Goal: Check status: Check status

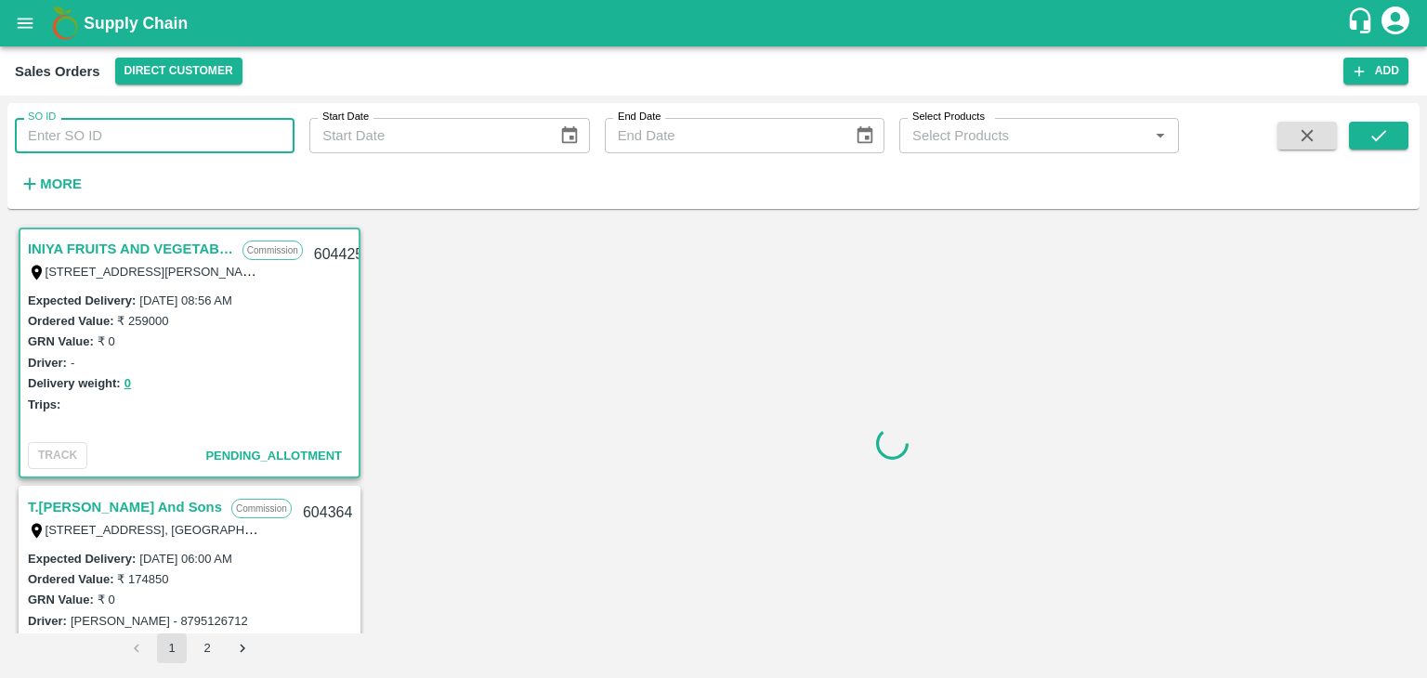
click at [86, 150] on input "SO ID" at bounding box center [155, 135] width 280 height 35
paste input "603940"
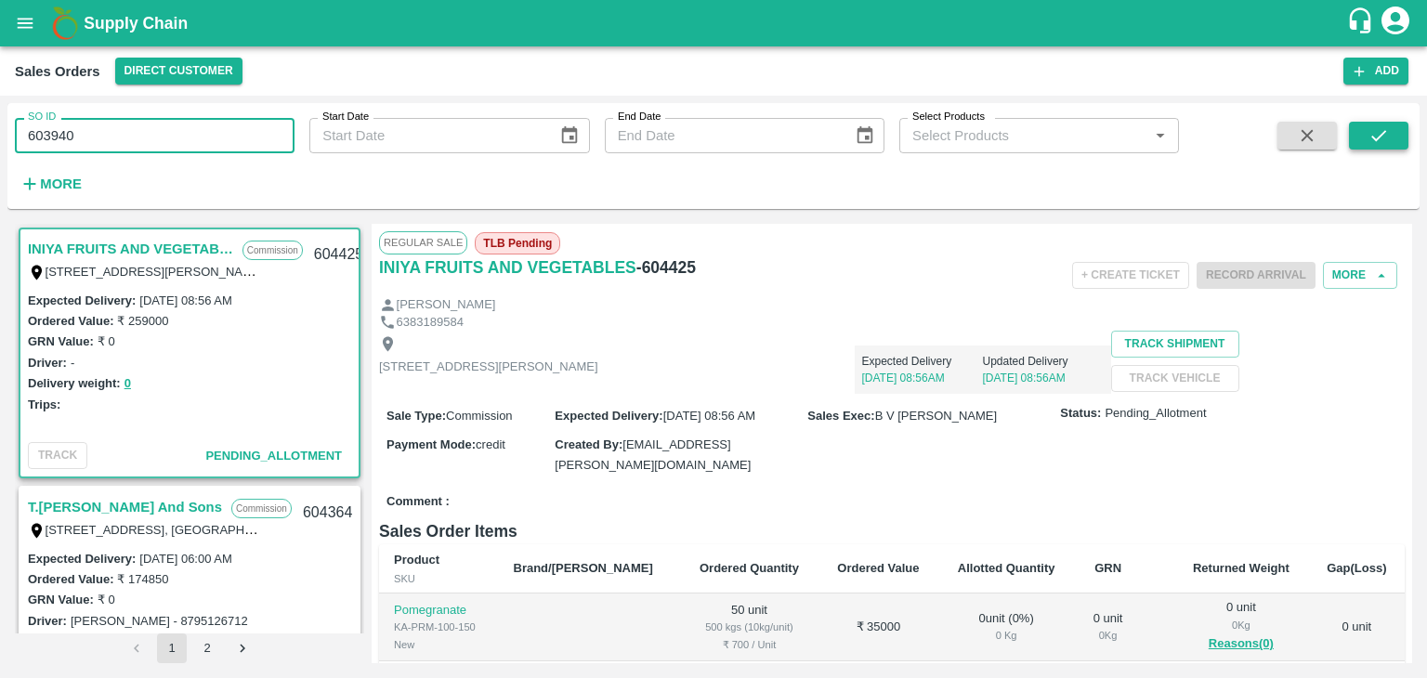
type input "603940"
click at [1377, 135] on icon "submit" at bounding box center [1378, 135] width 20 height 20
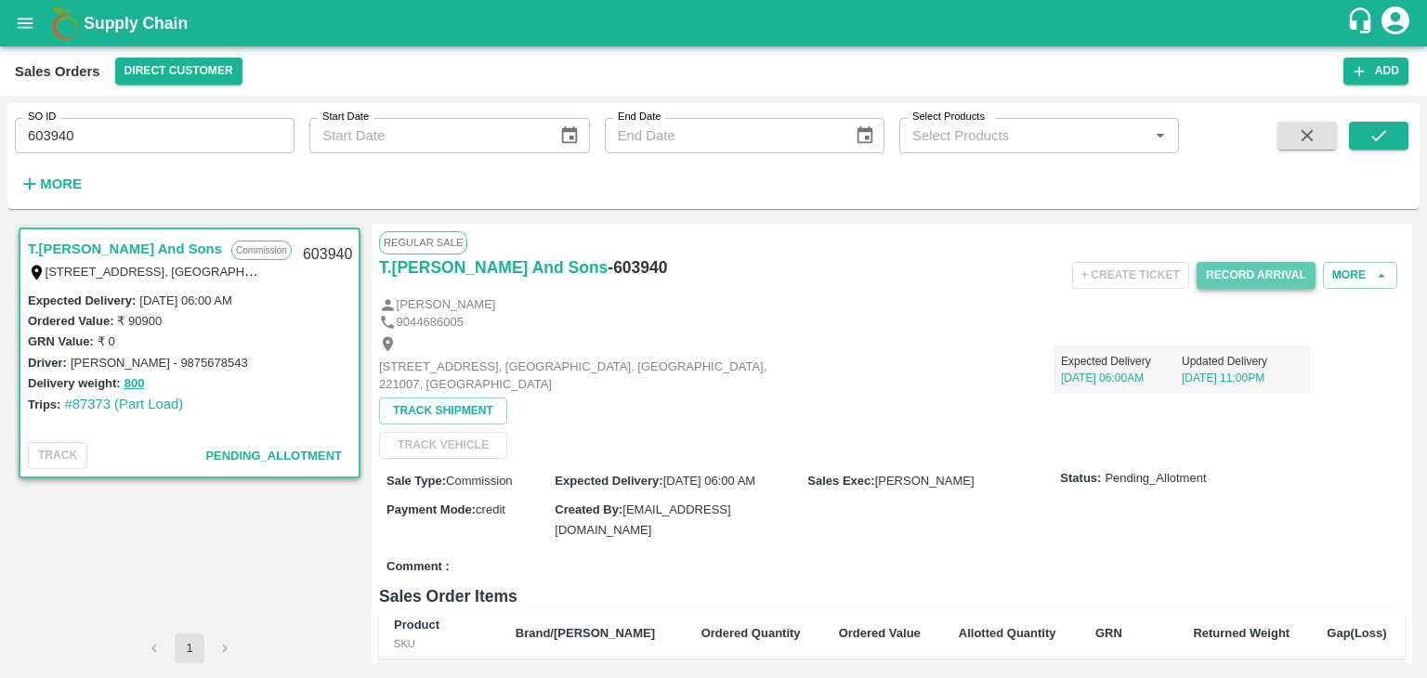
click at [1238, 283] on button "Record Arrival" at bounding box center [1255, 275] width 119 height 27
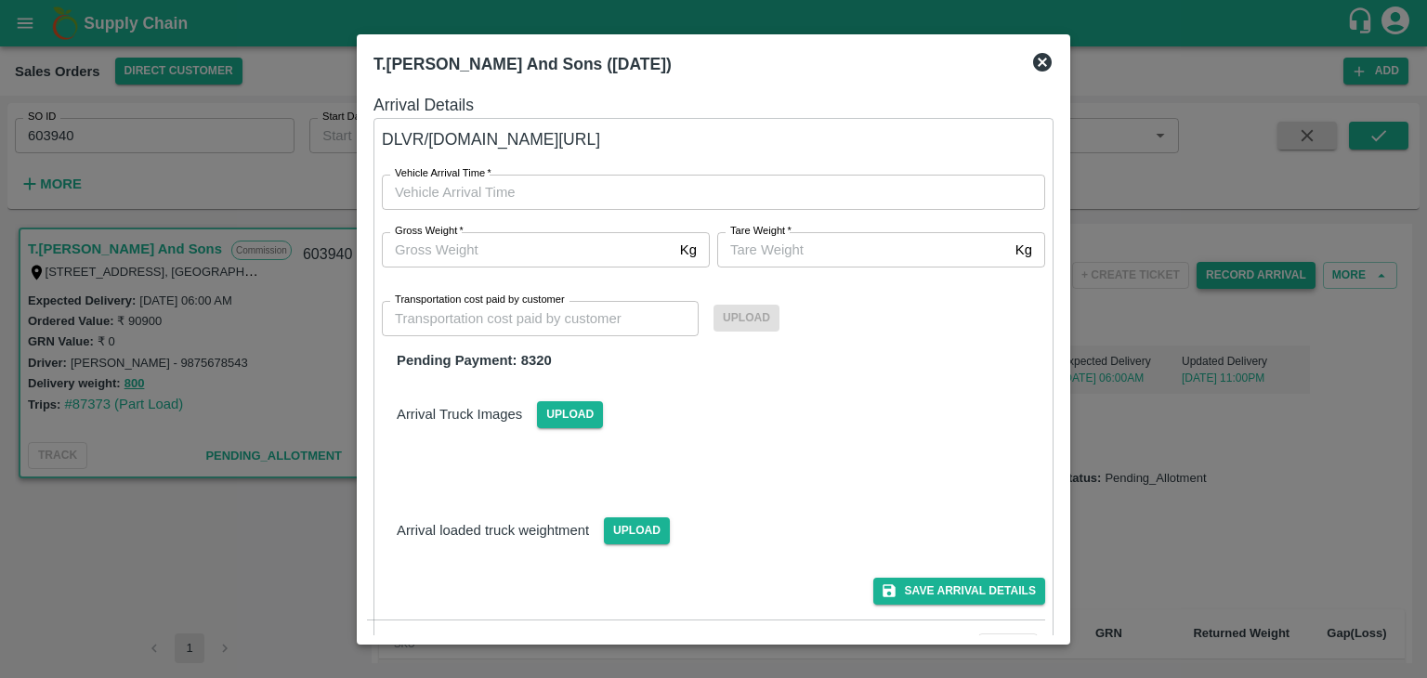
click at [1238, 283] on div at bounding box center [713, 339] width 1427 height 678
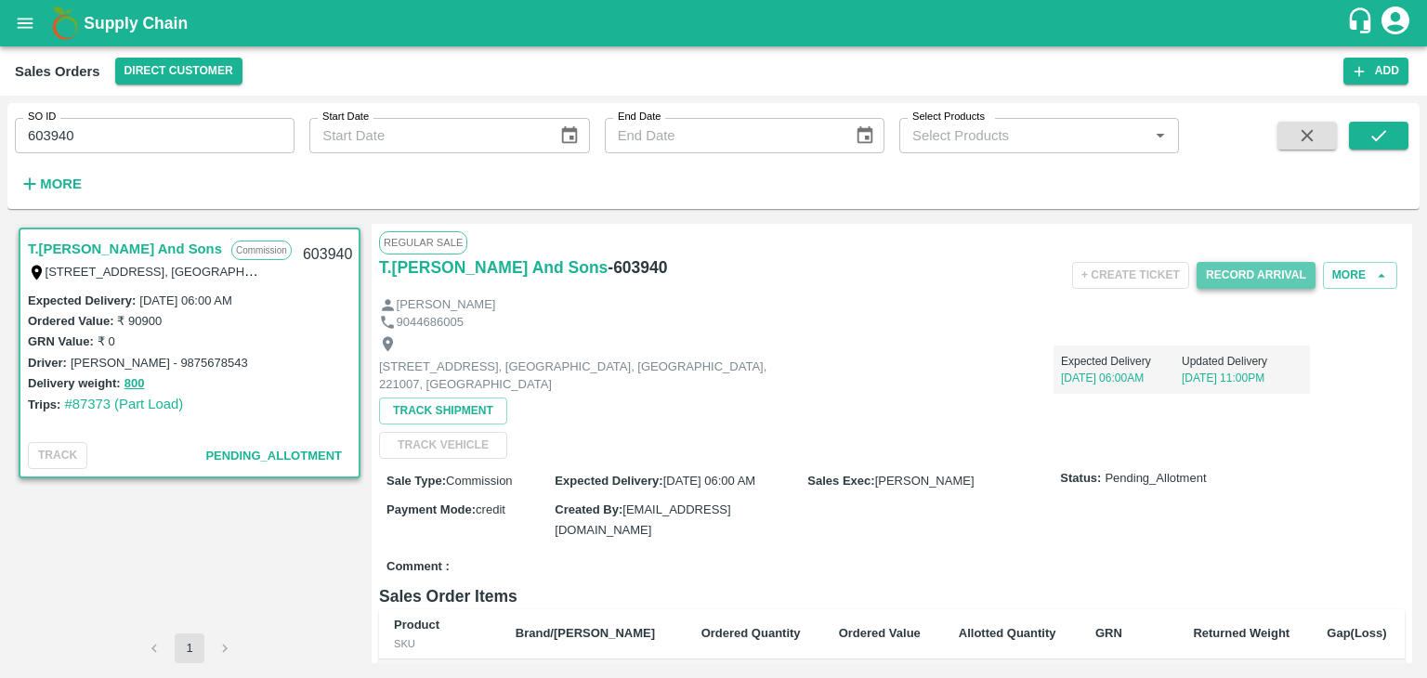
click at [1238, 283] on button "Record Arrival" at bounding box center [1255, 275] width 119 height 27
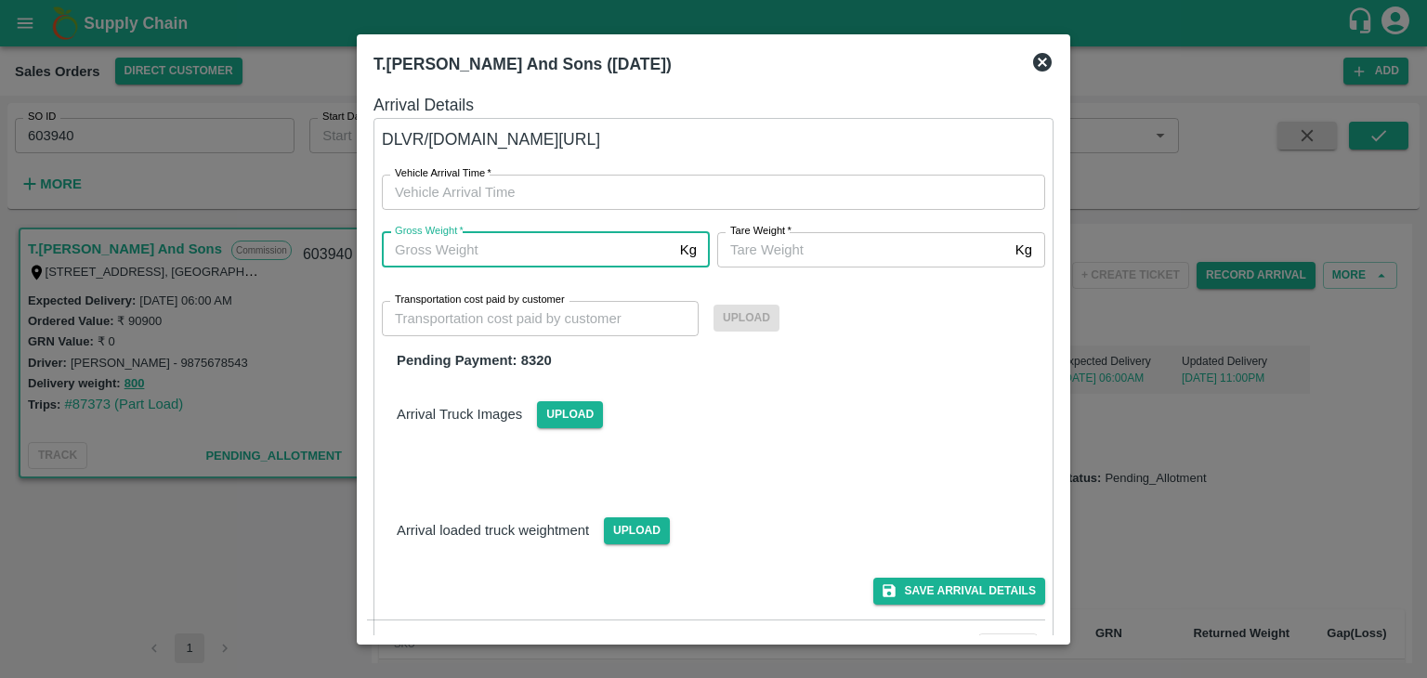
click at [506, 261] on input "Gross Weight   *" at bounding box center [527, 249] width 291 height 35
type input "800"
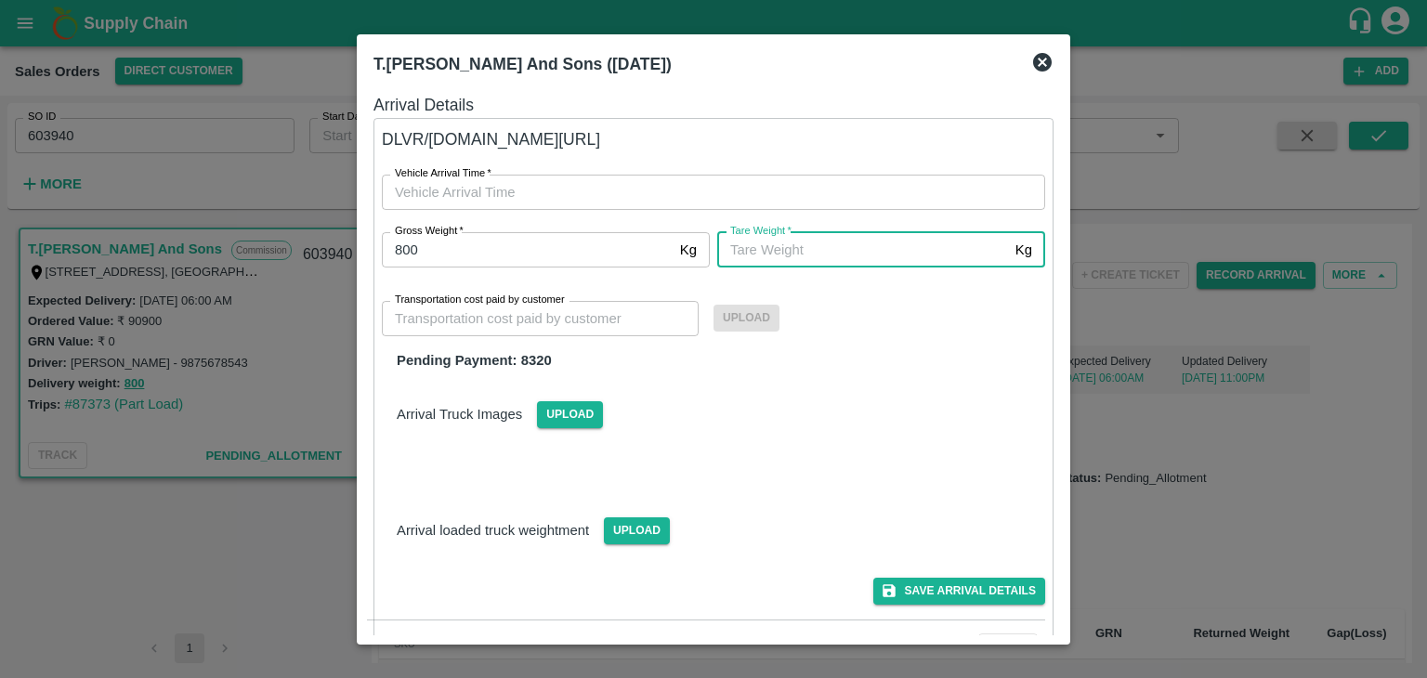
click at [739, 257] on input "Tare Weight   *" at bounding box center [862, 249] width 291 height 35
type input "800"
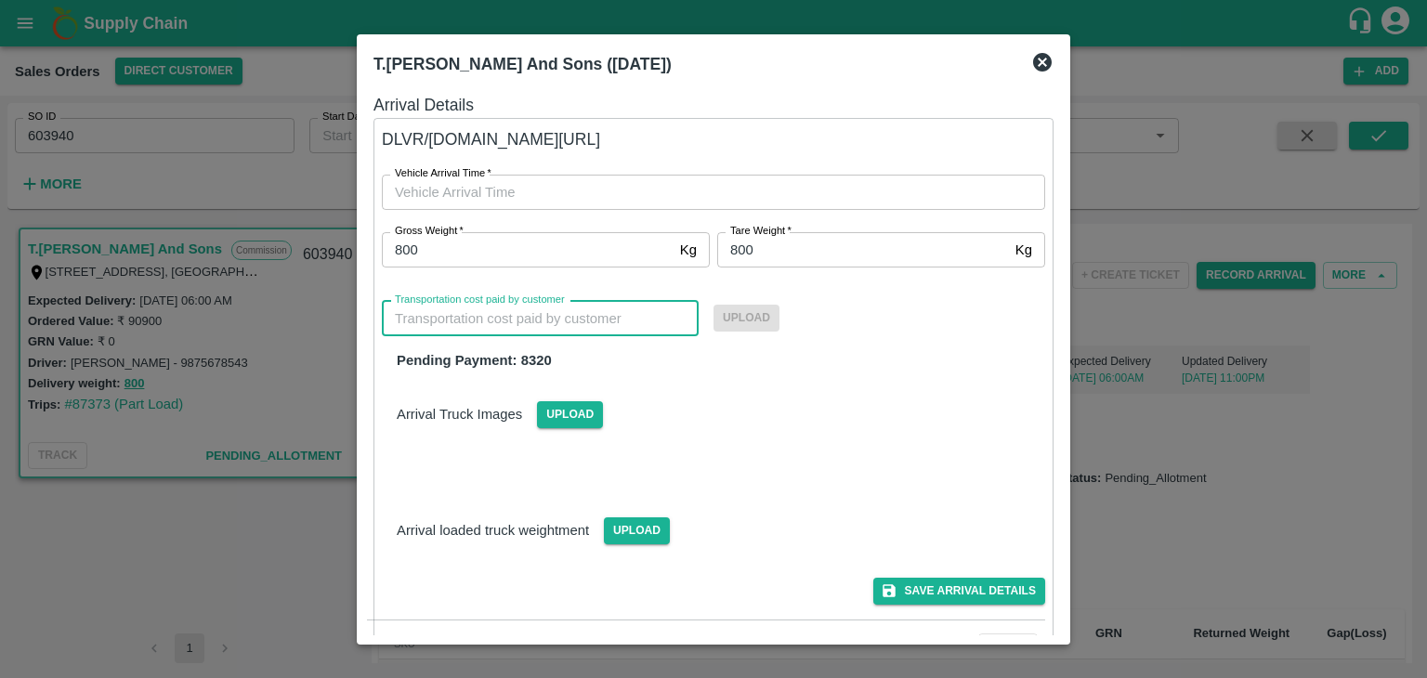
click at [424, 322] on input "Transportation cost paid by customer" at bounding box center [540, 318] width 317 height 35
type input "8320"
click at [741, 319] on span "Upload" at bounding box center [746, 318] width 66 height 27
click at [0, 0] on input "Upload" at bounding box center [0, 0] width 0 height 0
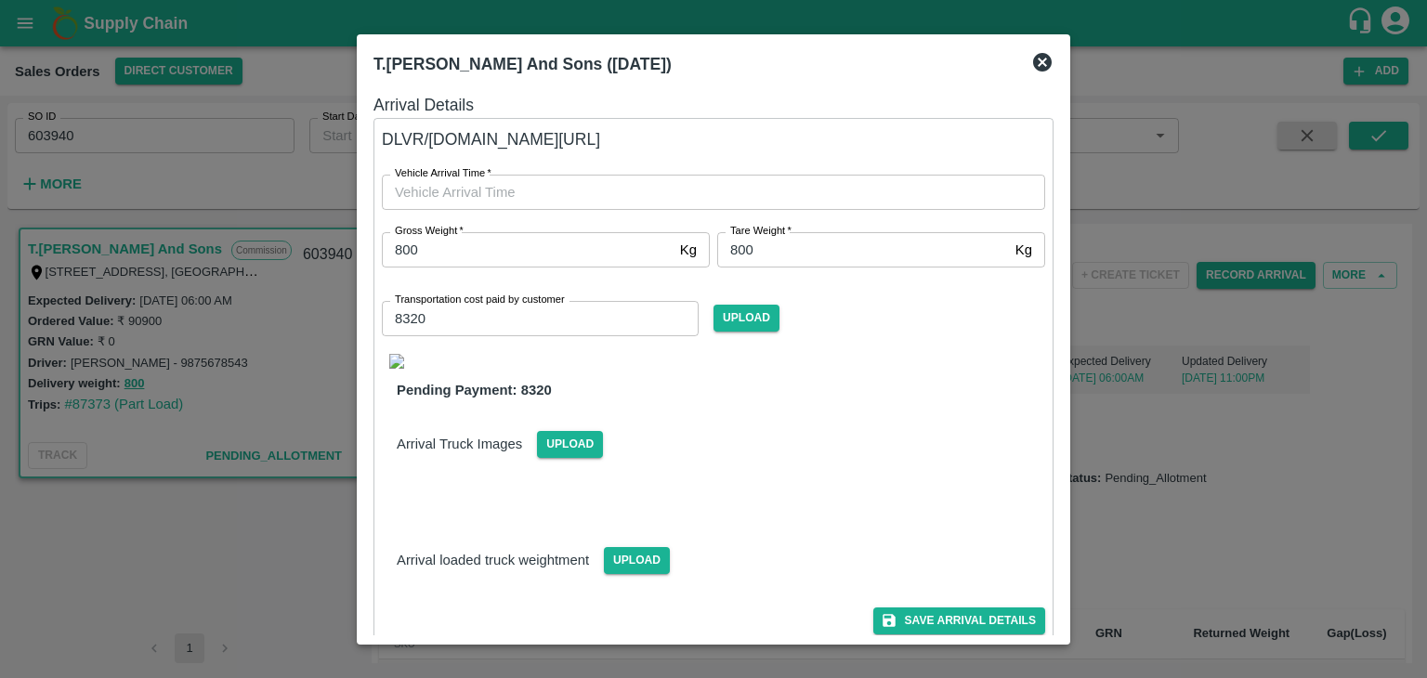
click at [400, 360] on img at bounding box center [396, 361] width 15 height 15
drag, startPoint x: 1053, startPoint y: 458, endPoint x: 1056, endPoint y: 506, distance: 48.4
click at [1056, 506] on div "Arrival Details DLVR/T.KI/222769 Vehicle Arrival Time   * Vehicle Arrival Time …" at bounding box center [713, 360] width 695 height 551
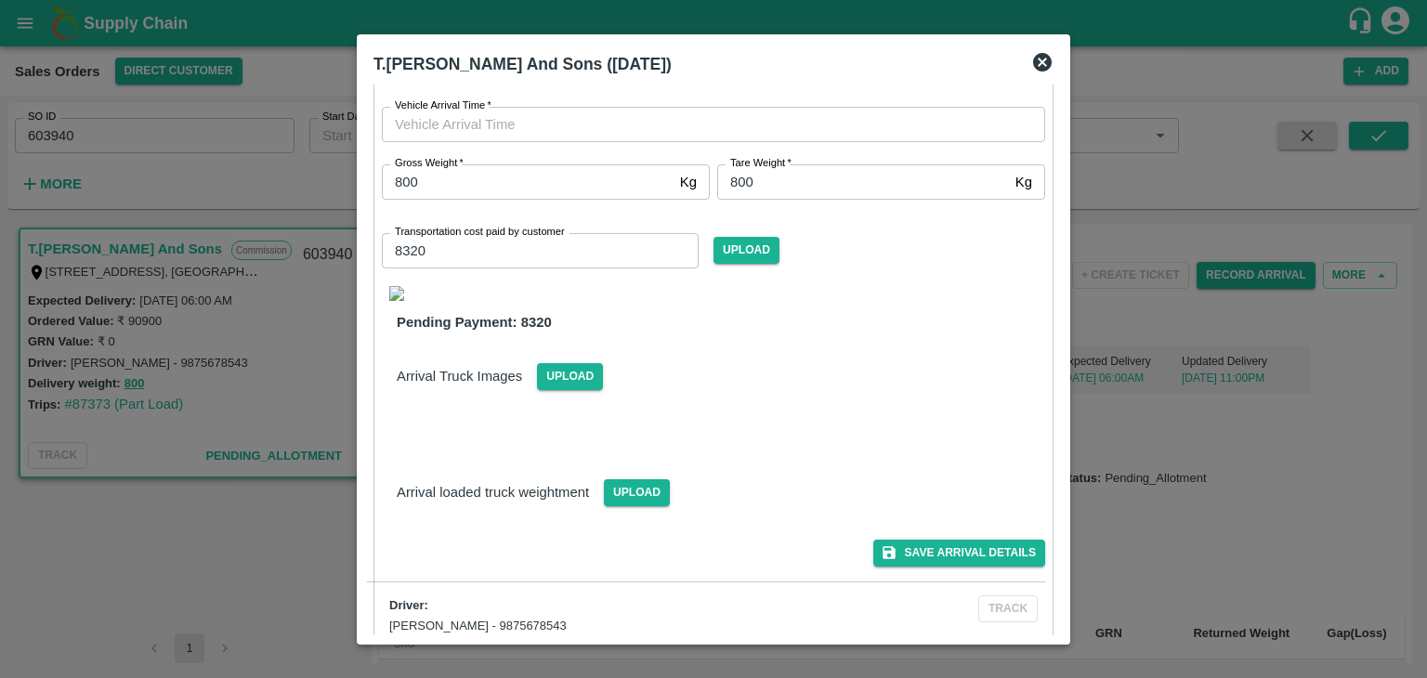
scroll to position [83, 0]
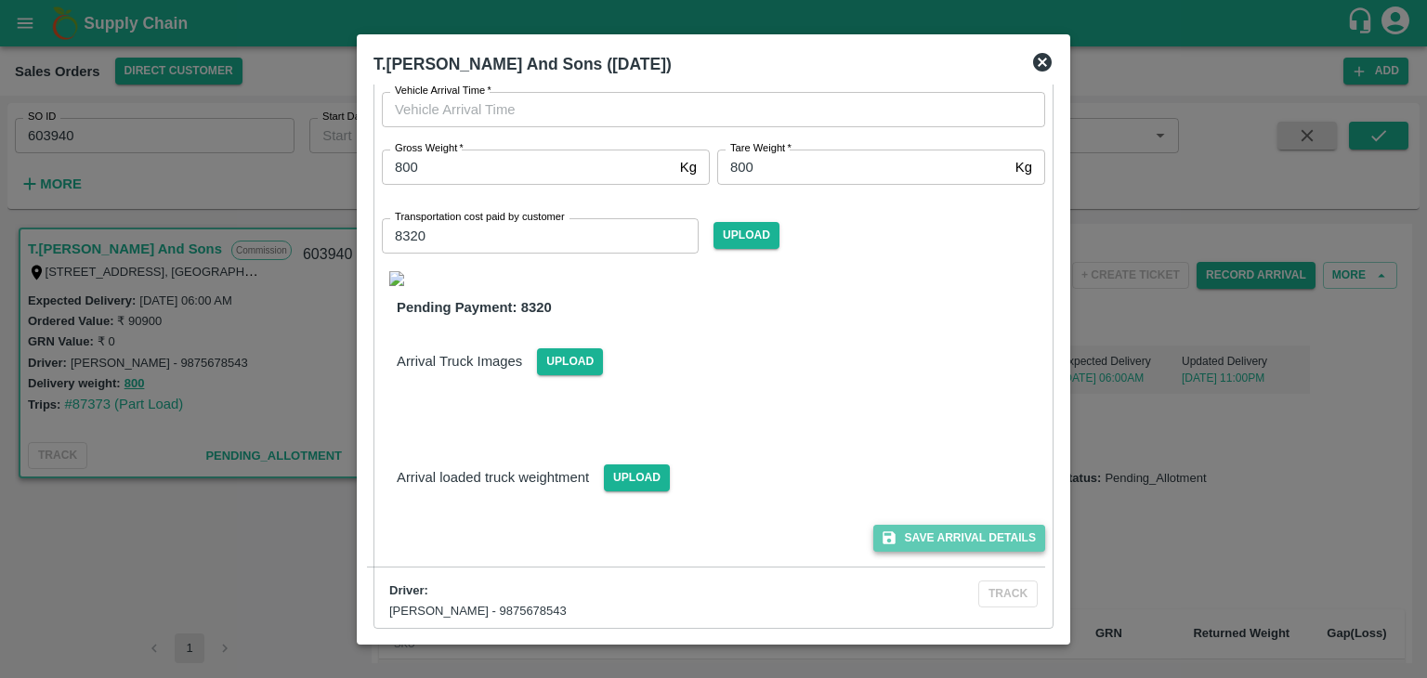
click at [965, 542] on button "Save Arrival Details" at bounding box center [959, 538] width 172 height 27
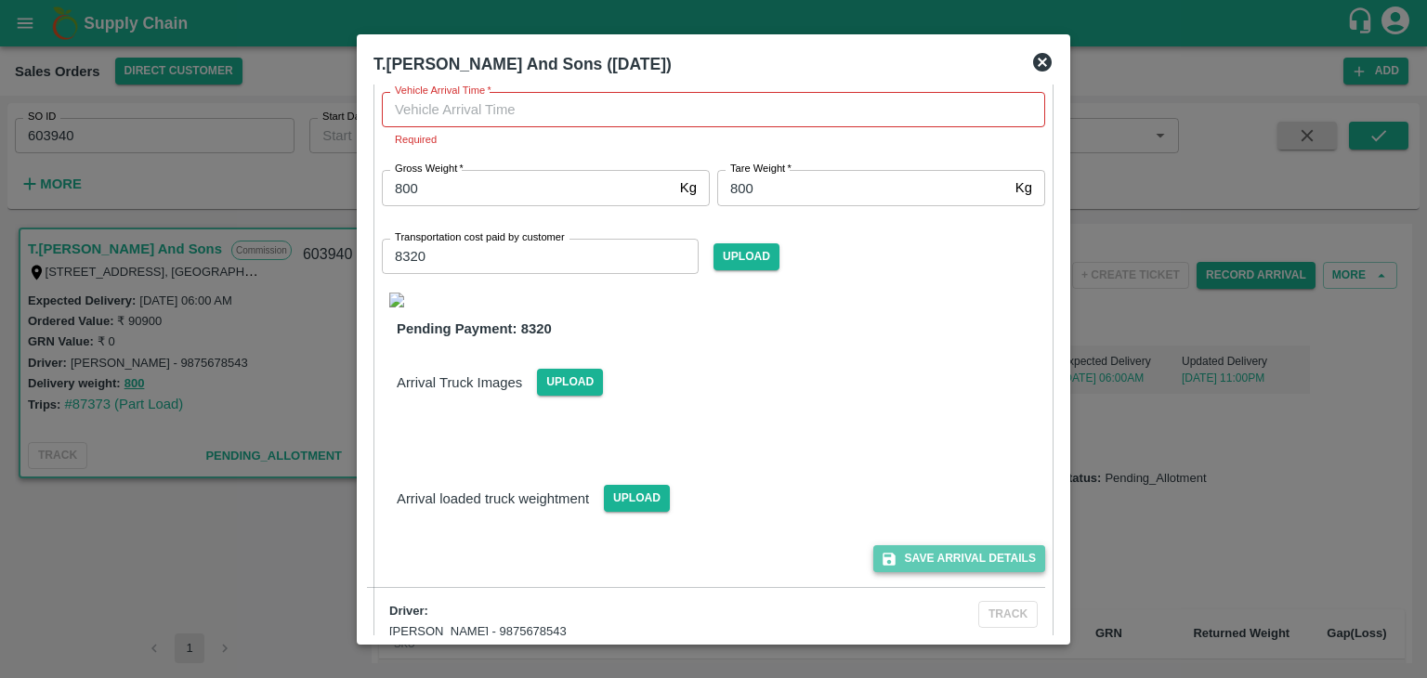
click at [947, 555] on button "Save Arrival Details" at bounding box center [959, 558] width 172 height 27
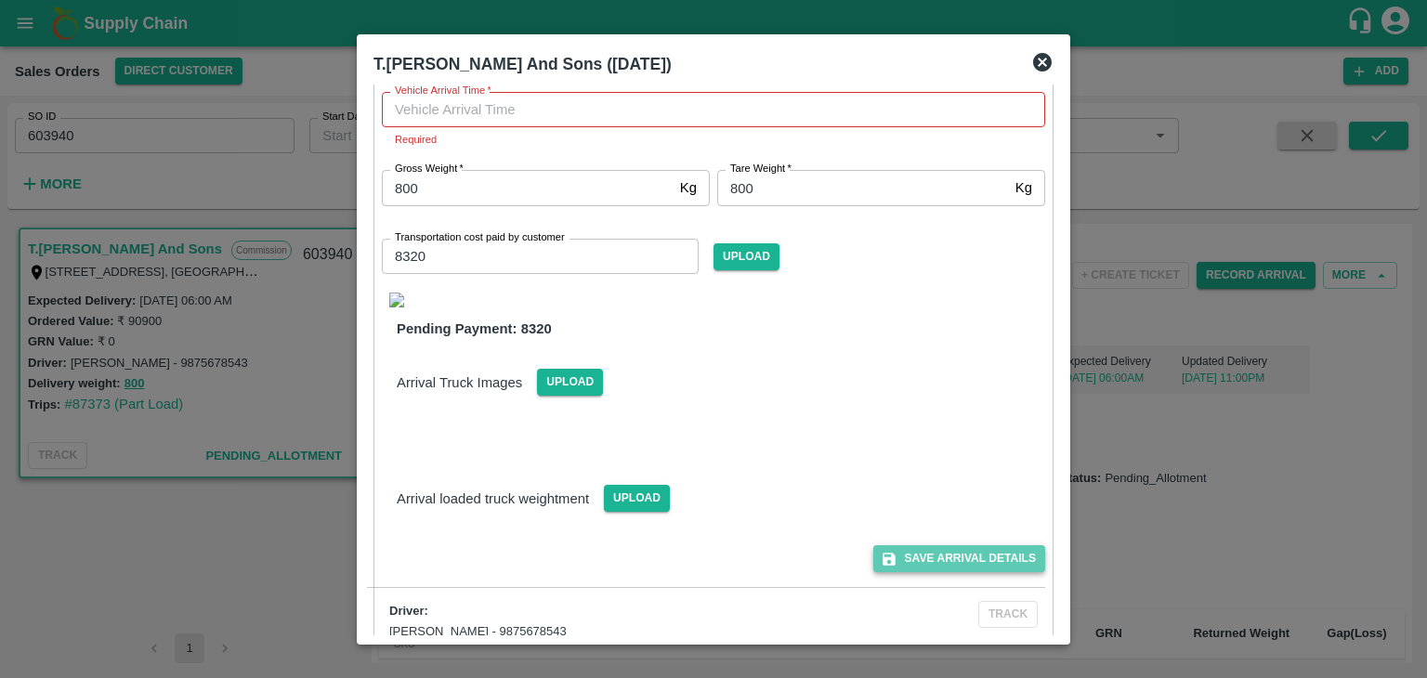
click at [947, 555] on button "Save Arrival Details" at bounding box center [959, 558] width 172 height 27
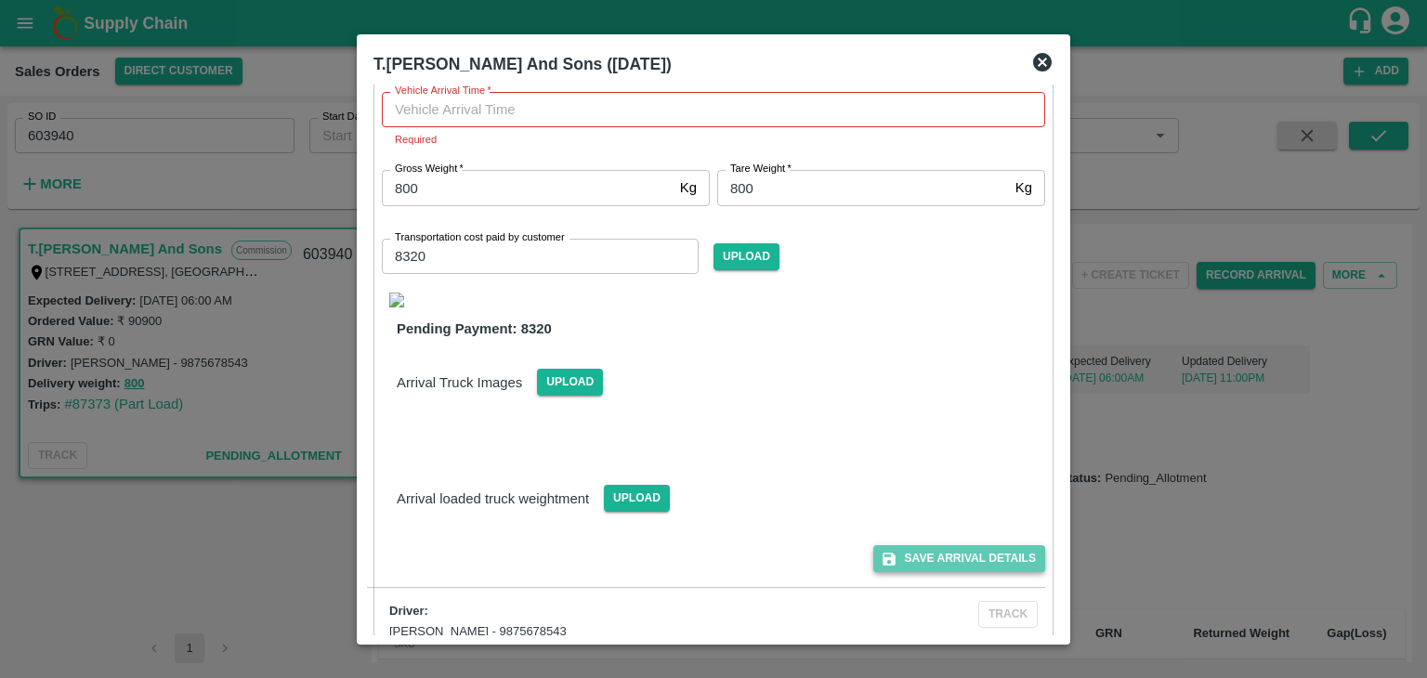
click at [947, 555] on button "Save Arrival Details" at bounding box center [959, 558] width 172 height 27
type input "DD/MM/YYYY hh:mm aa"
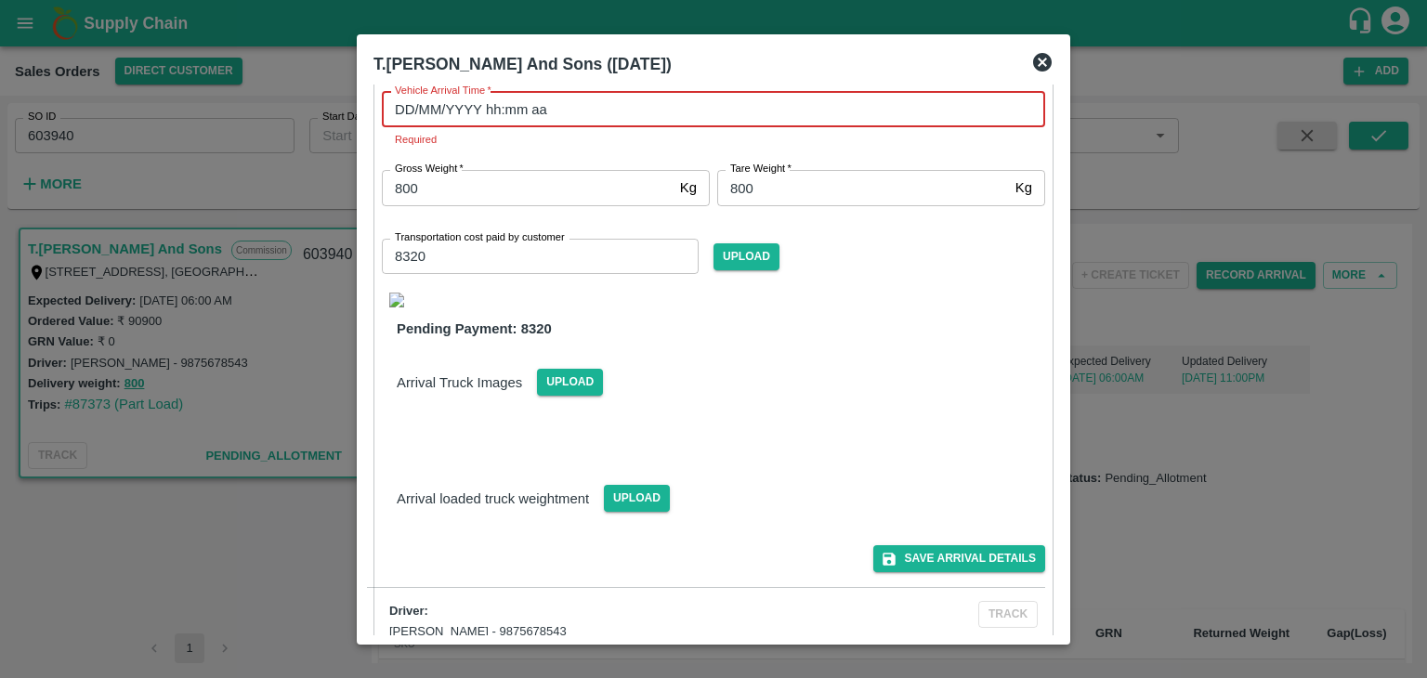
click at [488, 111] on input "DD/MM/YYYY hh:mm aa" at bounding box center [707, 109] width 650 height 35
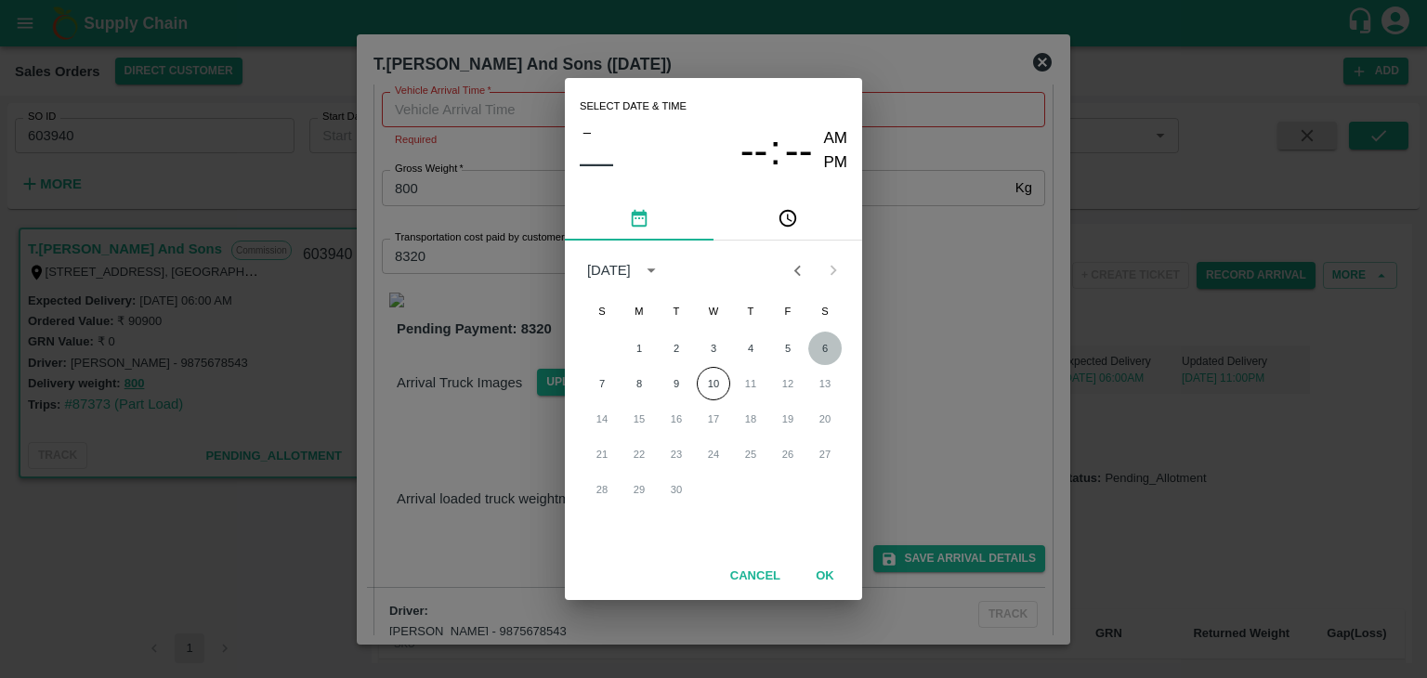
click at [828, 346] on button "6" at bounding box center [824, 348] width 33 height 33
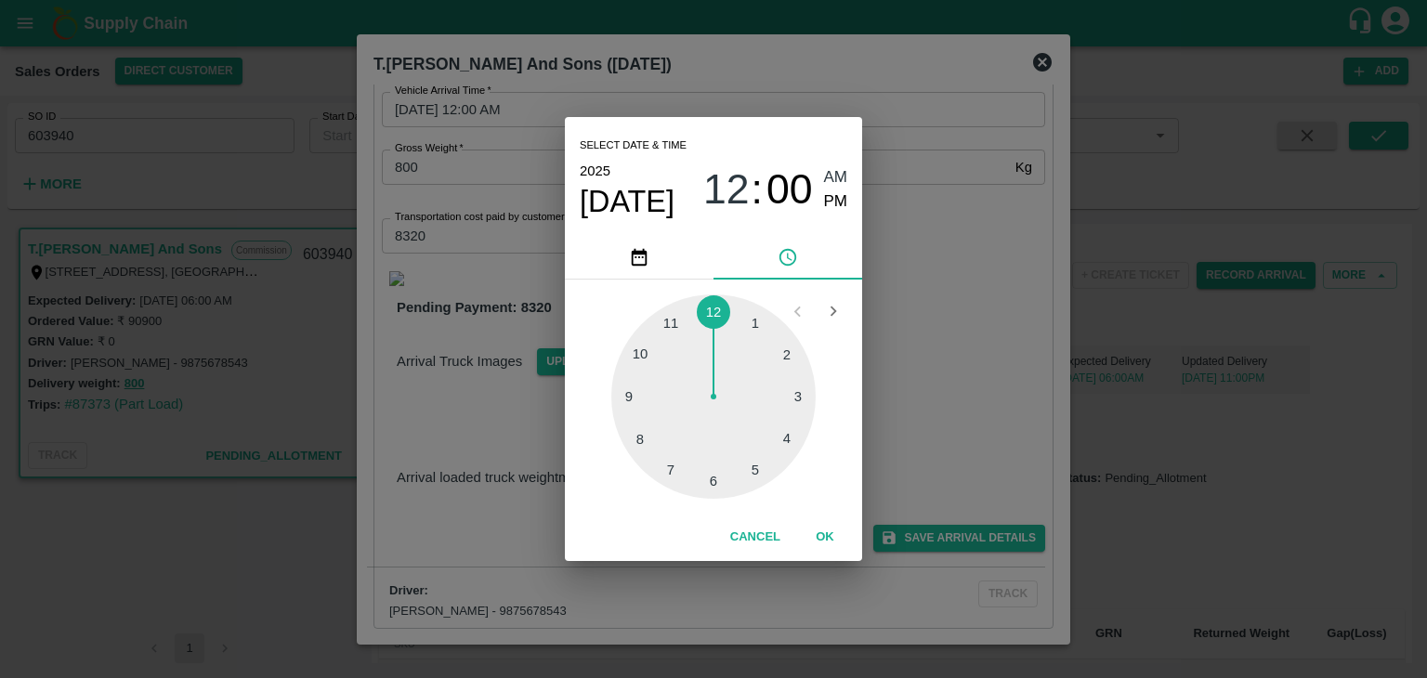
click at [710, 482] on div at bounding box center [713, 396] width 204 height 204
type input "06/09/2025 06:00 AM"
click at [842, 178] on span "AM" at bounding box center [836, 177] width 24 height 25
click at [829, 537] on button "OK" at bounding box center [824, 537] width 59 height 33
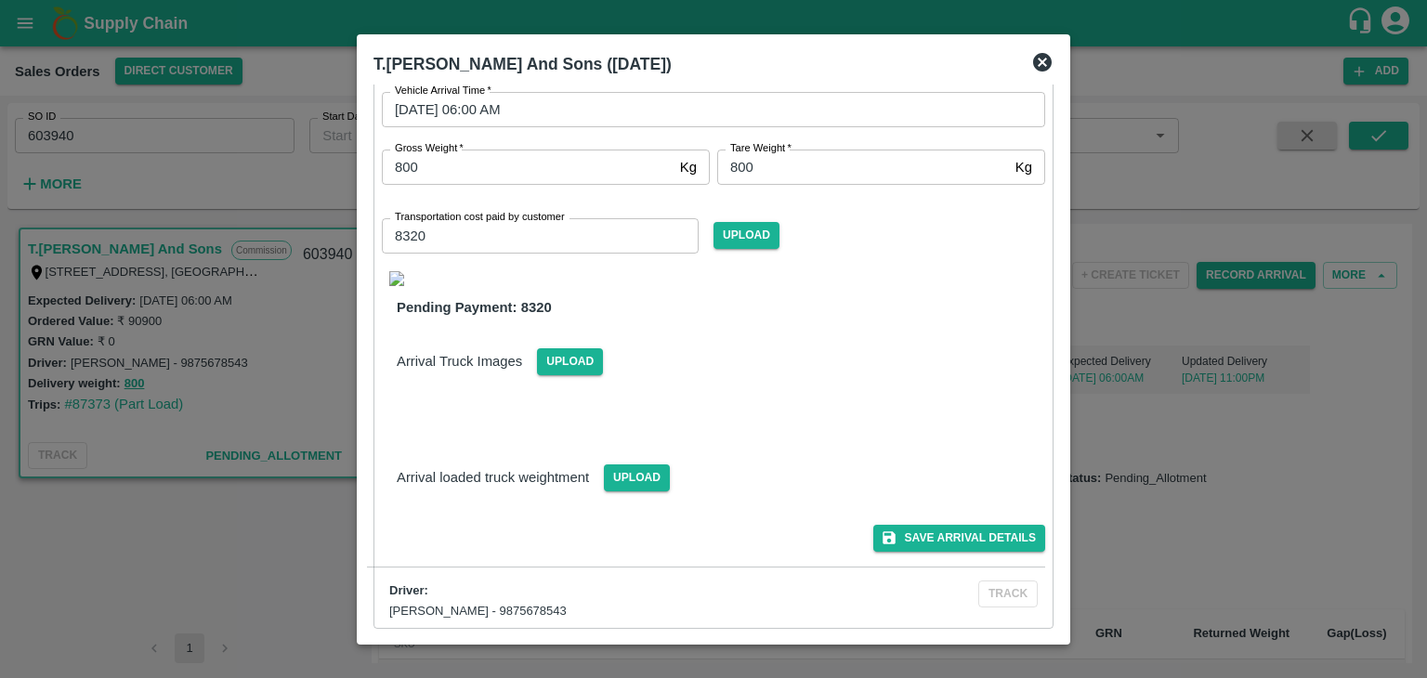
click at [399, 276] on img at bounding box center [396, 278] width 15 height 15
click at [927, 547] on button "Save Arrival Details" at bounding box center [959, 538] width 172 height 27
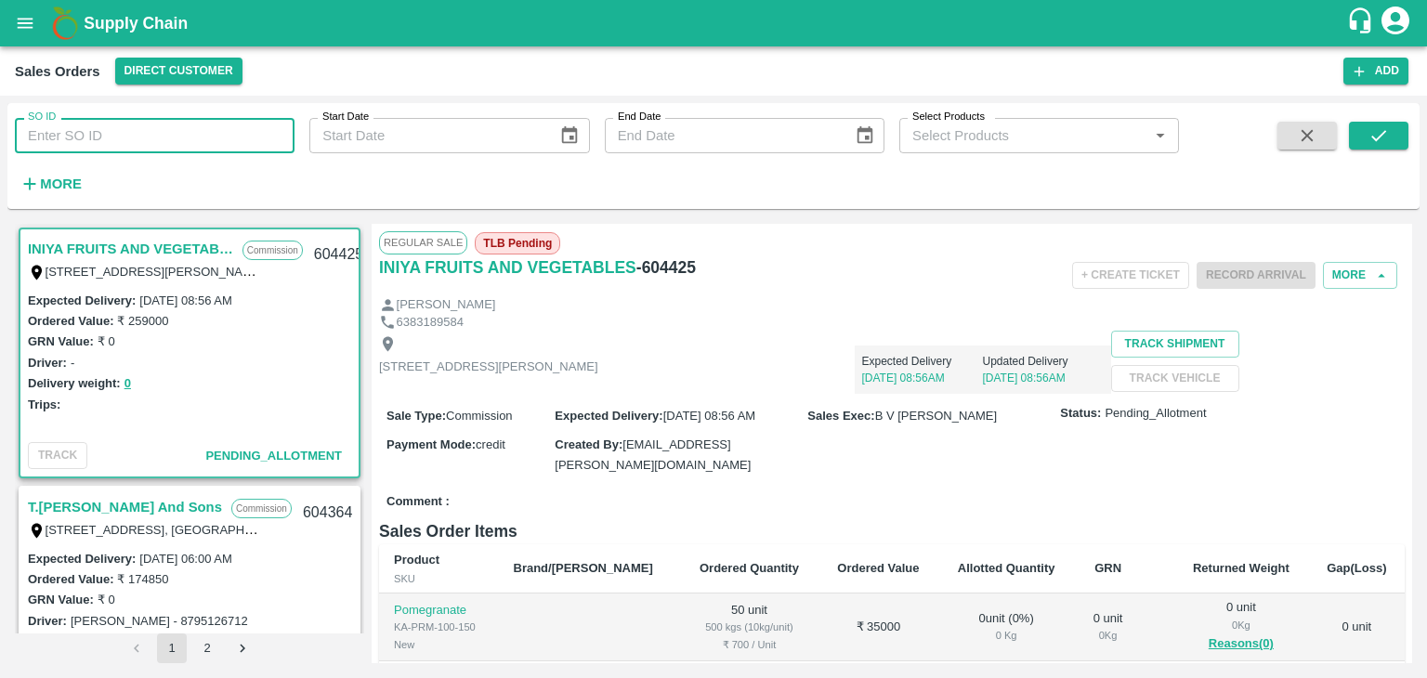
click at [158, 124] on input "SO ID" at bounding box center [155, 135] width 280 height 35
paste input "603940"
type input "603940"
click at [1372, 135] on icon "submit" at bounding box center [1378, 135] width 20 height 20
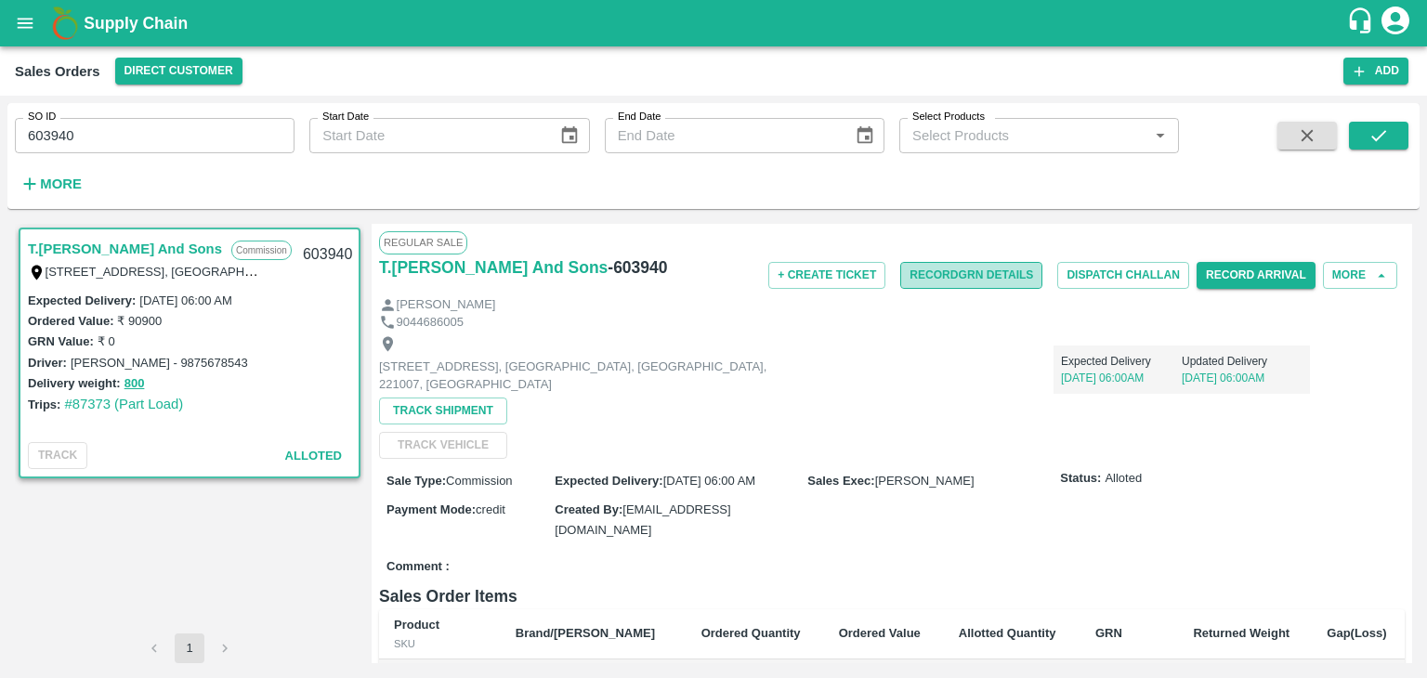
click at [985, 273] on button "Record GRN Details" at bounding box center [971, 275] width 142 height 27
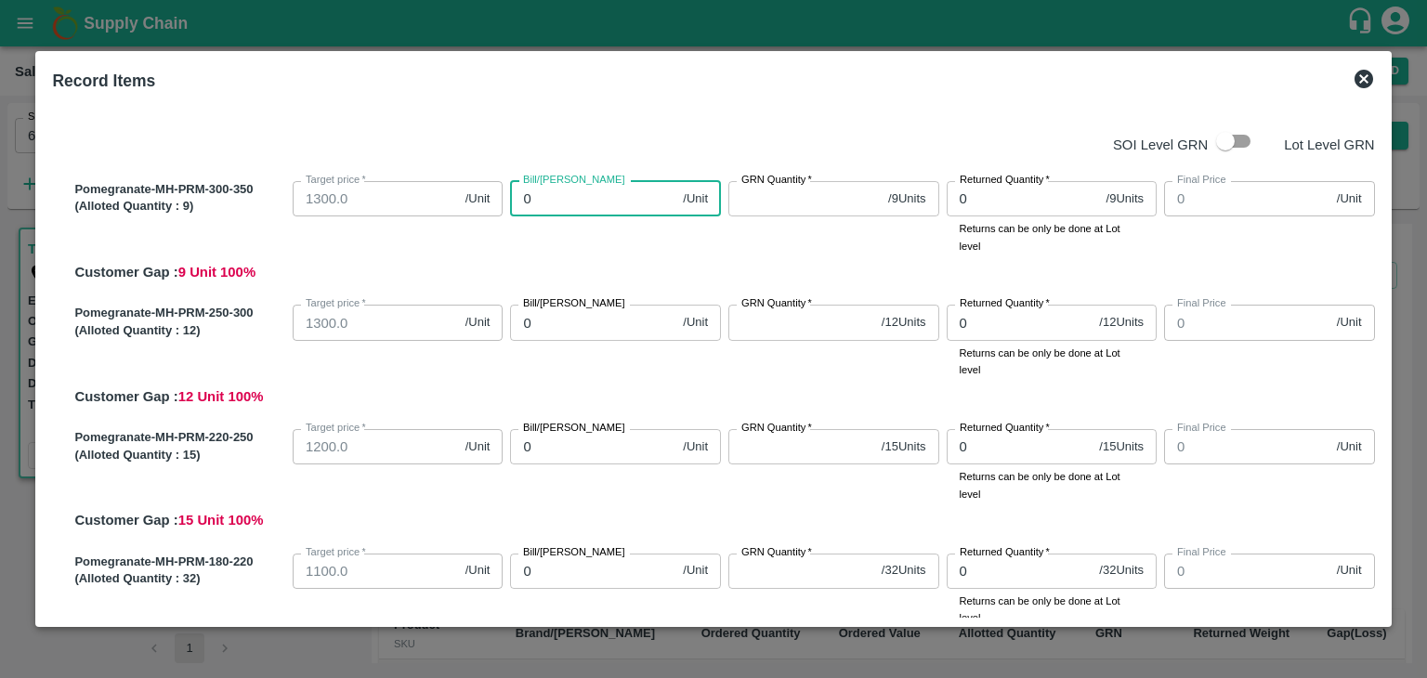
click at [567, 194] on input "0" at bounding box center [592, 198] width 165 height 35
click at [1230, 145] on input "checkbox" at bounding box center [1225, 141] width 106 height 35
checkbox input "true"
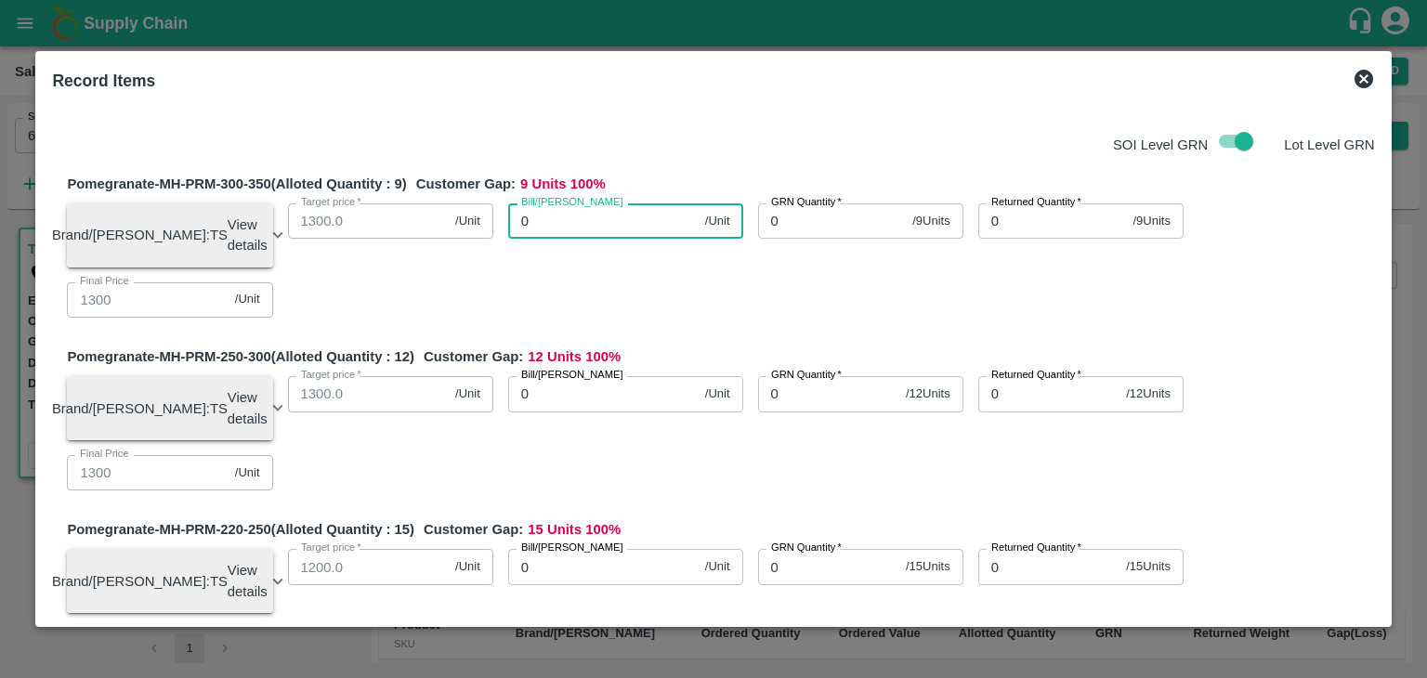
click at [582, 229] on input "0" at bounding box center [602, 220] width 189 height 35
type input "01"
type input "1"
type input "010"
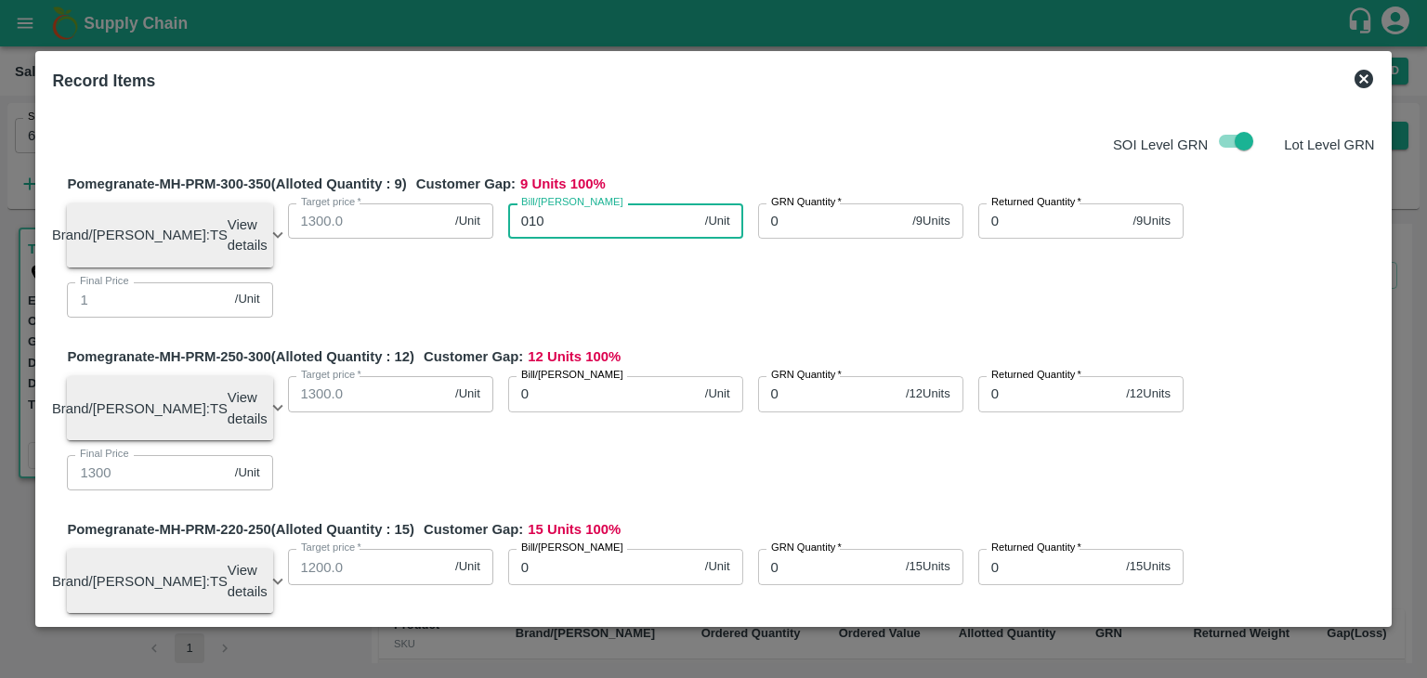
type input "10"
type input "0105"
type input "105"
type input "01050"
type input "1050"
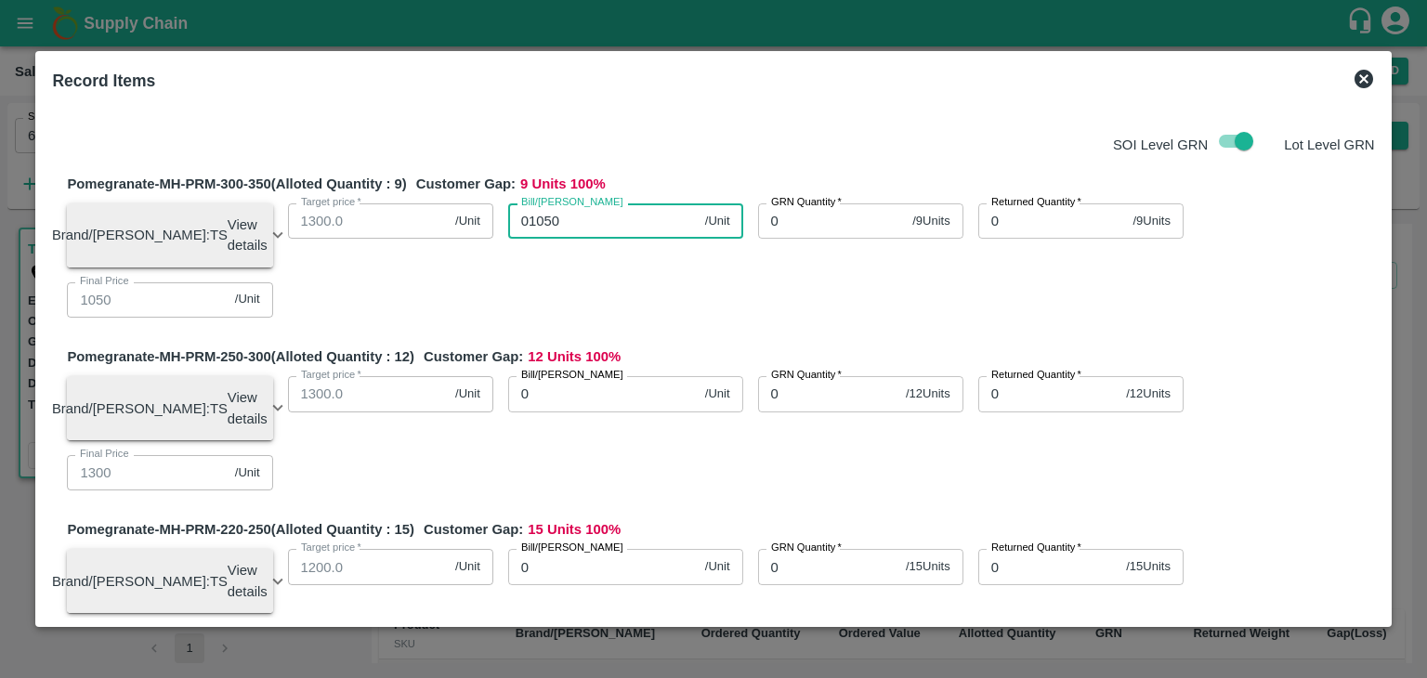
type input "01050"
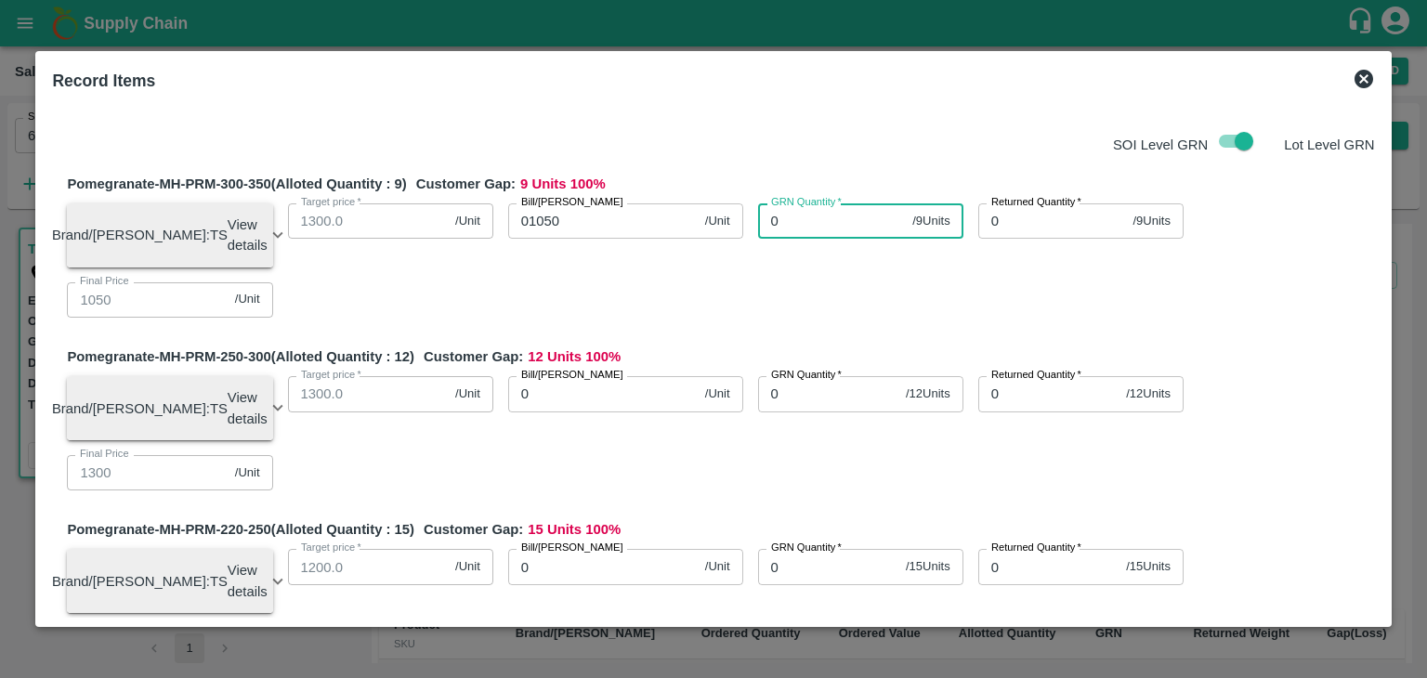
click at [790, 220] on input "0" at bounding box center [832, 220] width 148 height 35
type input "0"
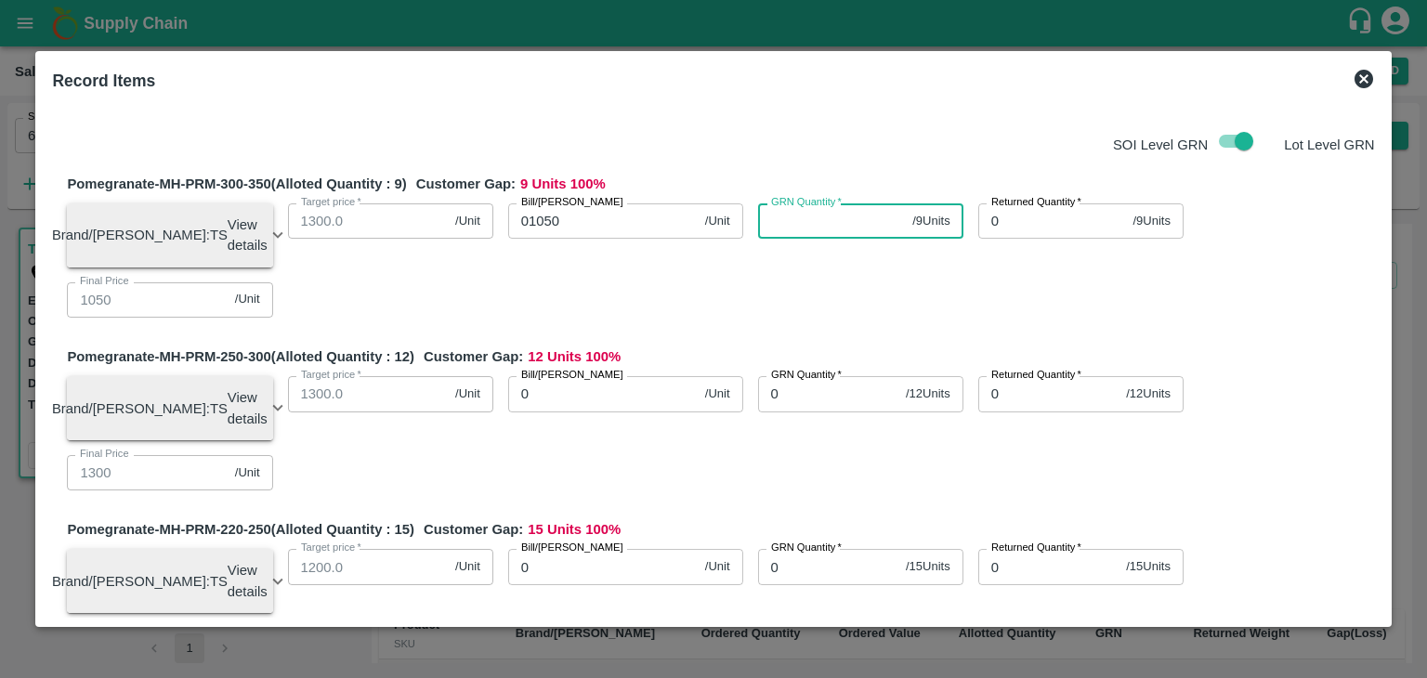
type input "0"
type input "9"
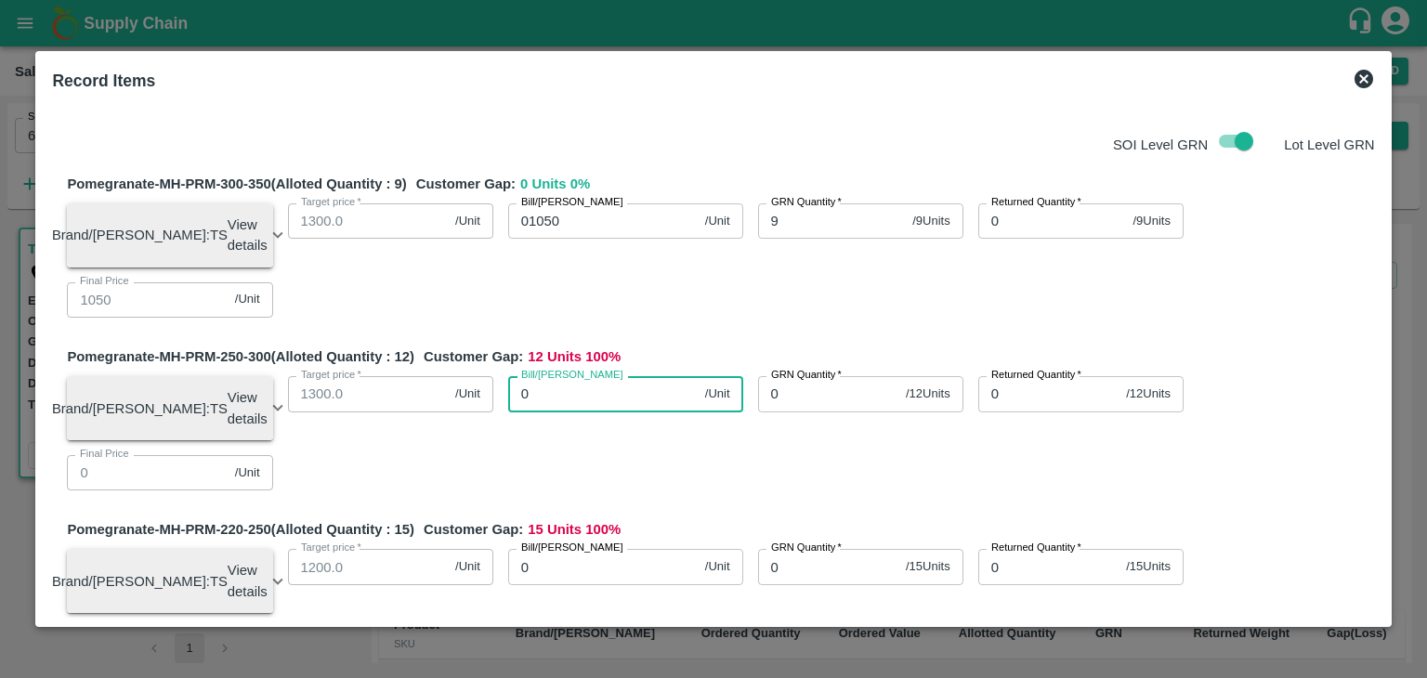
click at [569, 398] on input "0" at bounding box center [602, 393] width 189 height 35
type input "93"
type input "930"
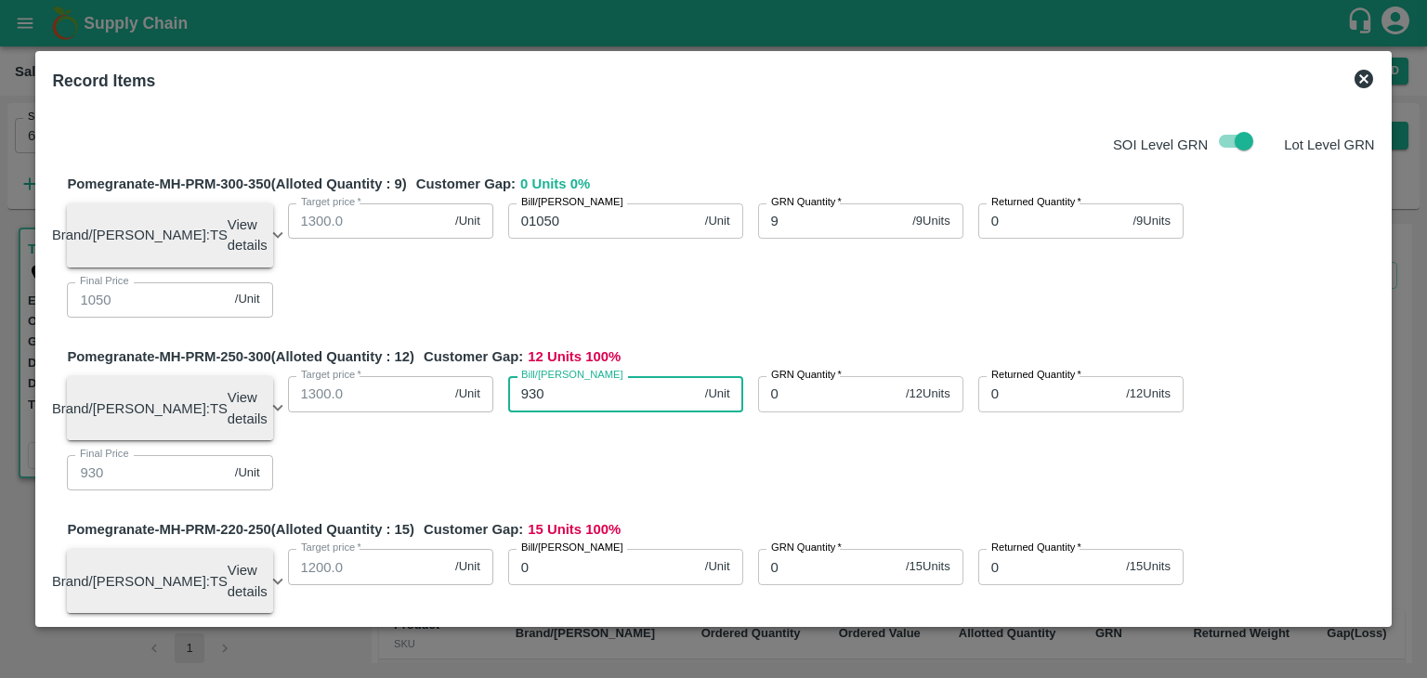
type input "930"
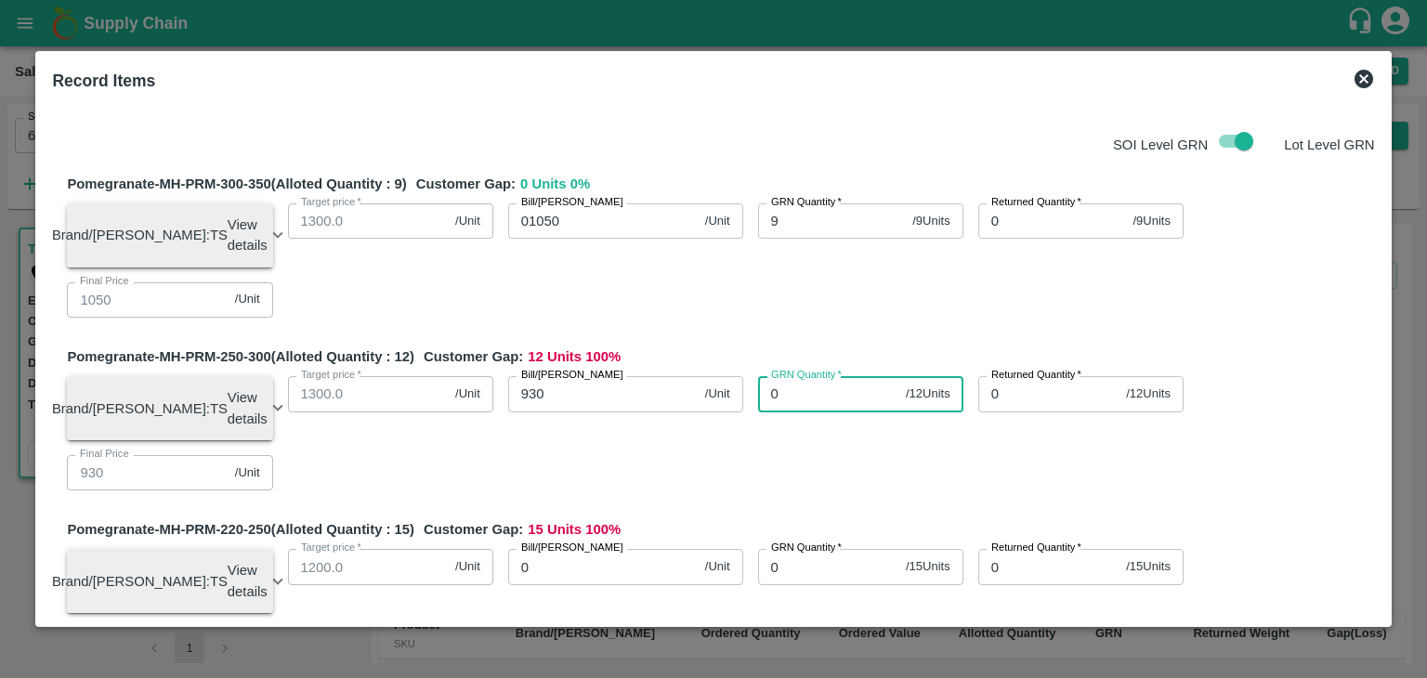
click at [801, 398] on input "0" at bounding box center [828, 393] width 140 height 35
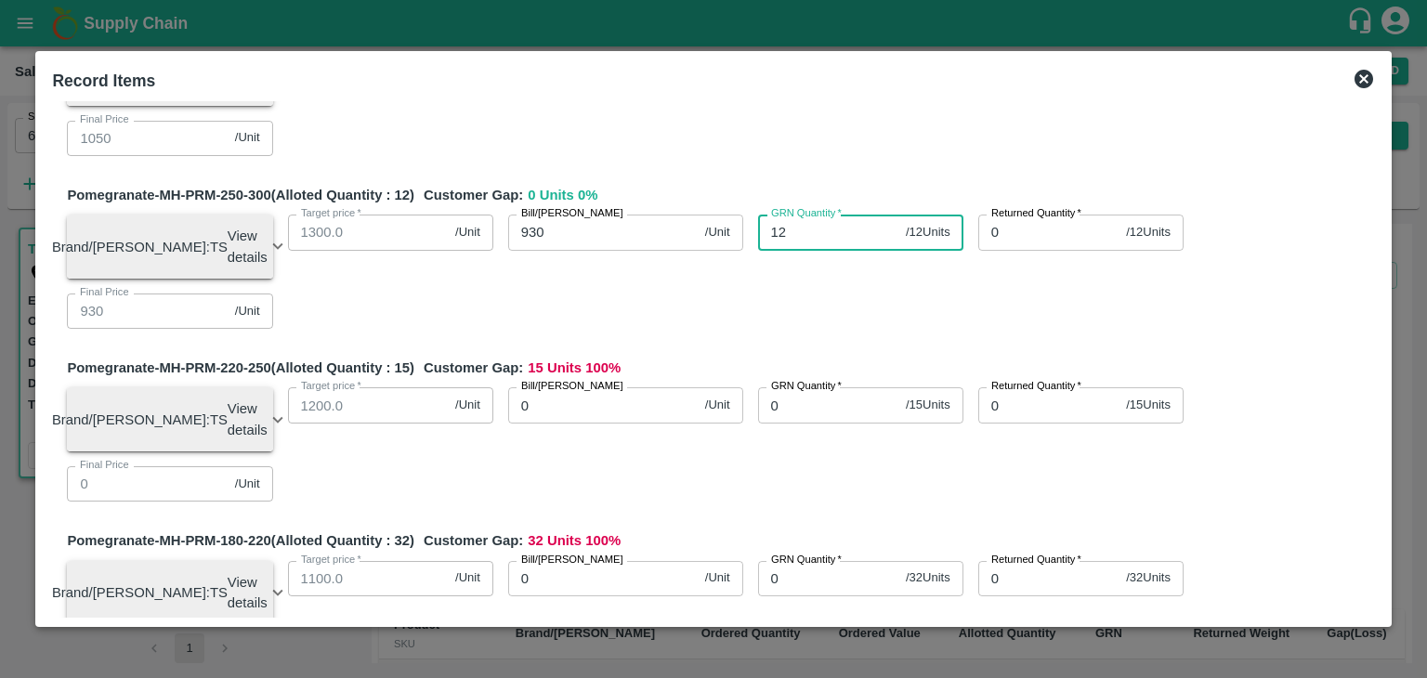
scroll to position [163, 0]
type input "12"
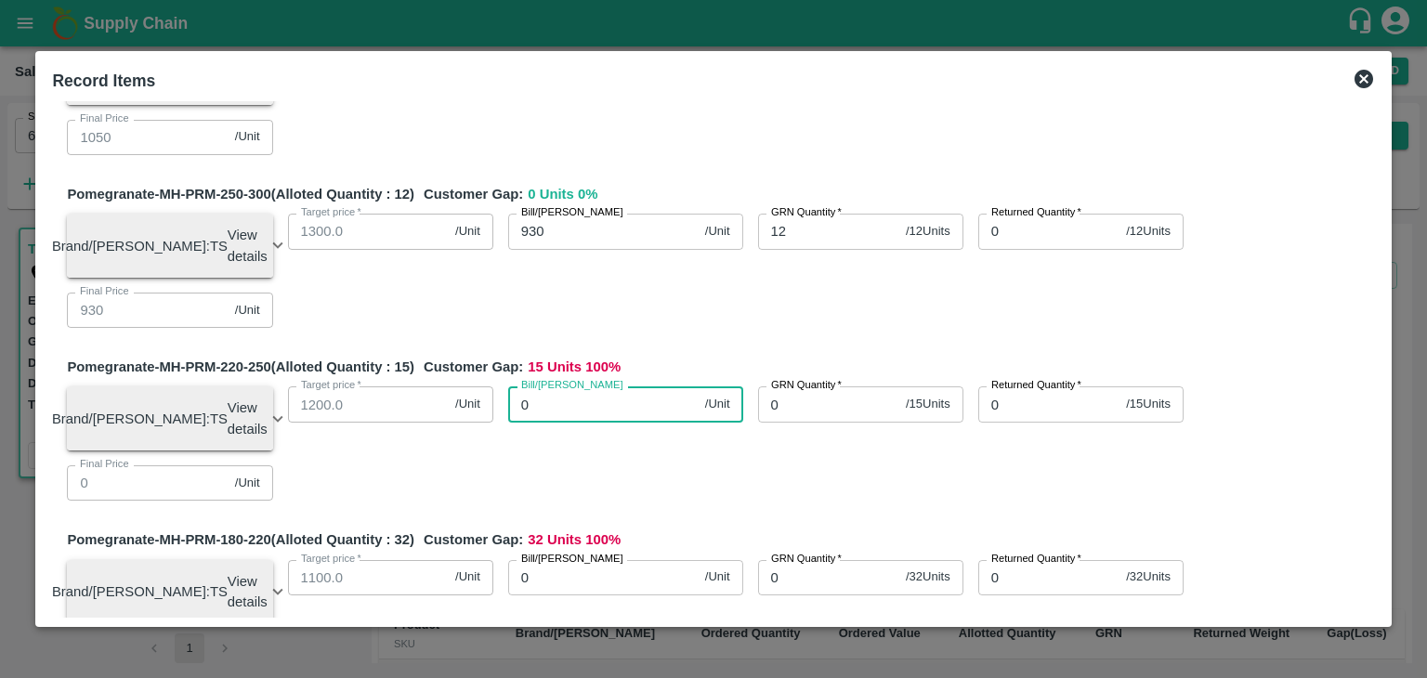
click at [599, 421] on input "0" at bounding box center [602, 403] width 189 height 35
type input "93"
type input "930"
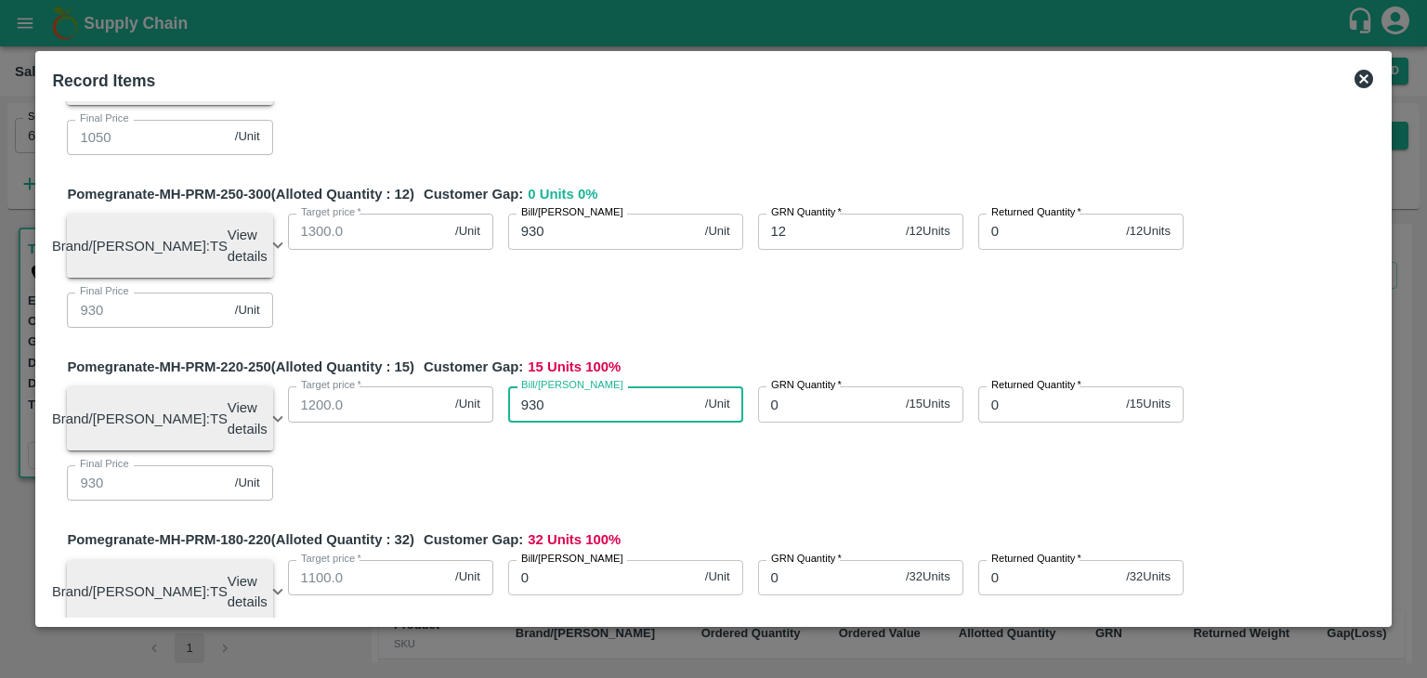
type input "930"
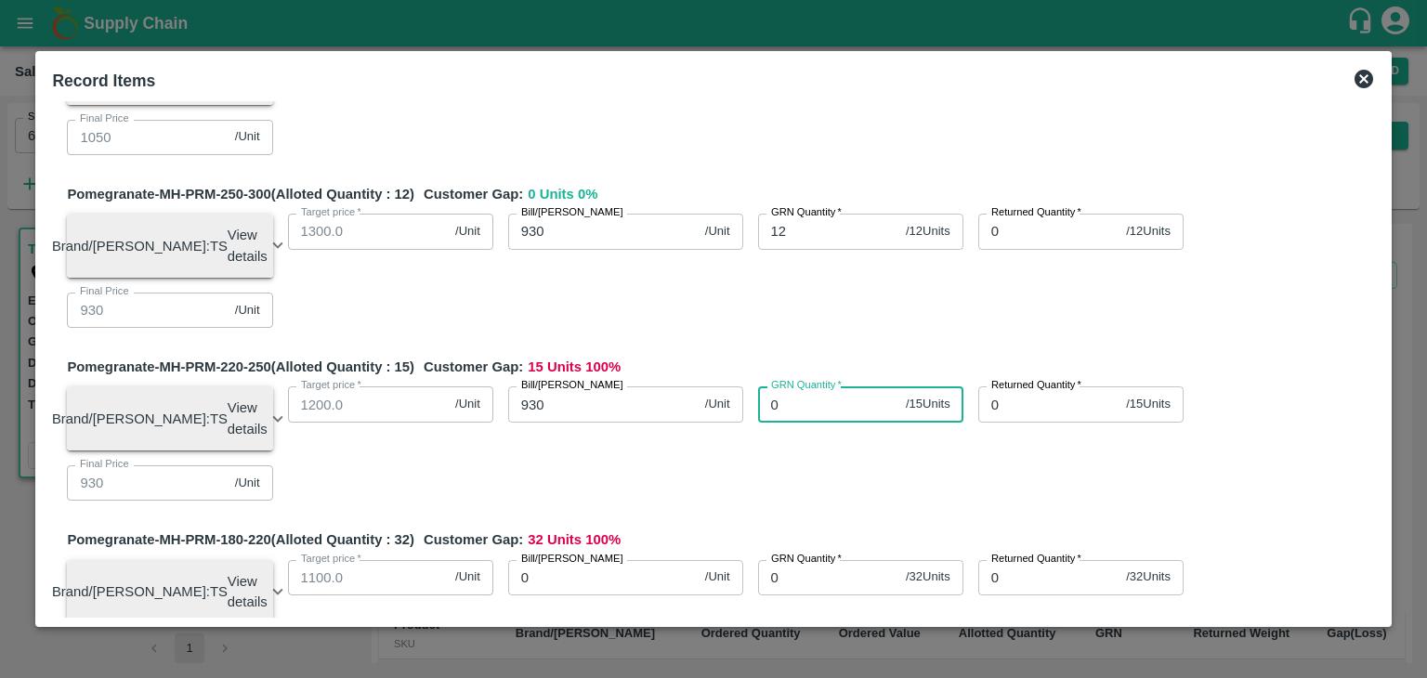
click at [833, 420] on input "0" at bounding box center [828, 403] width 140 height 35
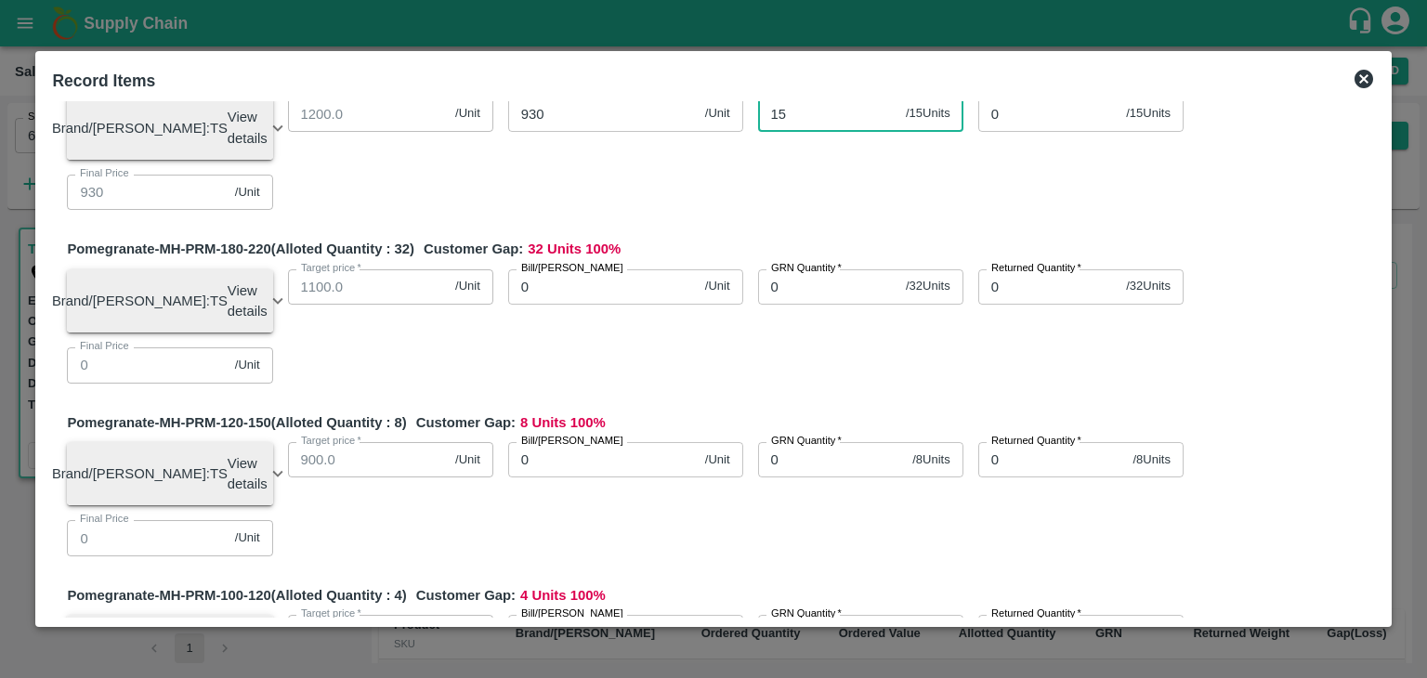
scroll to position [455, 0]
type input "15"
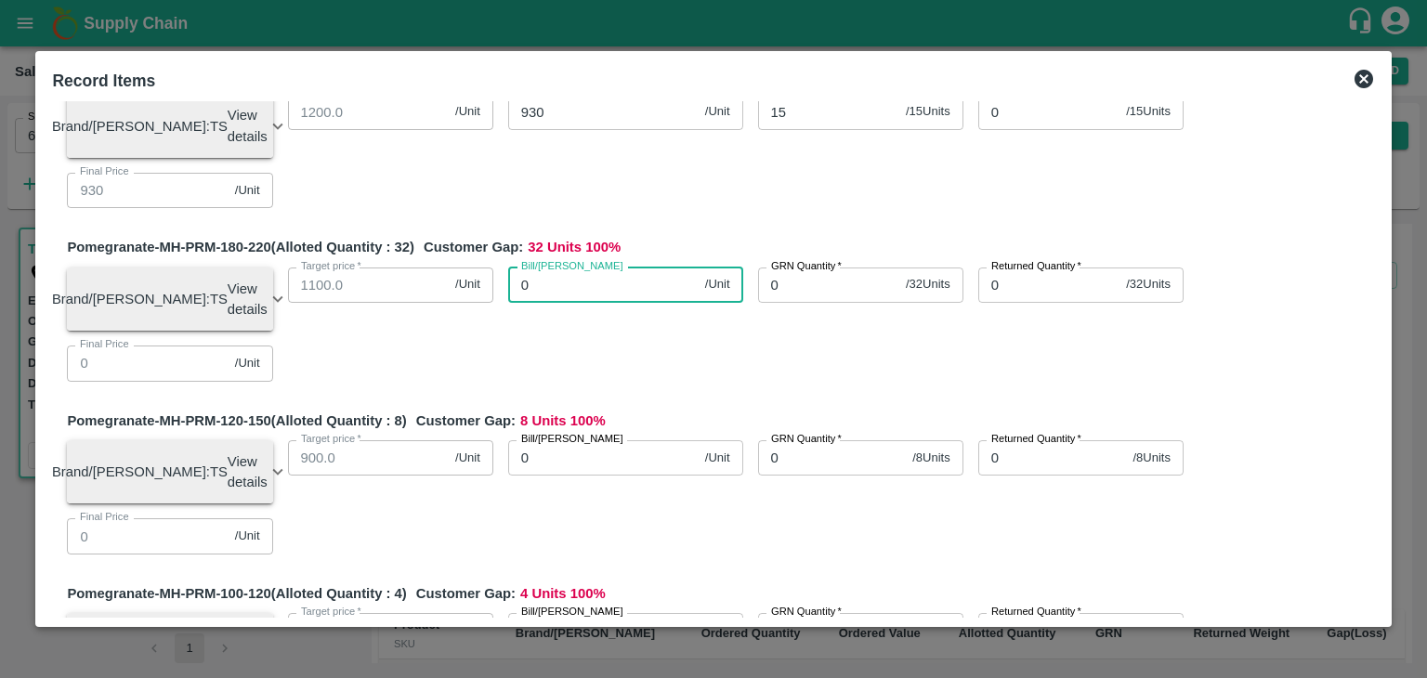
click at [594, 303] on input "0" at bounding box center [602, 285] width 189 height 35
type input "850"
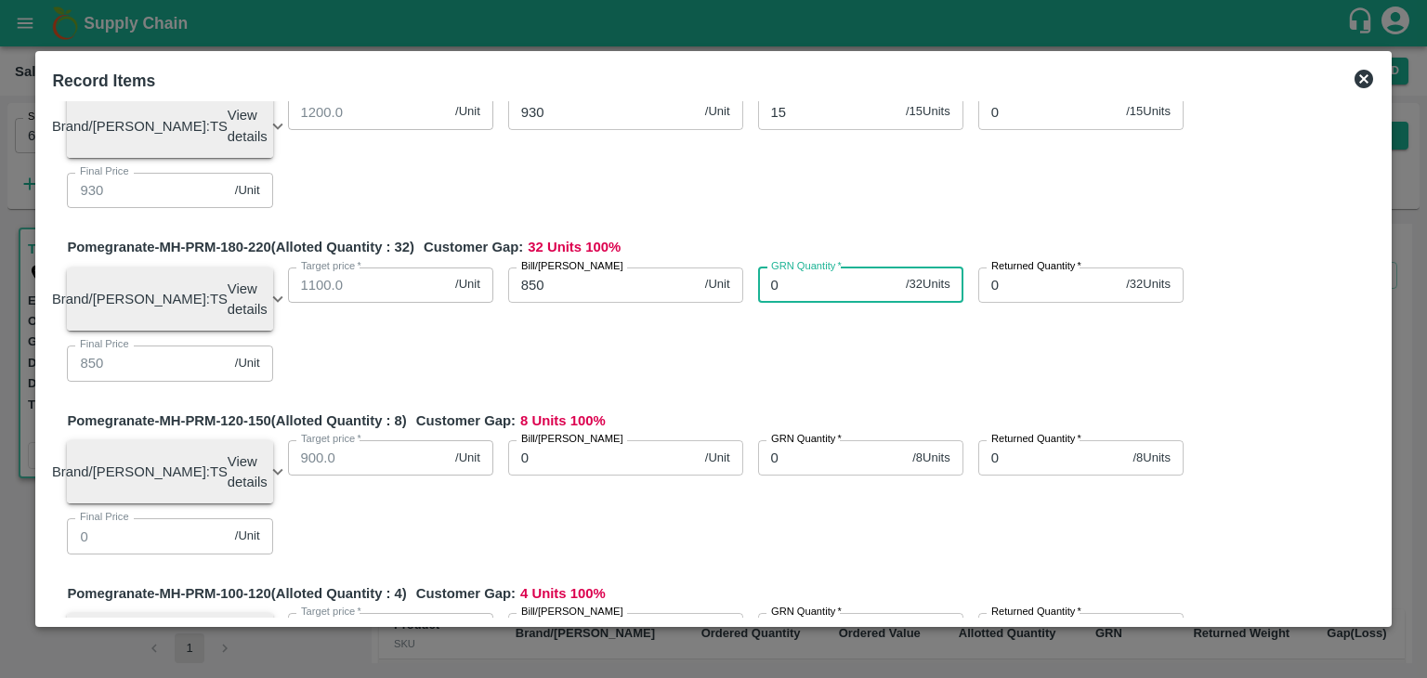
click at [814, 303] on input "0" at bounding box center [828, 285] width 140 height 35
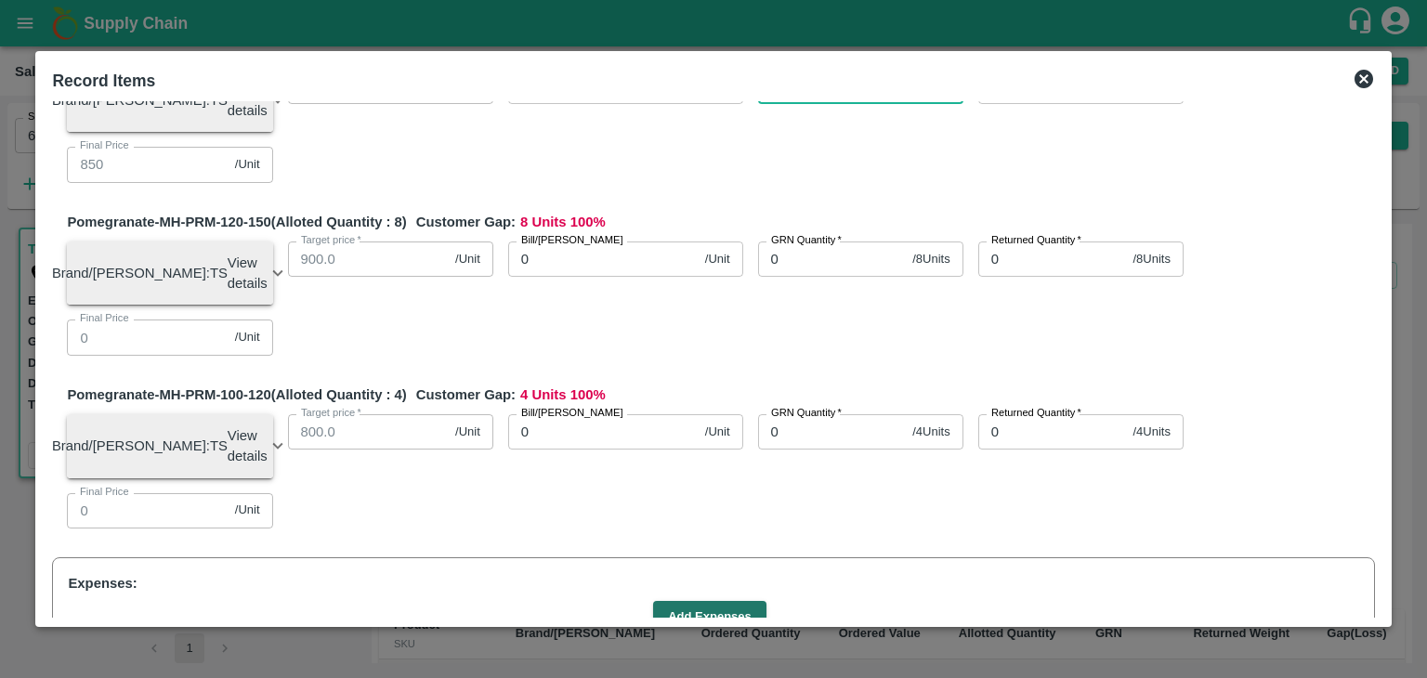
scroll to position [656, 0]
type input "32"
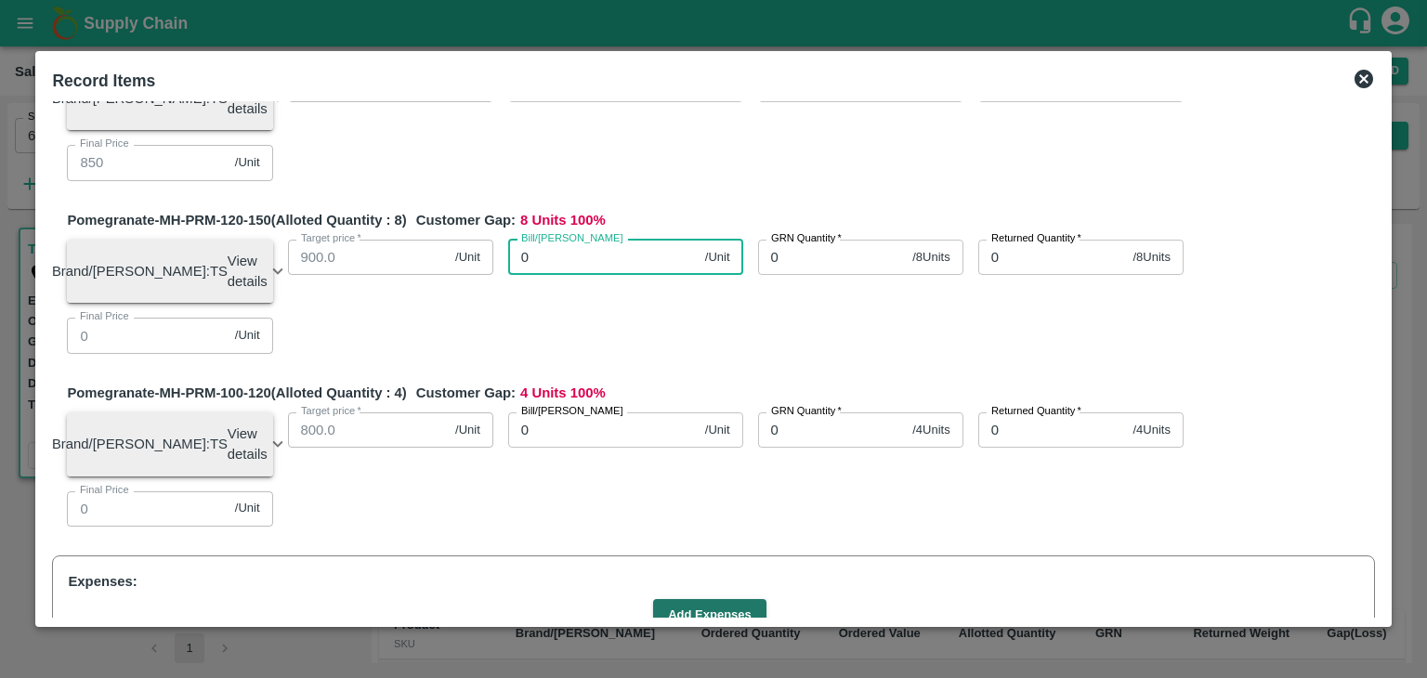
click at [586, 275] on input "0" at bounding box center [602, 257] width 189 height 35
type input "70"
type input "700"
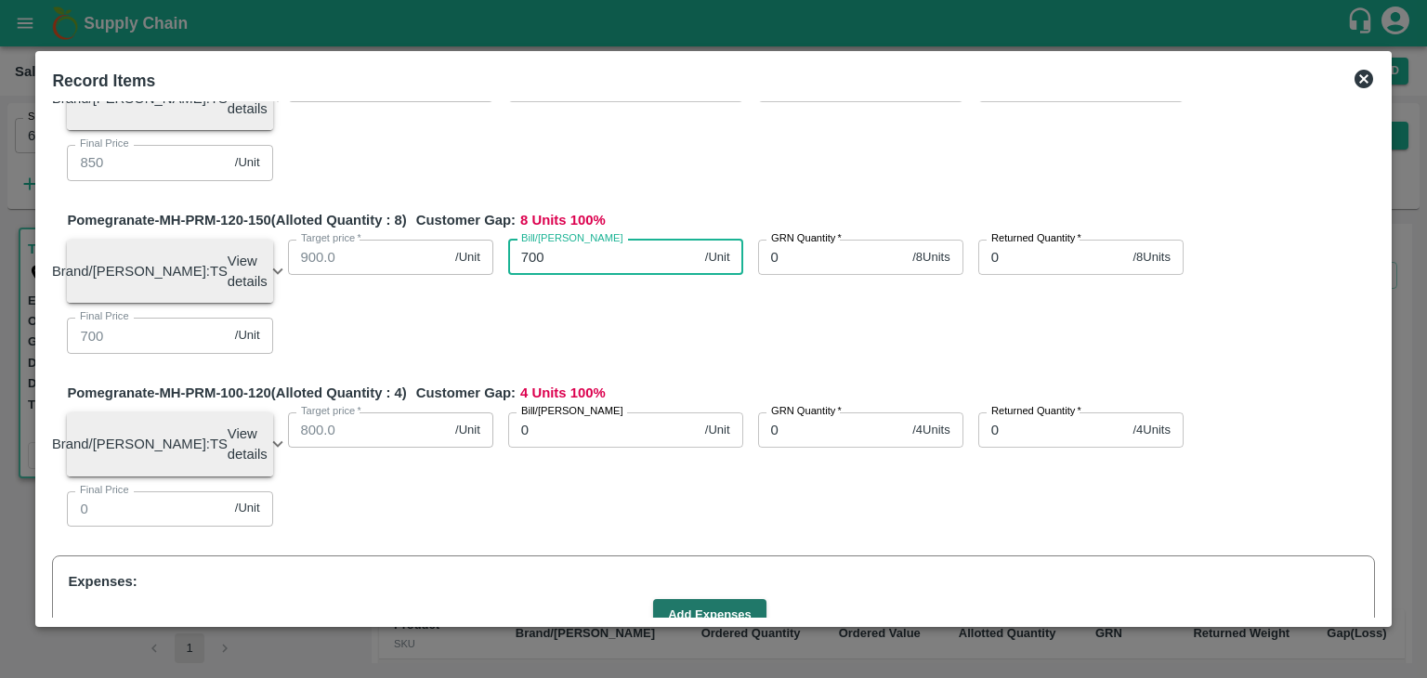
type input "700"
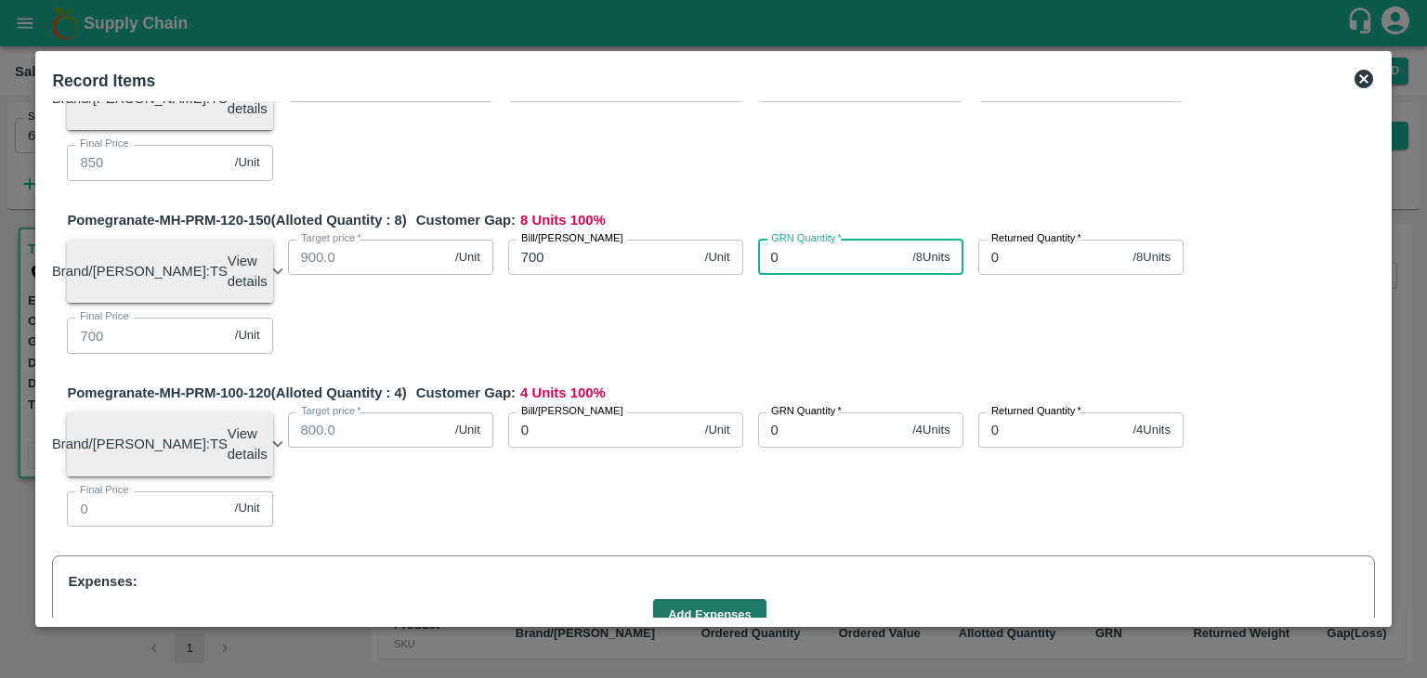
click at [785, 275] on input "0" at bounding box center [832, 257] width 148 height 35
type input "8"
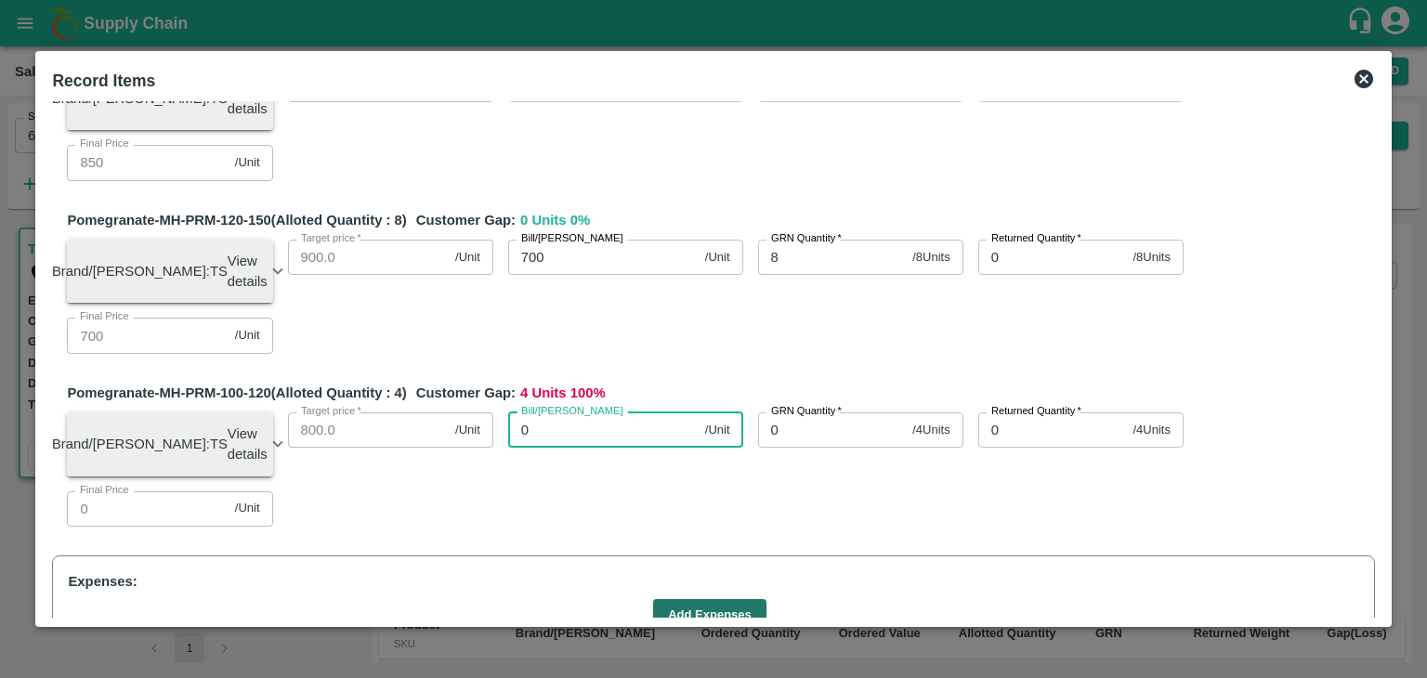
click at [591, 448] on input "0" at bounding box center [602, 429] width 189 height 35
type input "60"
type input "600"
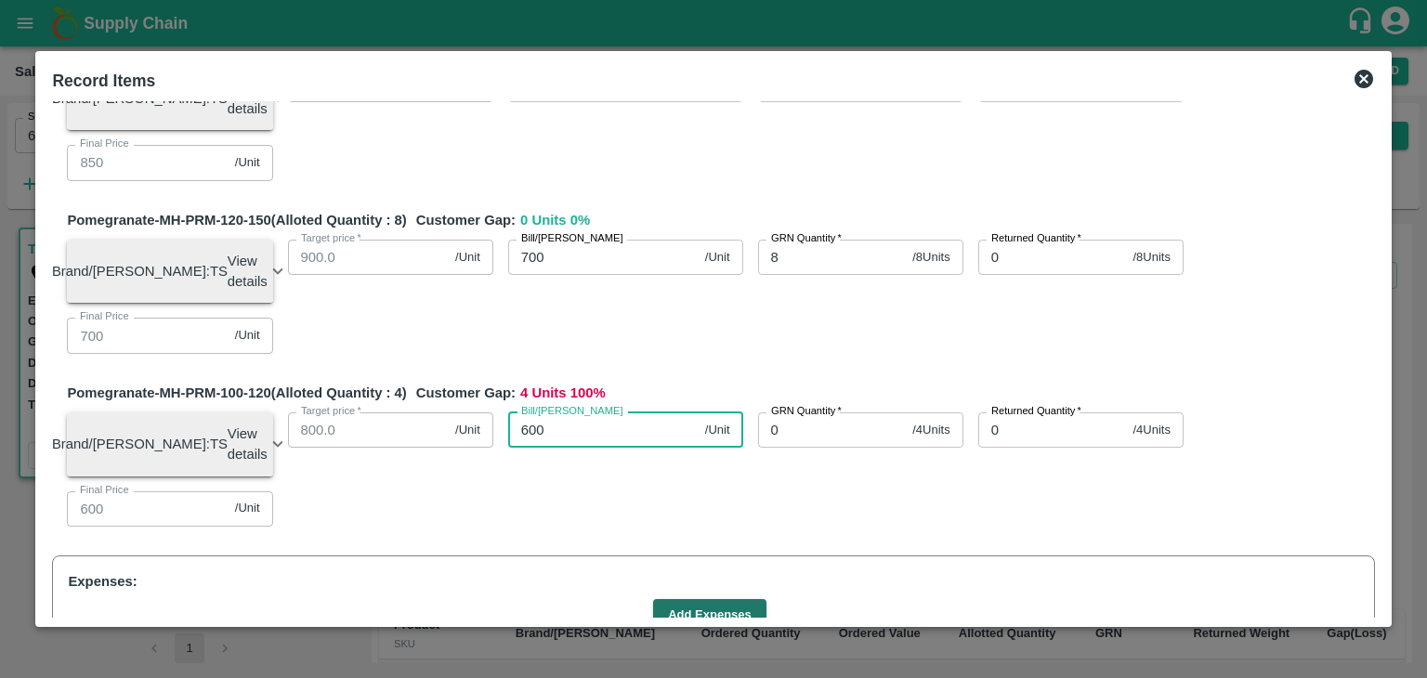
type input "600"
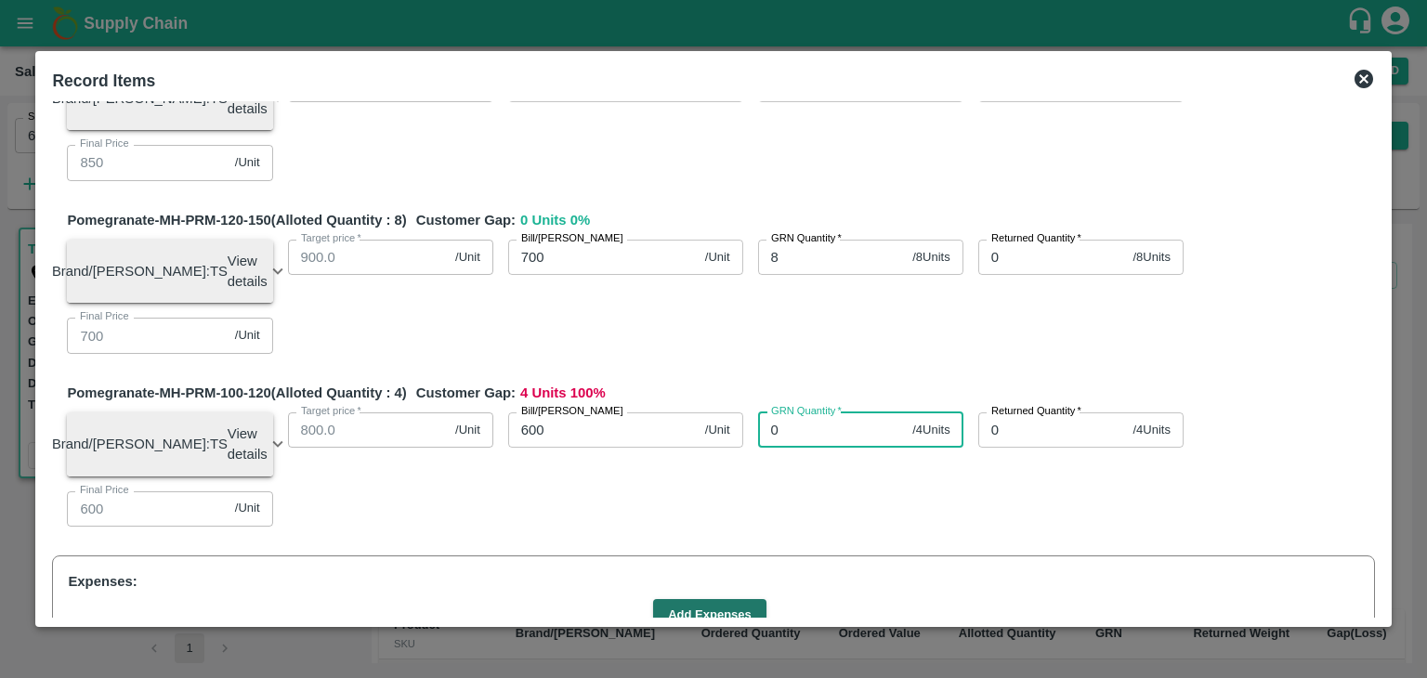
click at [816, 448] on input "0" at bounding box center [832, 429] width 148 height 35
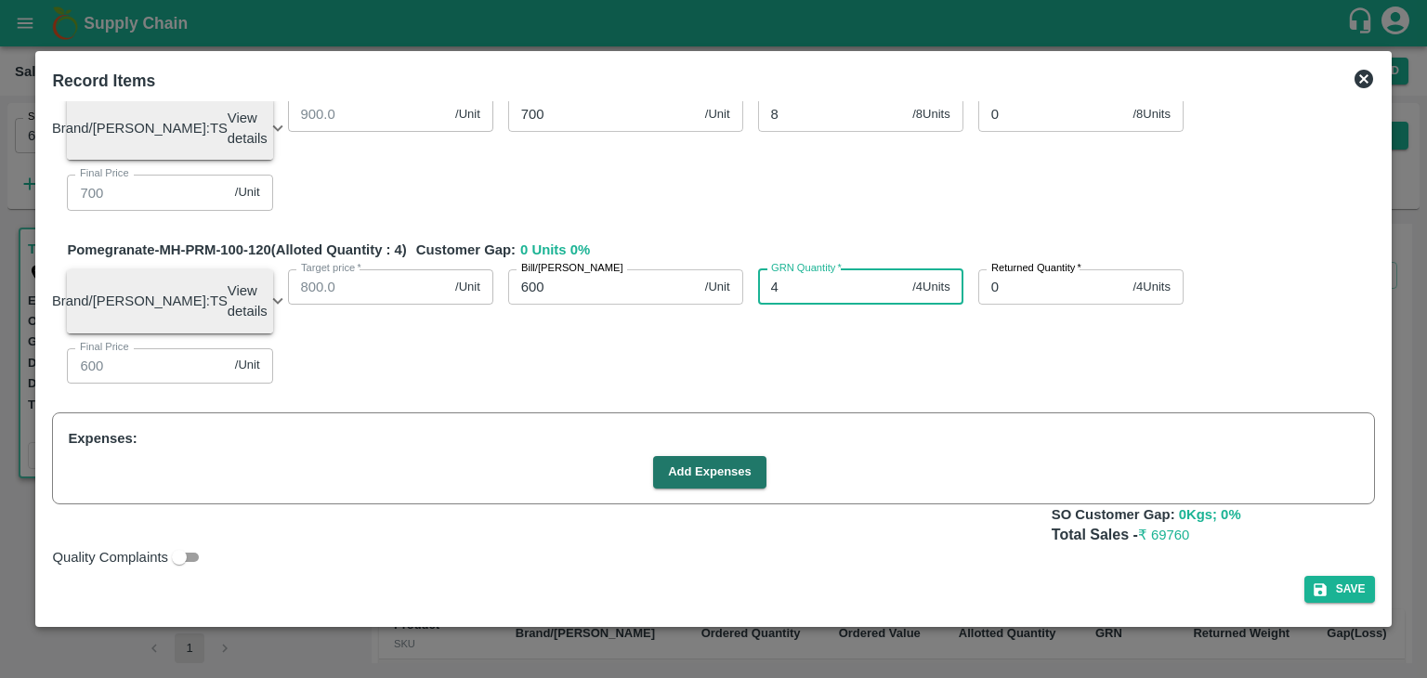
scroll to position [840, 0]
type input "4"
click at [681, 470] on button "Add Expenses" at bounding box center [709, 472] width 113 height 33
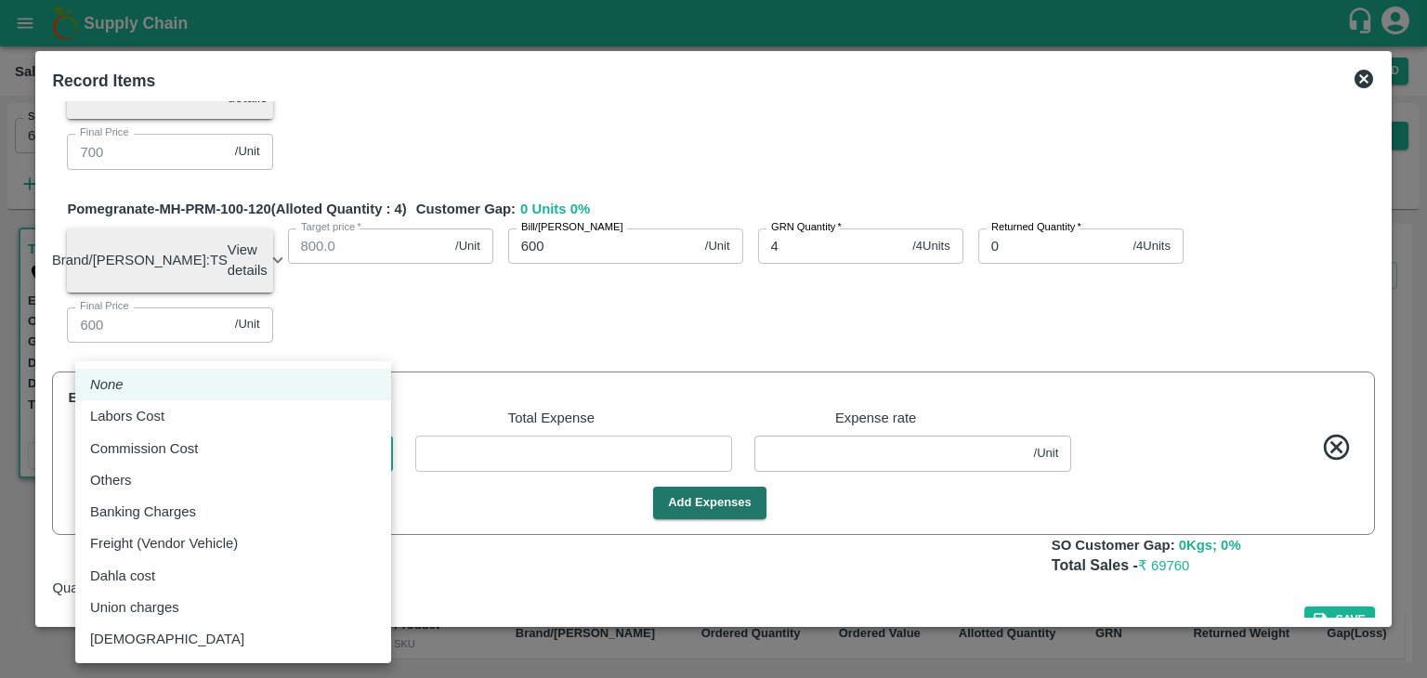
click at [332, 491] on body "Supply Chain Sales Orders Direct Customer Add SO ID 603940 SO ID Start Date Sta…" at bounding box center [713, 339] width 1427 height 678
click at [248, 450] on div "Commission Cost" at bounding box center [233, 448] width 286 height 20
type input "Commission Cost"
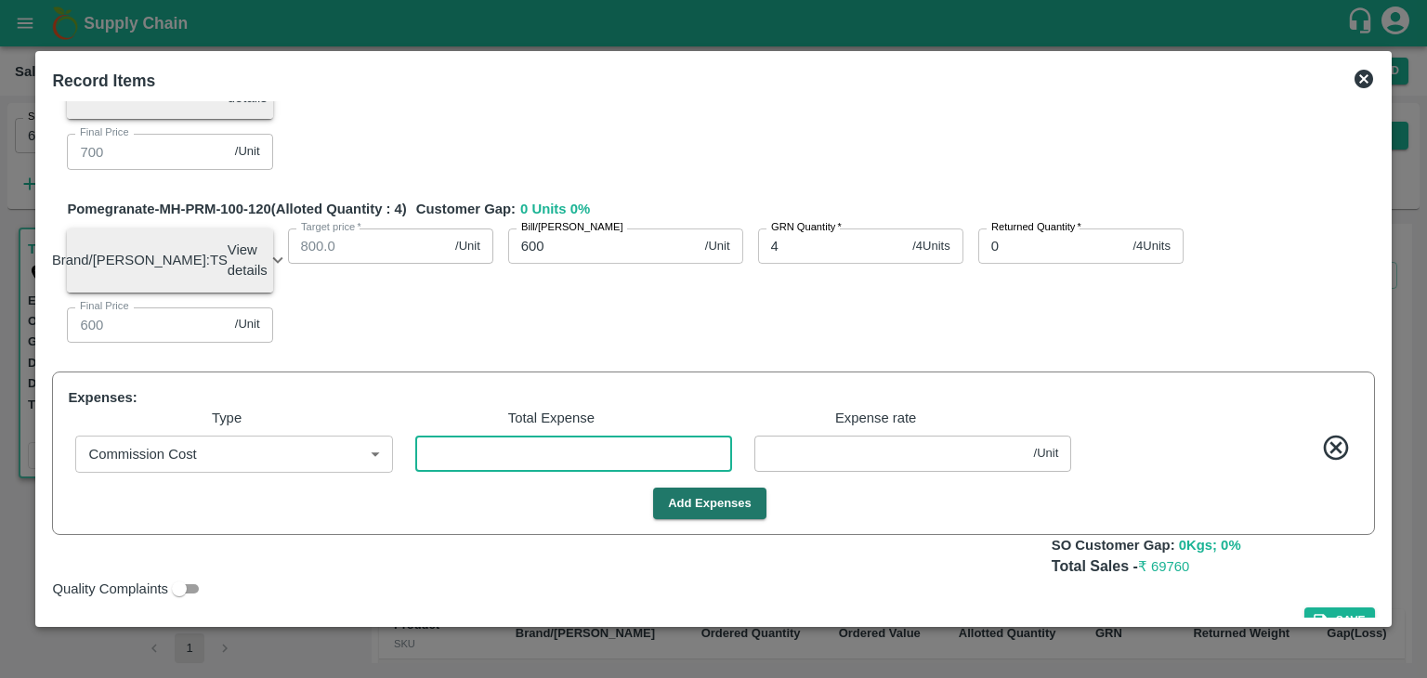
click at [462, 471] on input "number" at bounding box center [573, 453] width 317 height 35
type input "2"
type input "1049.975"
type input "929.975"
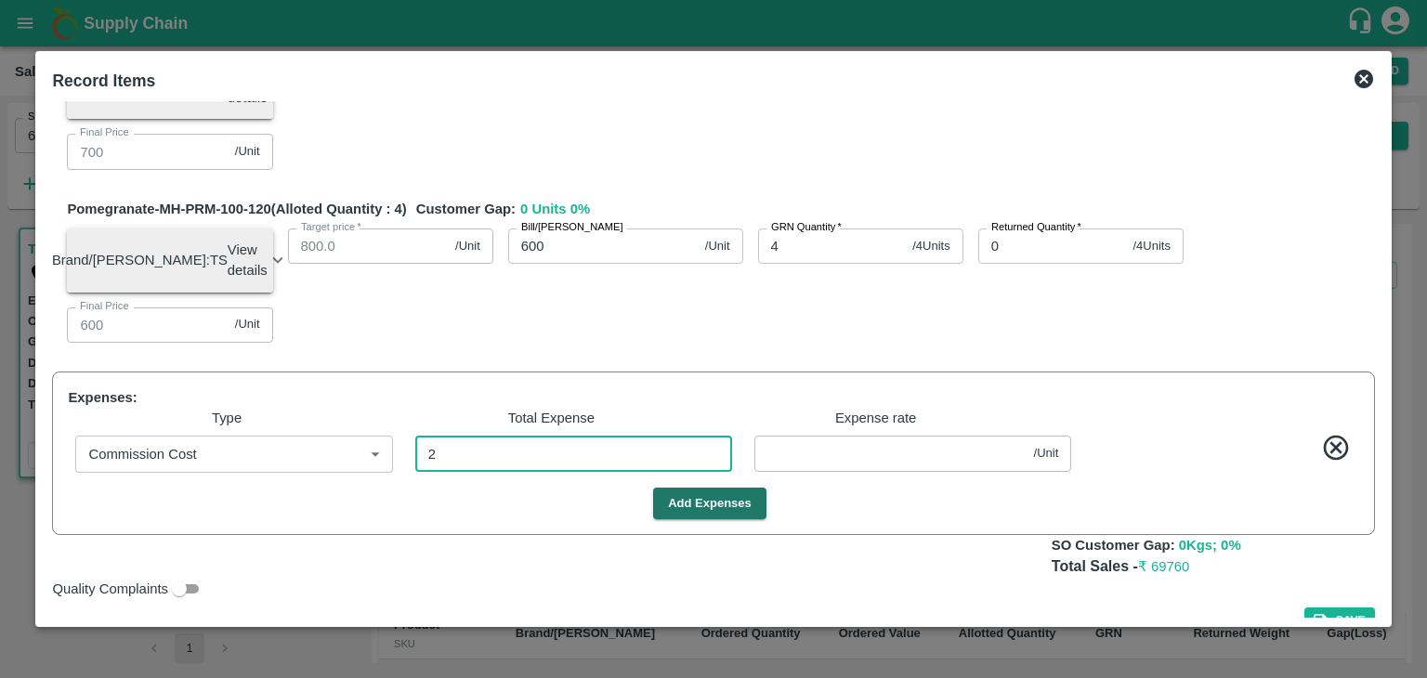
type input "849.975"
type input "699.975"
type input "599.975"
type input "0.025"
type input "27"
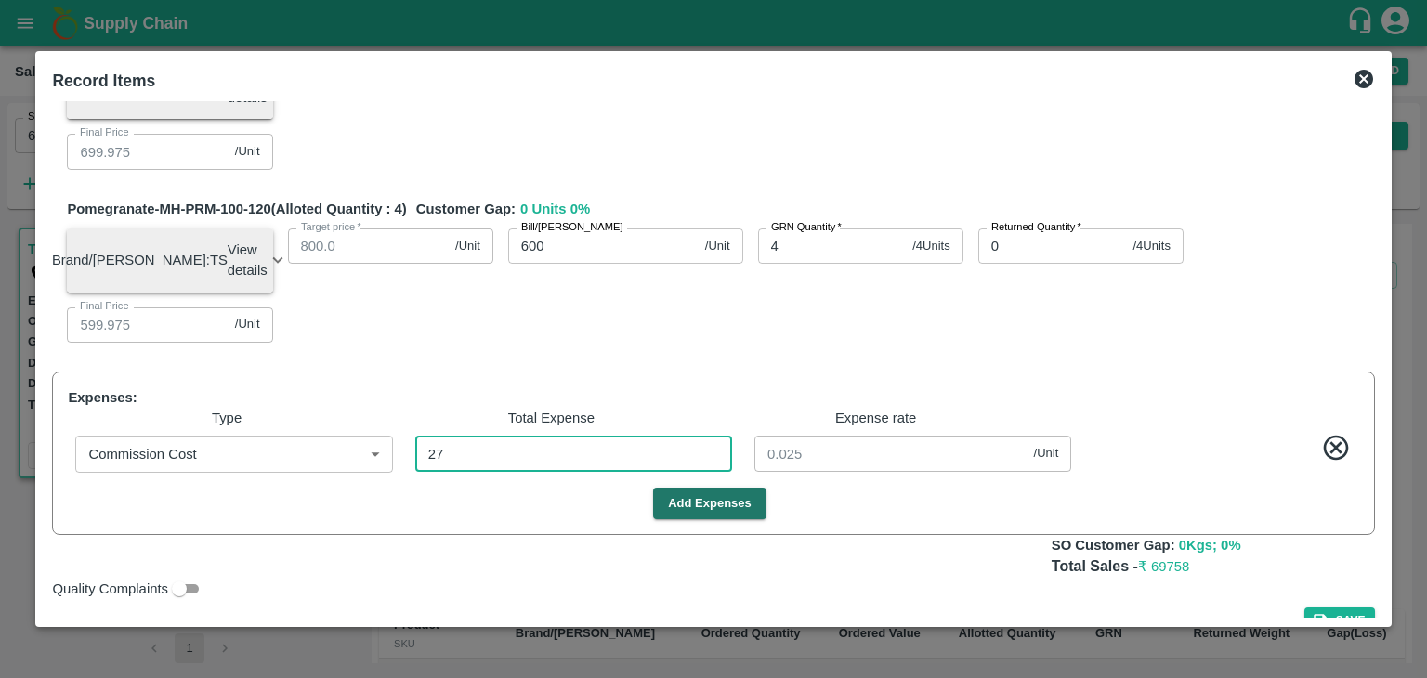
type input "1049.6625"
type input "929.6625"
type input "849.6625"
type input "699.6625"
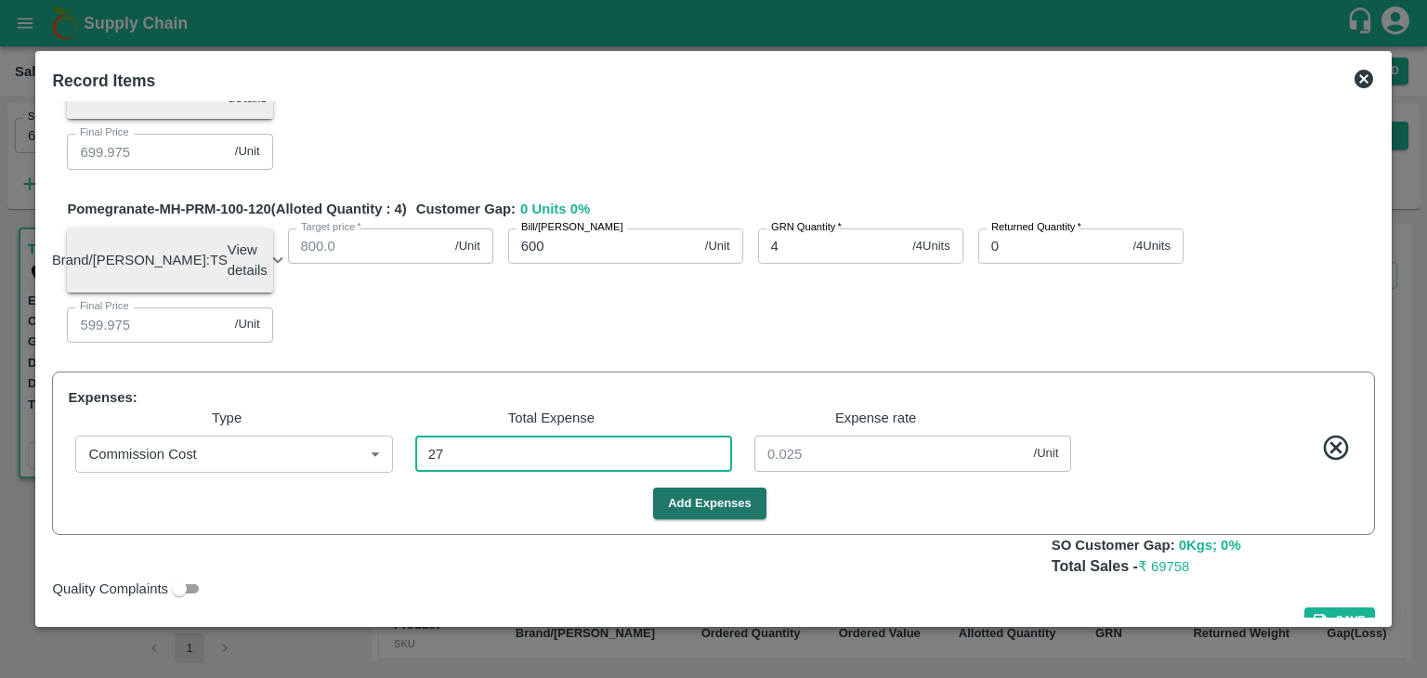
type input "599.6625"
type input "0.3375"
type input "279"
type input "1046.5125"
type input "926.5125"
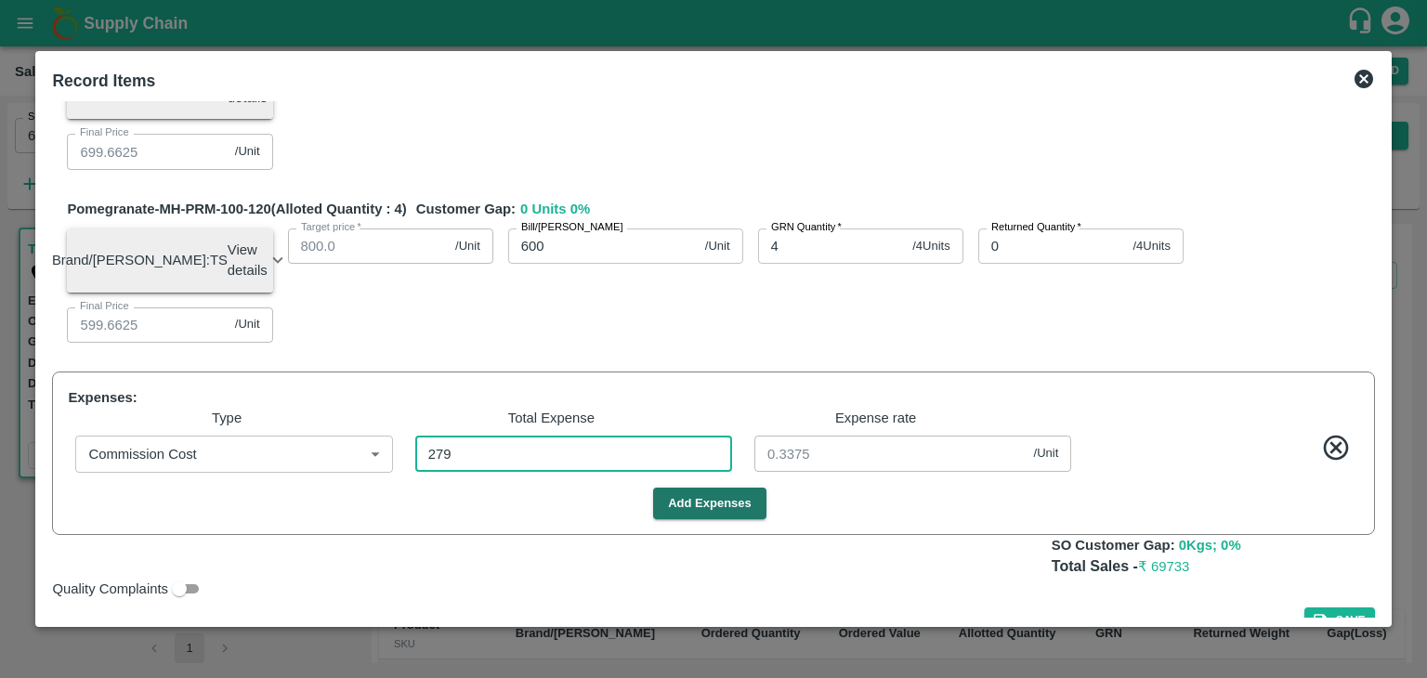
type input "926.5125"
type input "846.5125"
type input "696.5125"
type input "596.5125"
type input "3.4875"
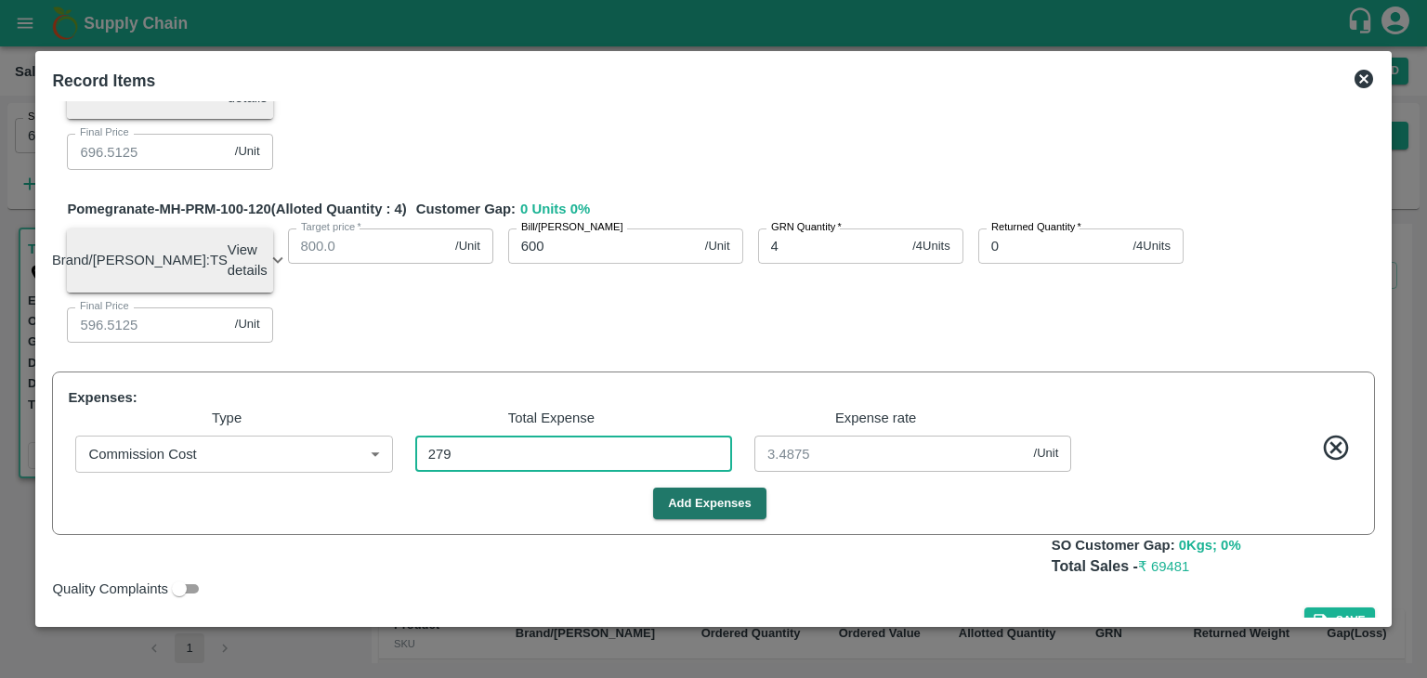
type input "2790"
type input "1015.125"
type input "895.125"
type input "815.125"
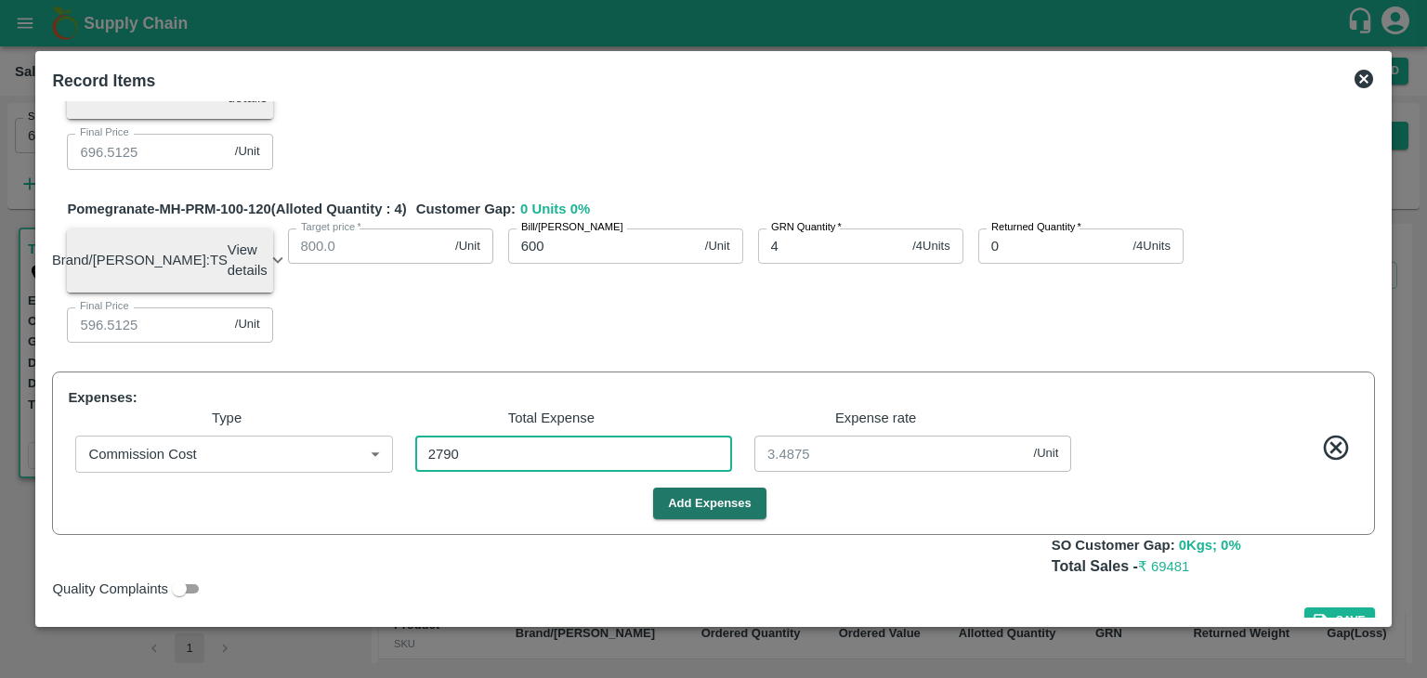
type input "665.125"
type input "565.125"
type input "34.875"
type input "2790"
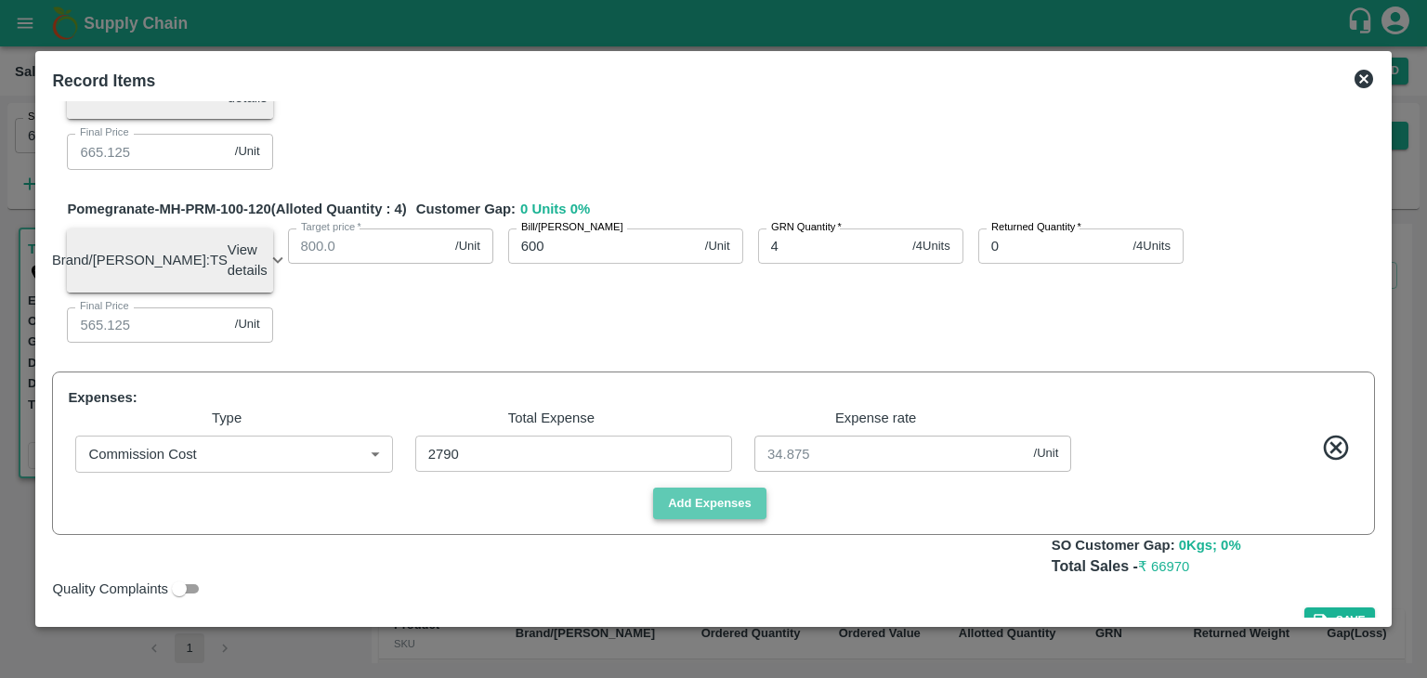
click at [689, 520] on button "Add Expenses" at bounding box center [709, 504] width 113 height 33
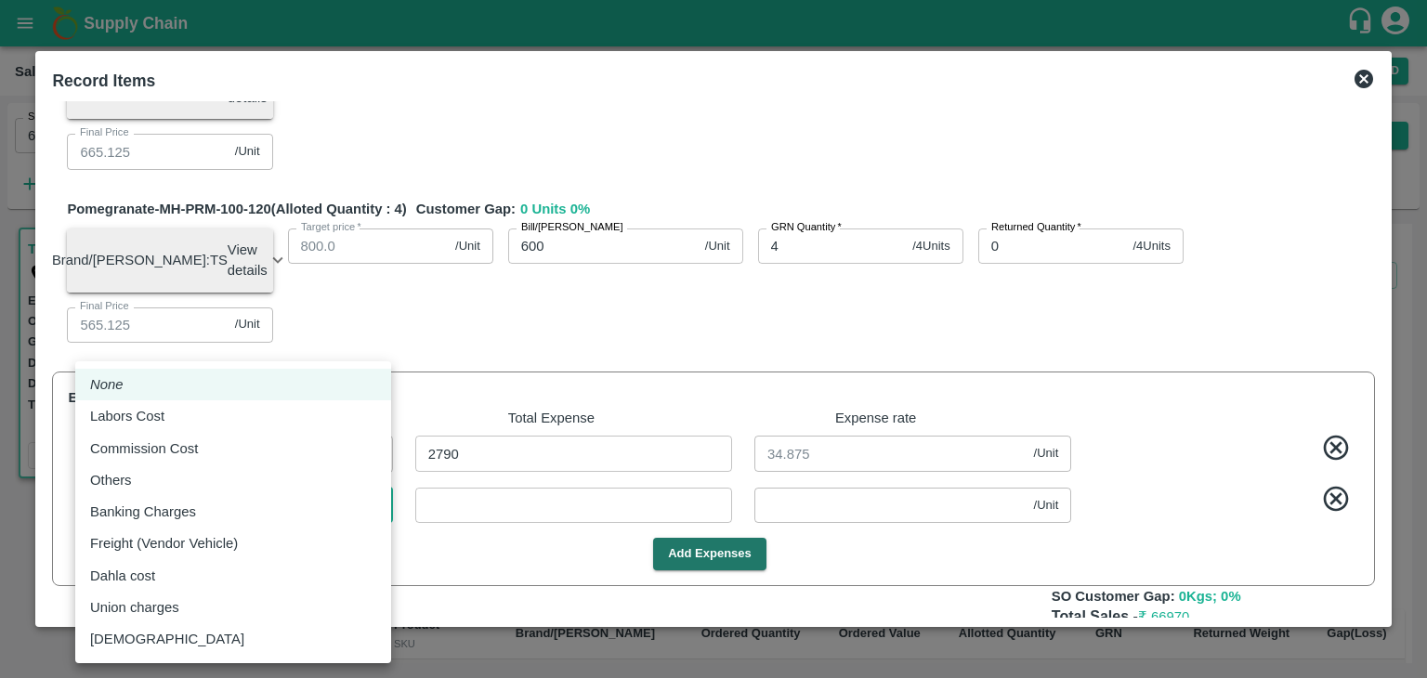
click at [179, 552] on body "Supply Chain Sales Orders Direct Customer Add SO ID 603940 SO ID Start Date Sta…" at bounding box center [713, 339] width 1427 height 678
click at [175, 422] on div "Labors Cost" at bounding box center [233, 416] width 286 height 20
type input "Labors Cost"
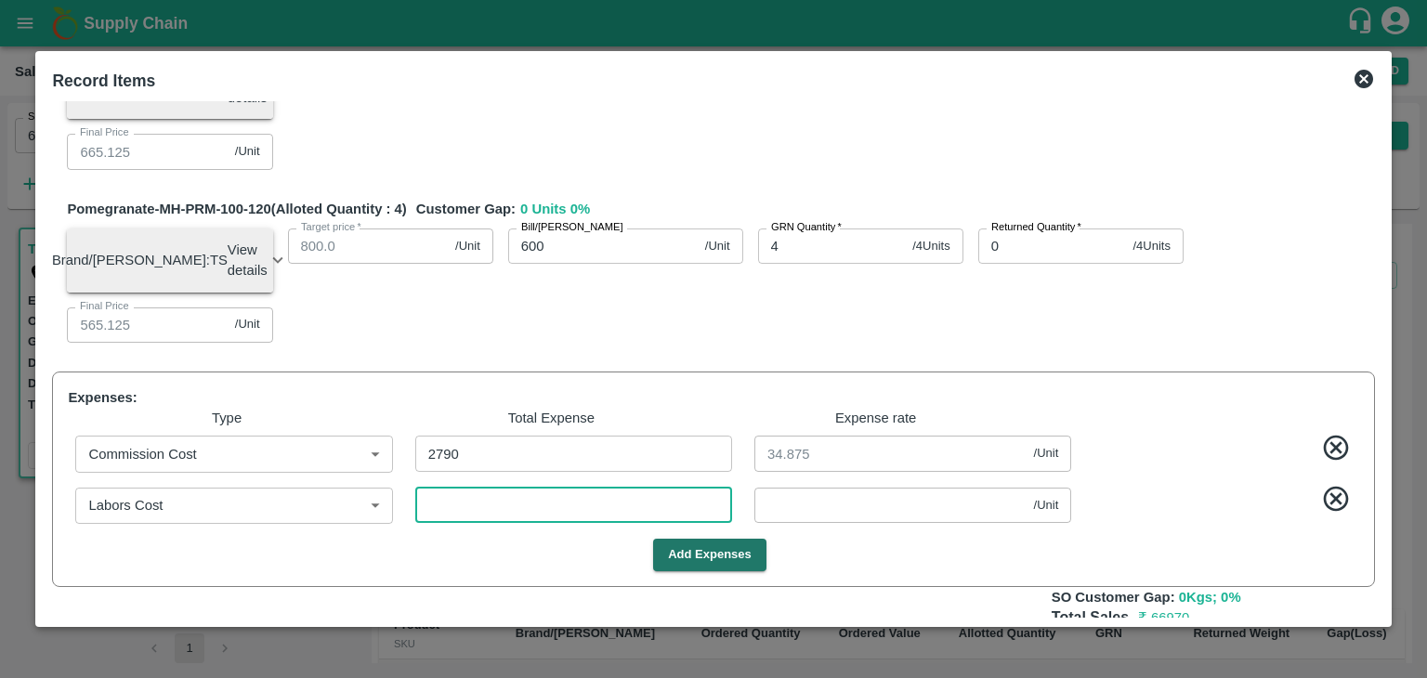
click at [471, 523] on input "number" at bounding box center [573, 505] width 317 height 35
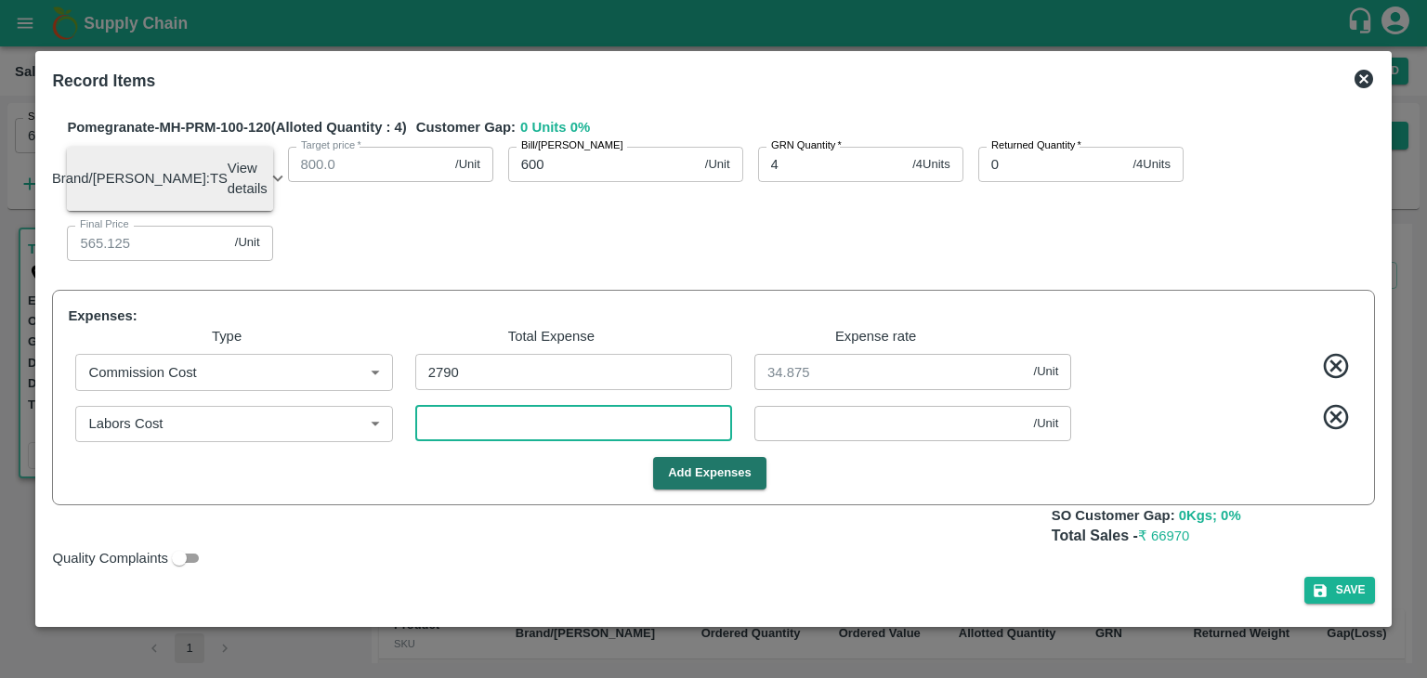
click at [472, 421] on input "number" at bounding box center [573, 423] width 317 height 35
type input "2"
type input "1015.1"
type input "895.1"
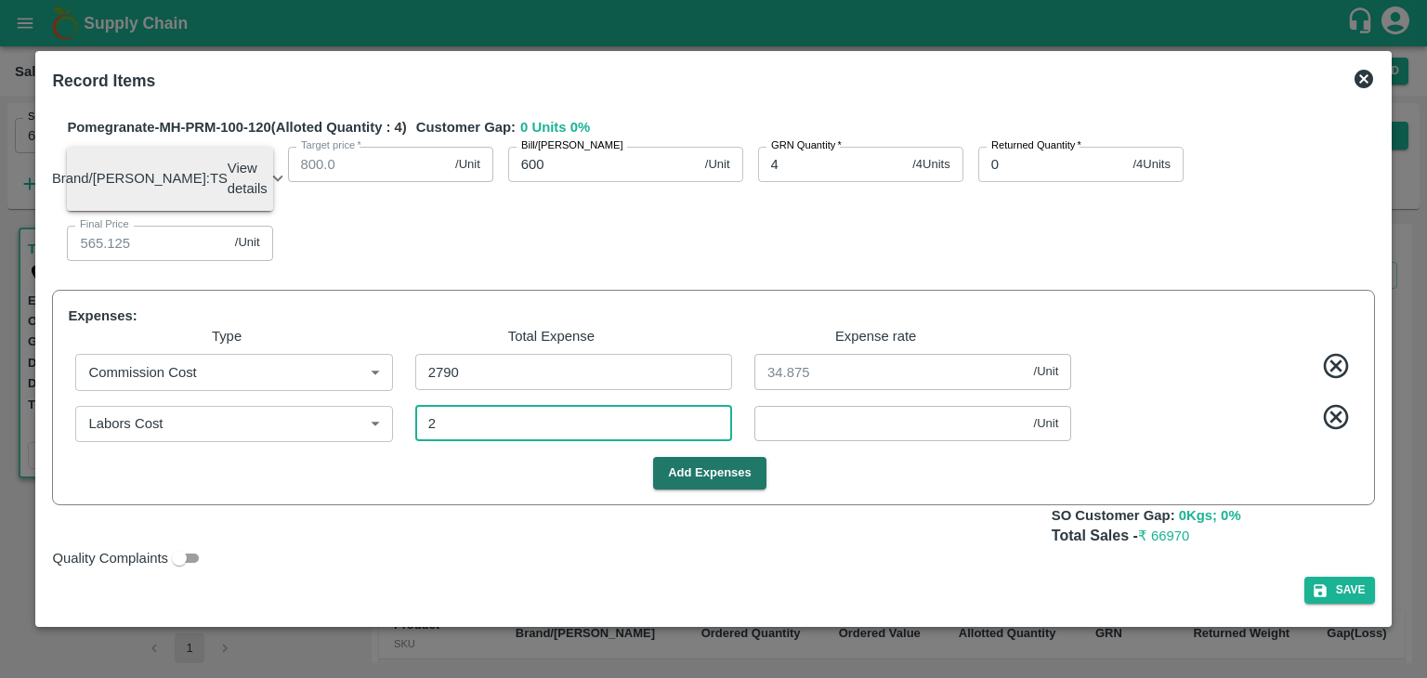
type input "815.1"
type input "665.1"
type input "565.1"
type input "0.025"
type input "24"
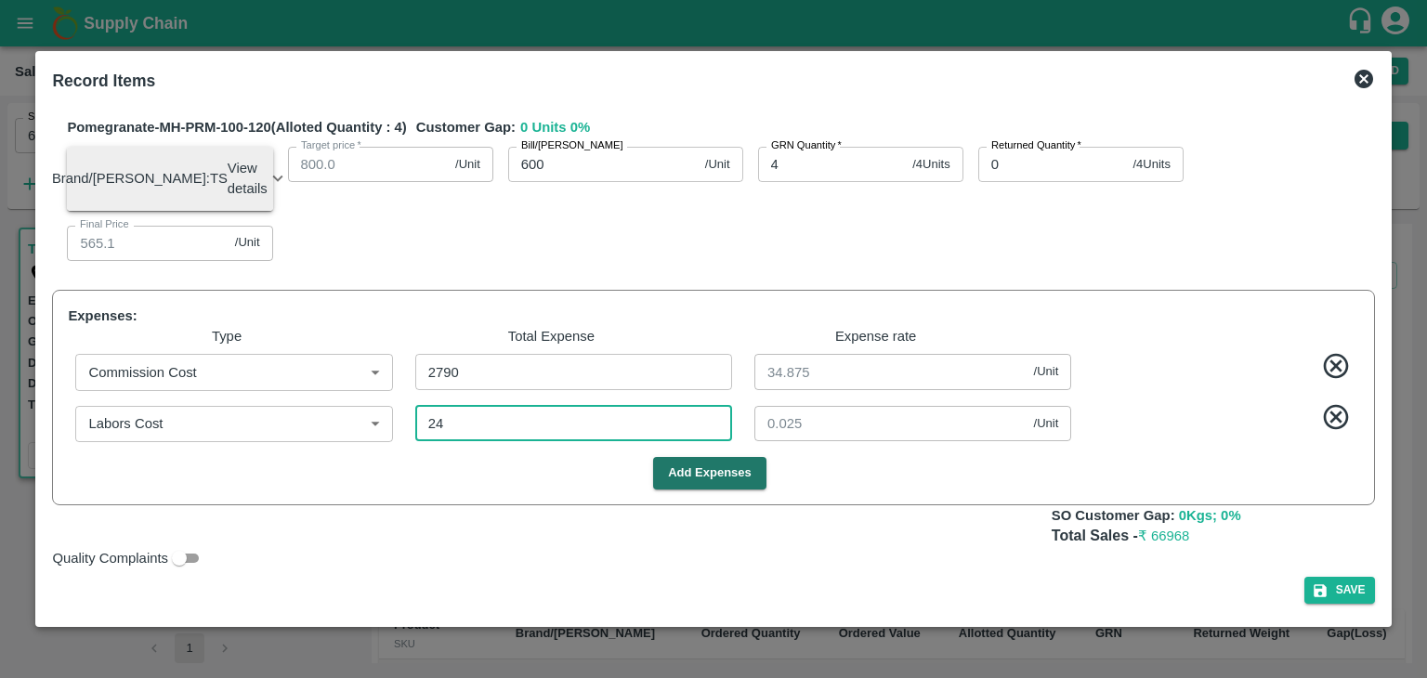
type input "1014.825"
type input "894.825"
type input "814.825"
type input "664.825"
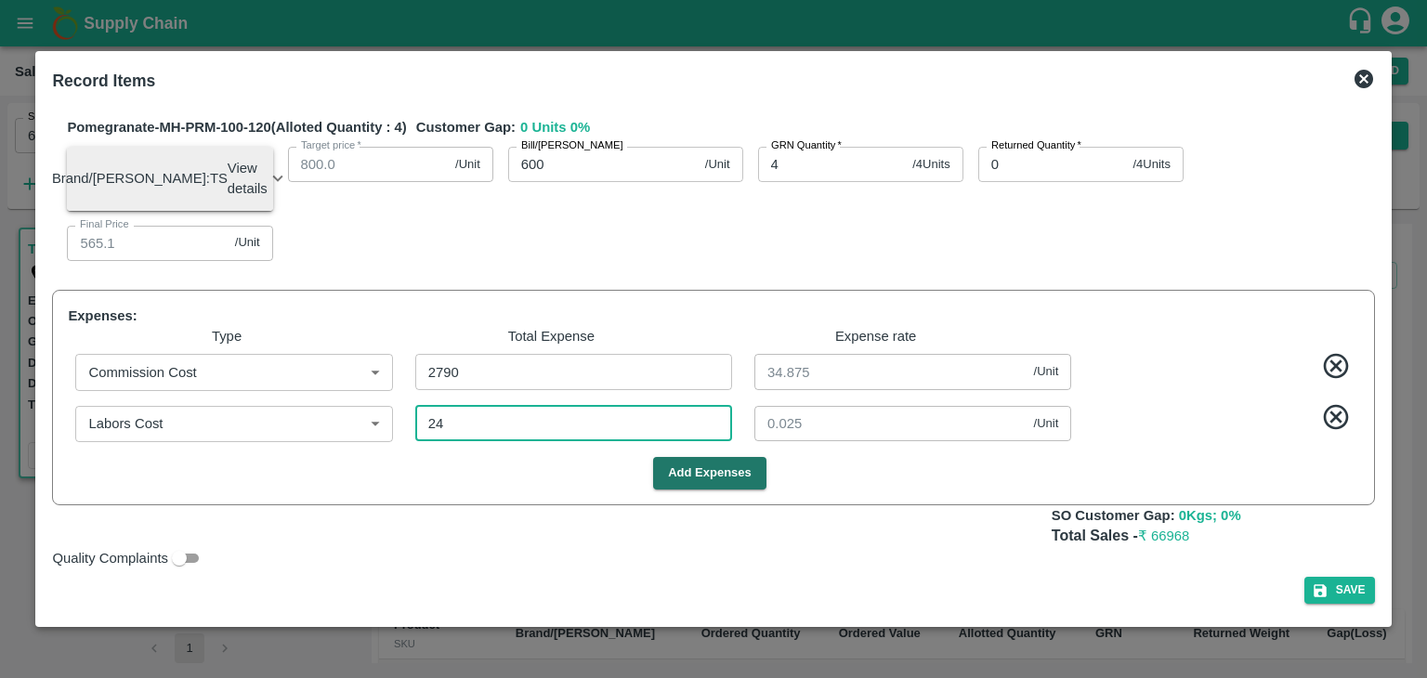
type input "564.825"
type input "0.3"
type input "240"
type input "1012.125"
type input "892.125"
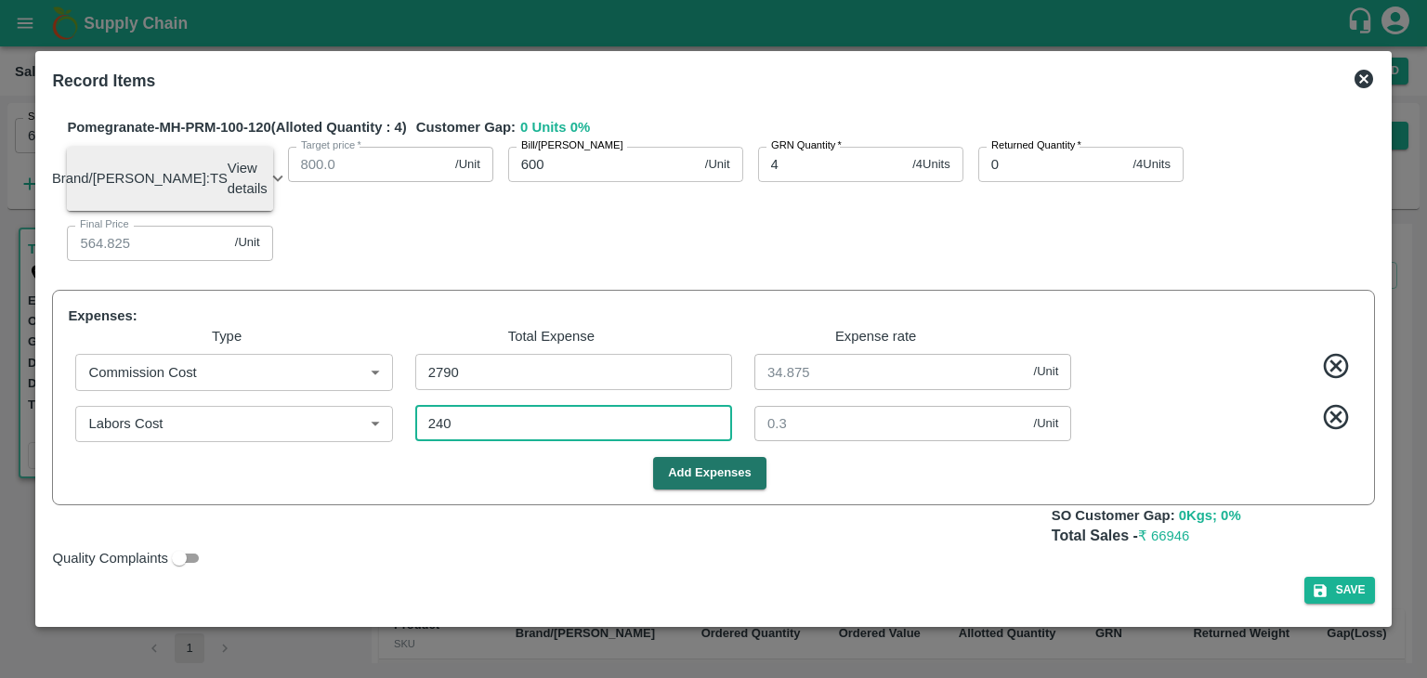
type input "892.125"
type input "812.125"
type input "662.125"
type input "562.125"
type input "3"
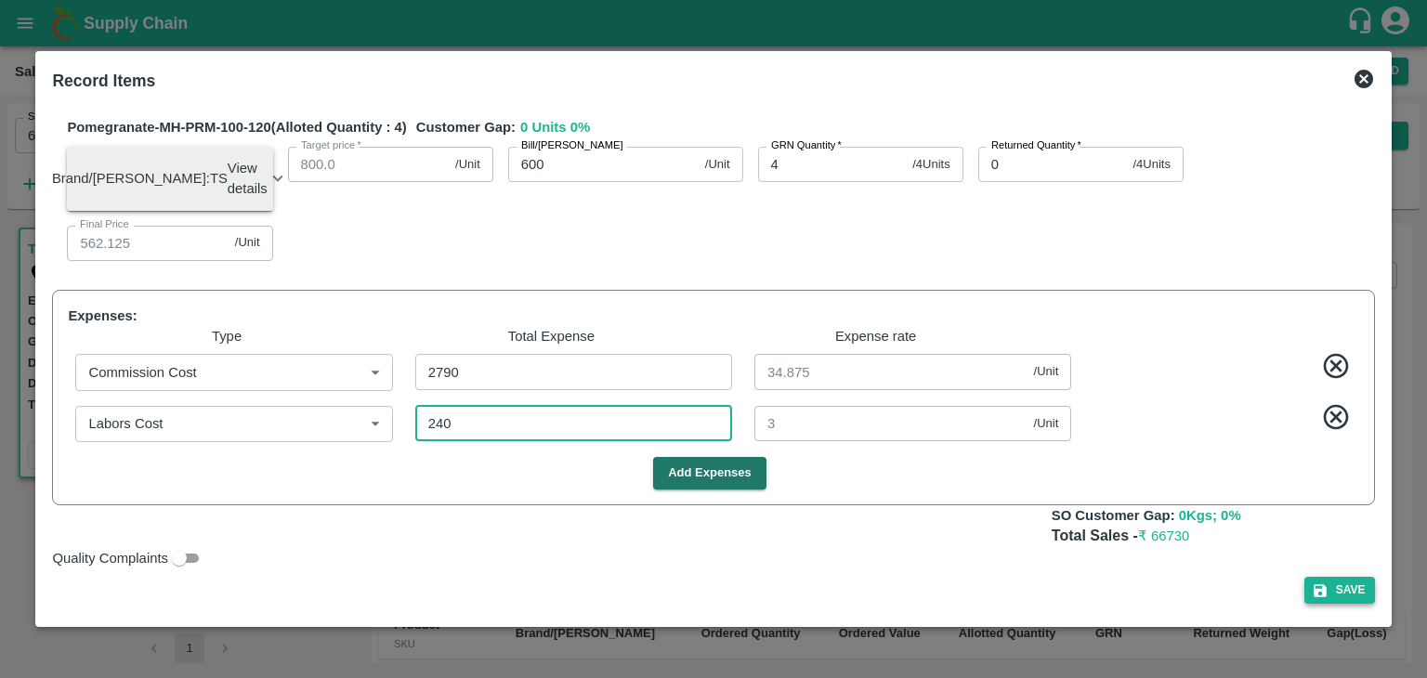
type input "240"
click at [1346, 594] on button "Save" at bounding box center [1339, 590] width 71 height 27
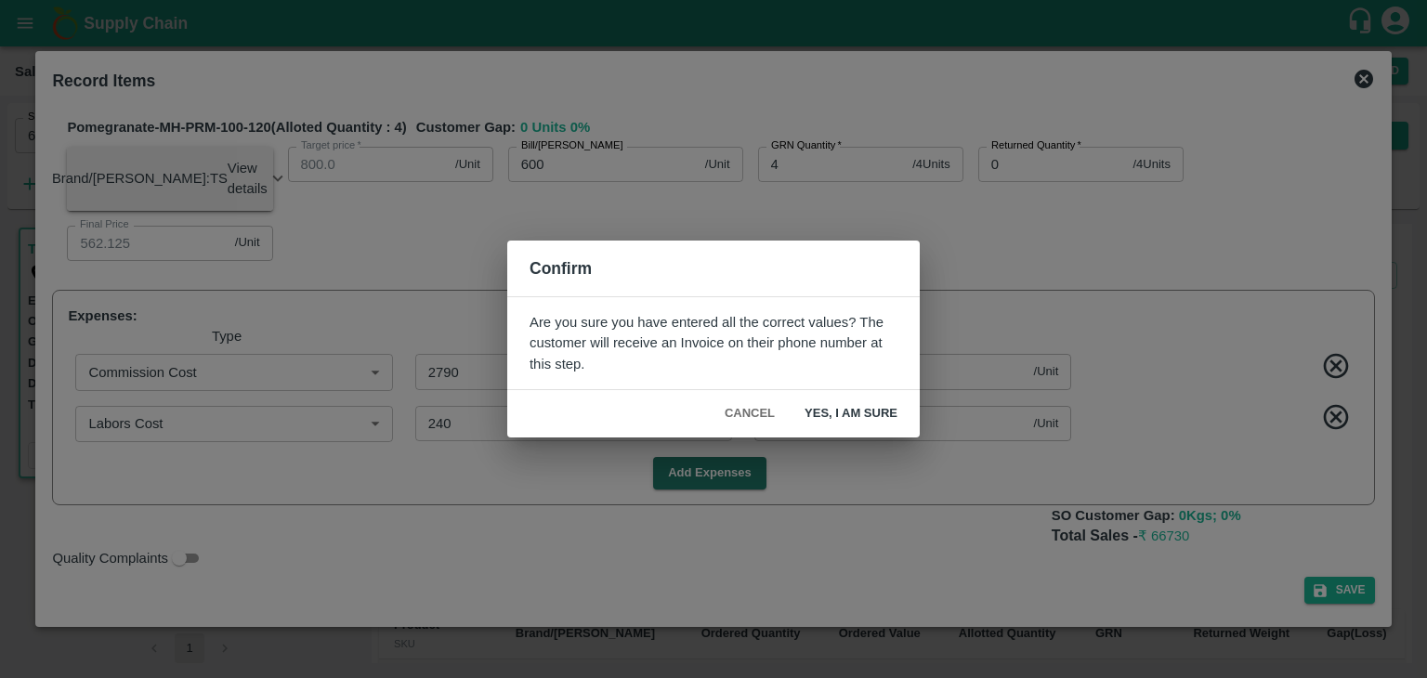
click at [847, 426] on button "Yes, I am sure" at bounding box center [851, 414] width 123 height 33
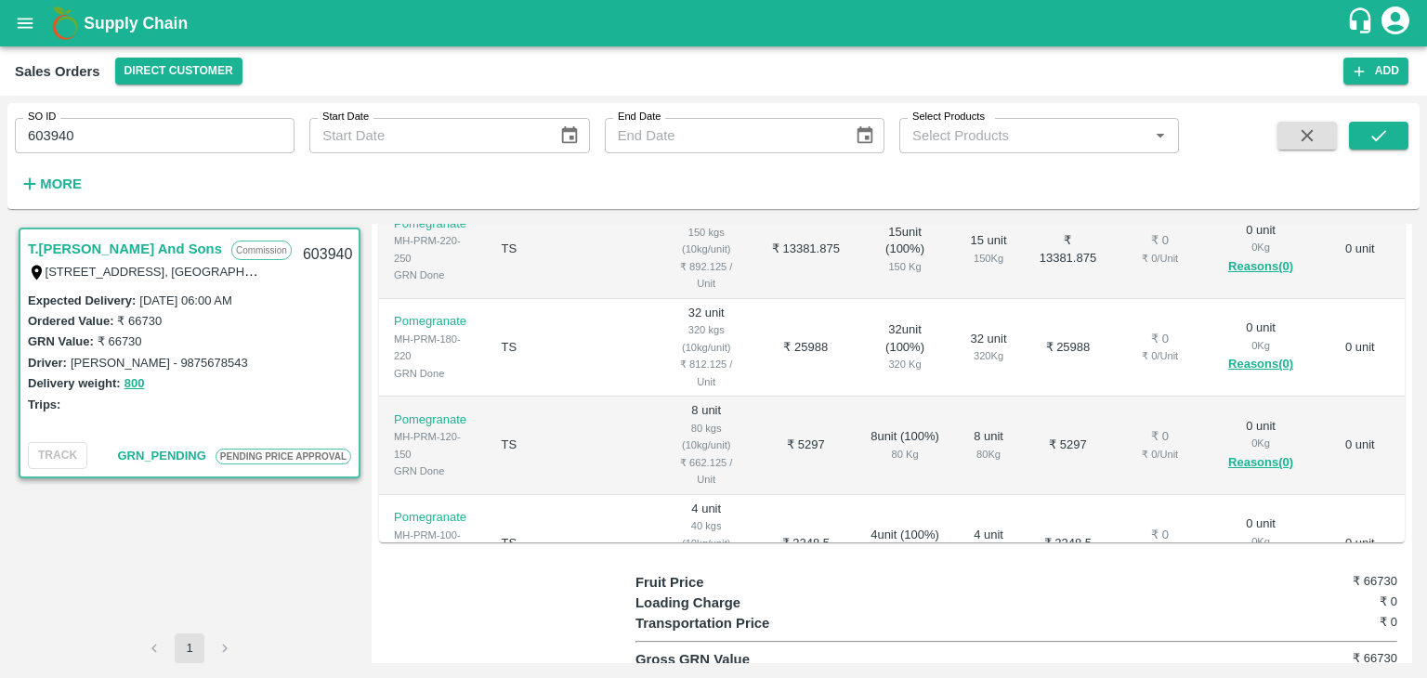
scroll to position [533, 0]
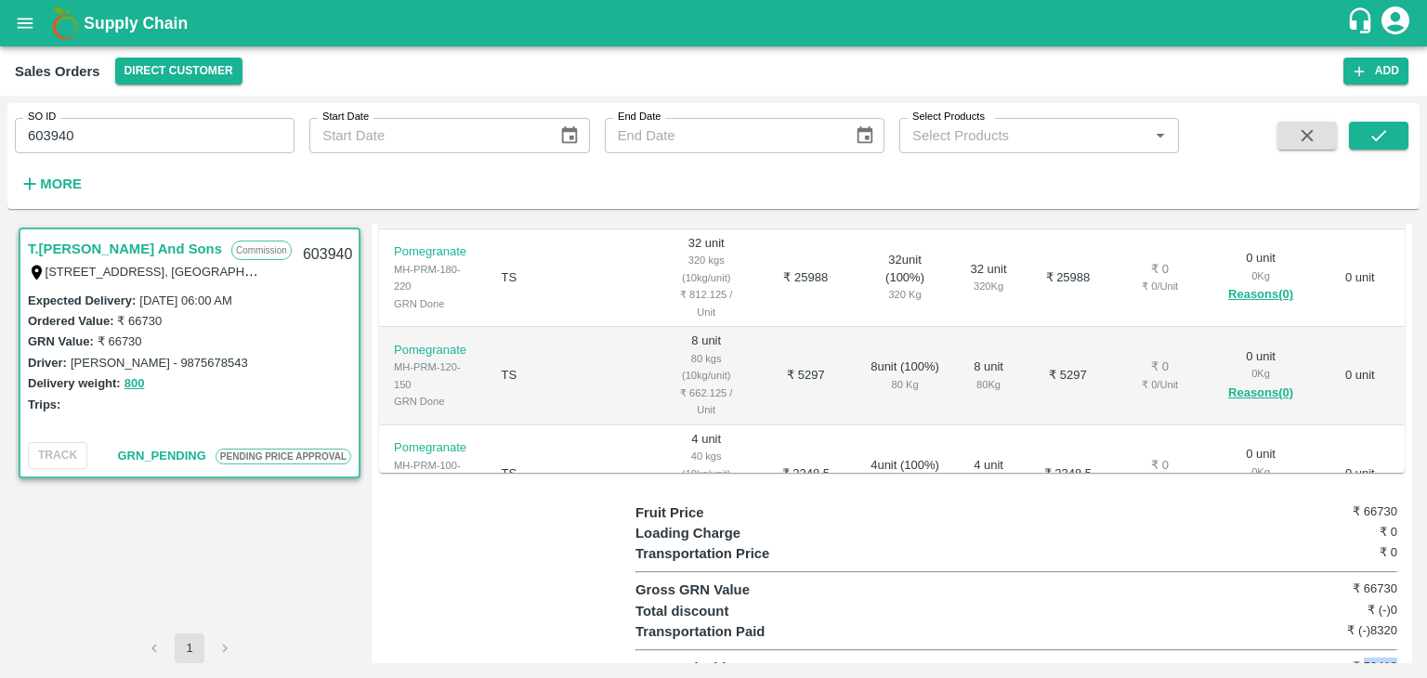
drag, startPoint x: 1396, startPoint y: 647, endPoint x: 1360, endPoint y: 644, distance: 36.4
click at [1360, 644] on div "Fruit Price ₹ 66730 Loading Charge ₹ 0 Transportation Price ₹ 0 Gross GRN Value…" at bounding box center [1019, 591] width 769 height 176
copy h6 "58410"
drag, startPoint x: 1393, startPoint y: 488, endPoint x: 1359, endPoint y: 490, distance: 34.4
click at [1359, 503] on div "Fruit Price ₹ 66730 Loading Charge ₹ 0 Transportation Price ₹ 0 Gross GRN Value…" at bounding box center [1019, 591] width 769 height 176
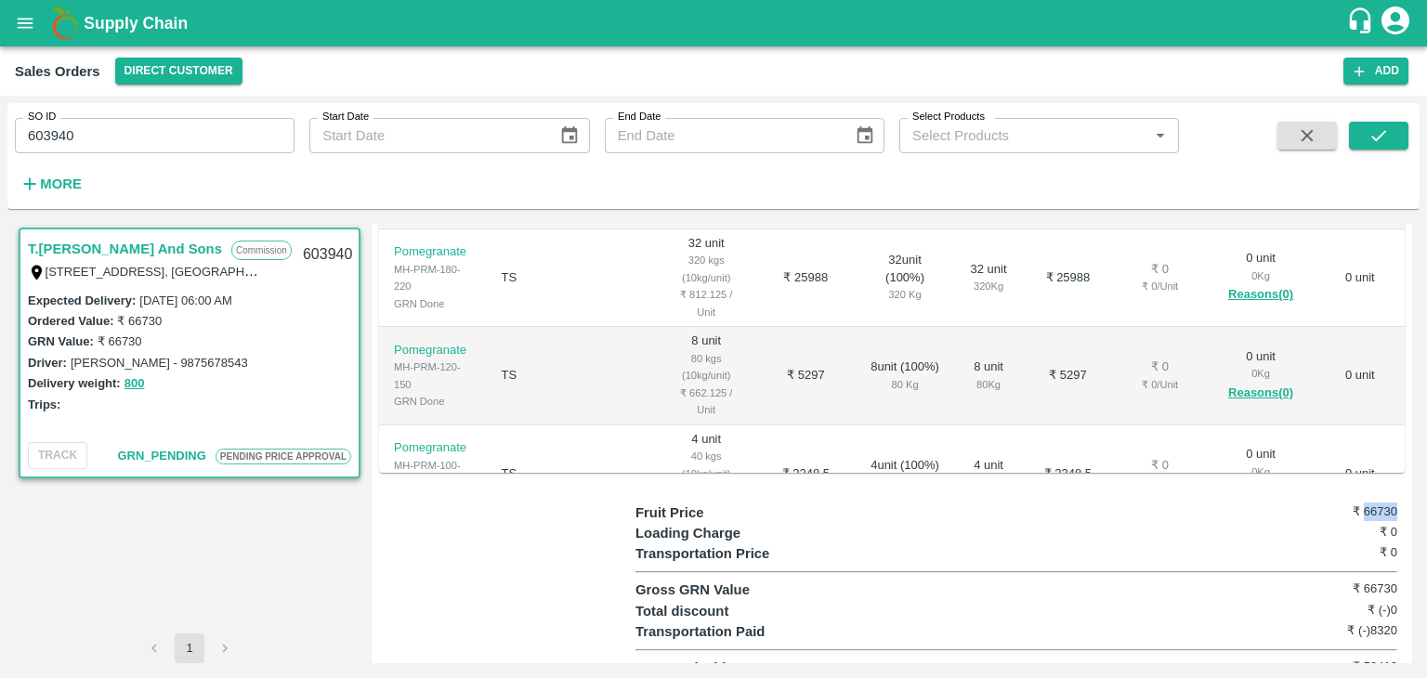
copy h6 "66730"
click at [177, 124] on input "603940" at bounding box center [155, 135] width 280 height 35
type input "604088"
click at [1368, 134] on icon "submit" at bounding box center [1378, 135] width 20 height 20
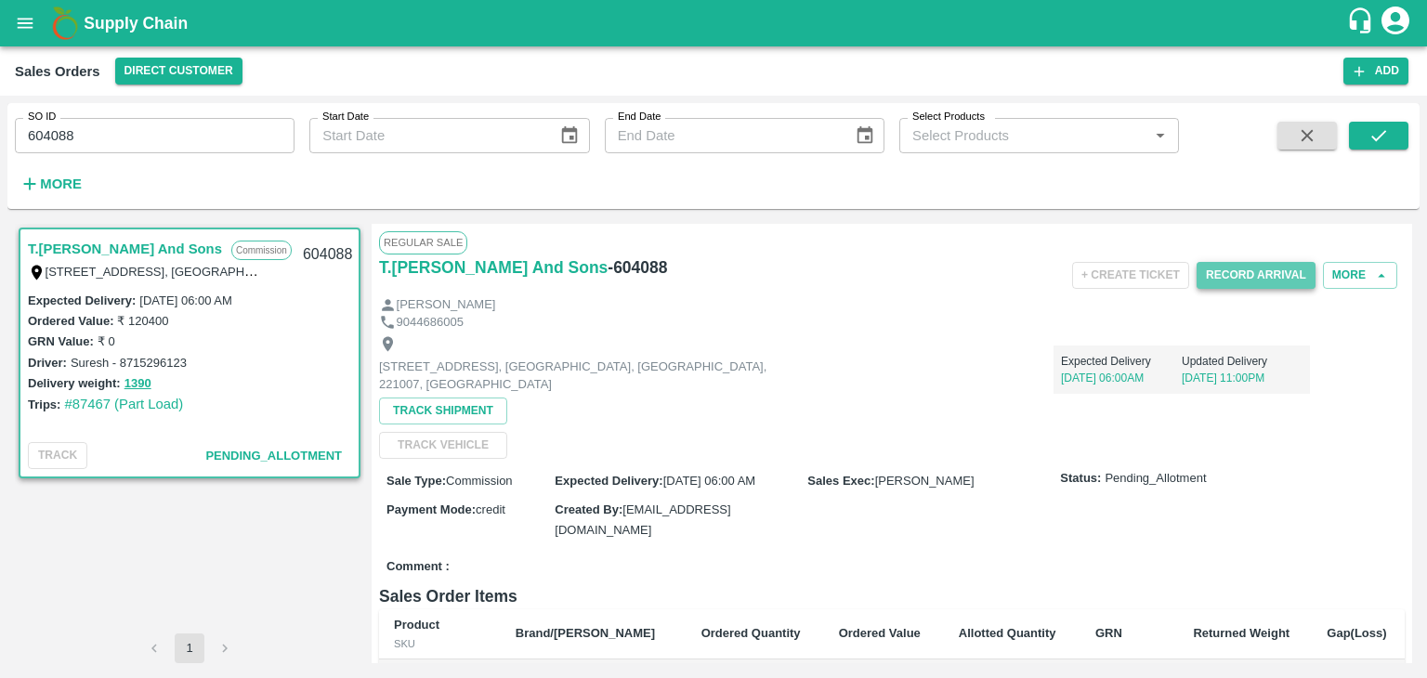
click at [1251, 268] on button "Record Arrival" at bounding box center [1255, 275] width 119 height 27
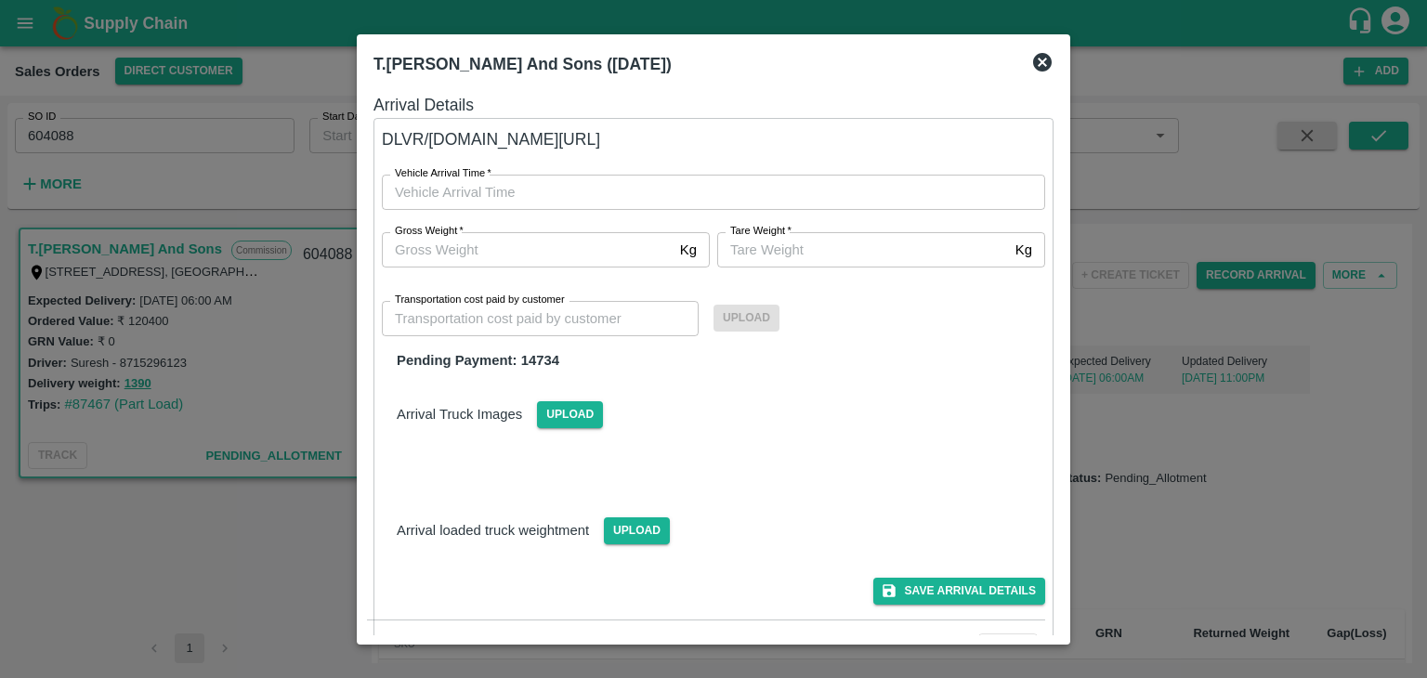
type input "DD/MM/YYYY hh:mm aa"
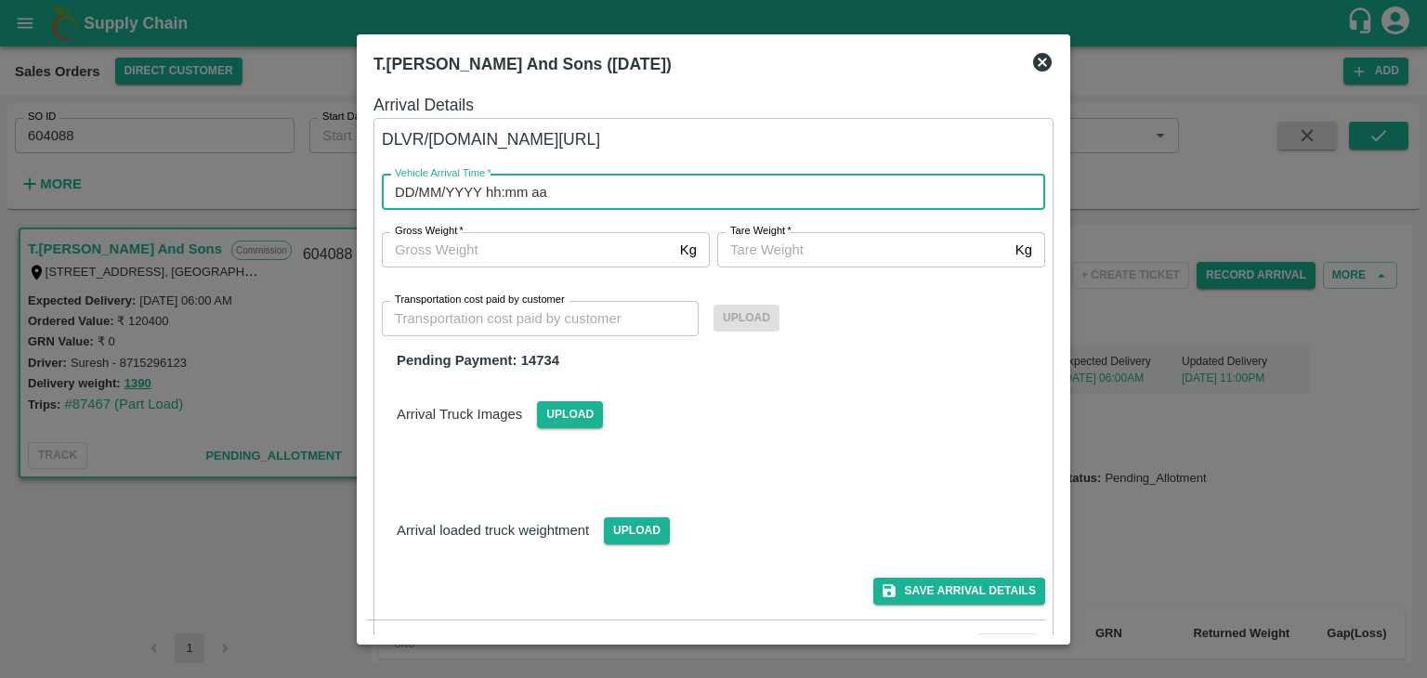
click at [641, 205] on input "DD/MM/YYYY hh:mm aa" at bounding box center [707, 192] width 650 height 35
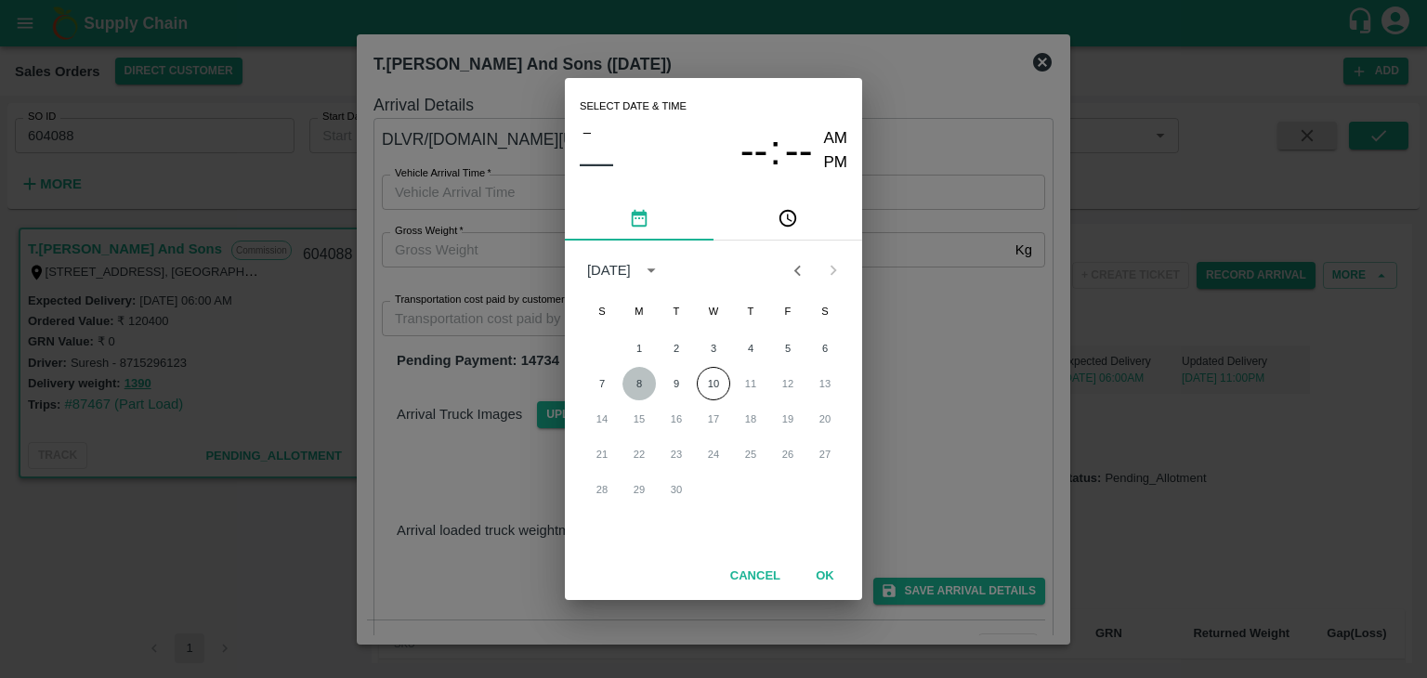
click at [637, 384] on button "8" at bounding box center [638, 383] width 33 height 33
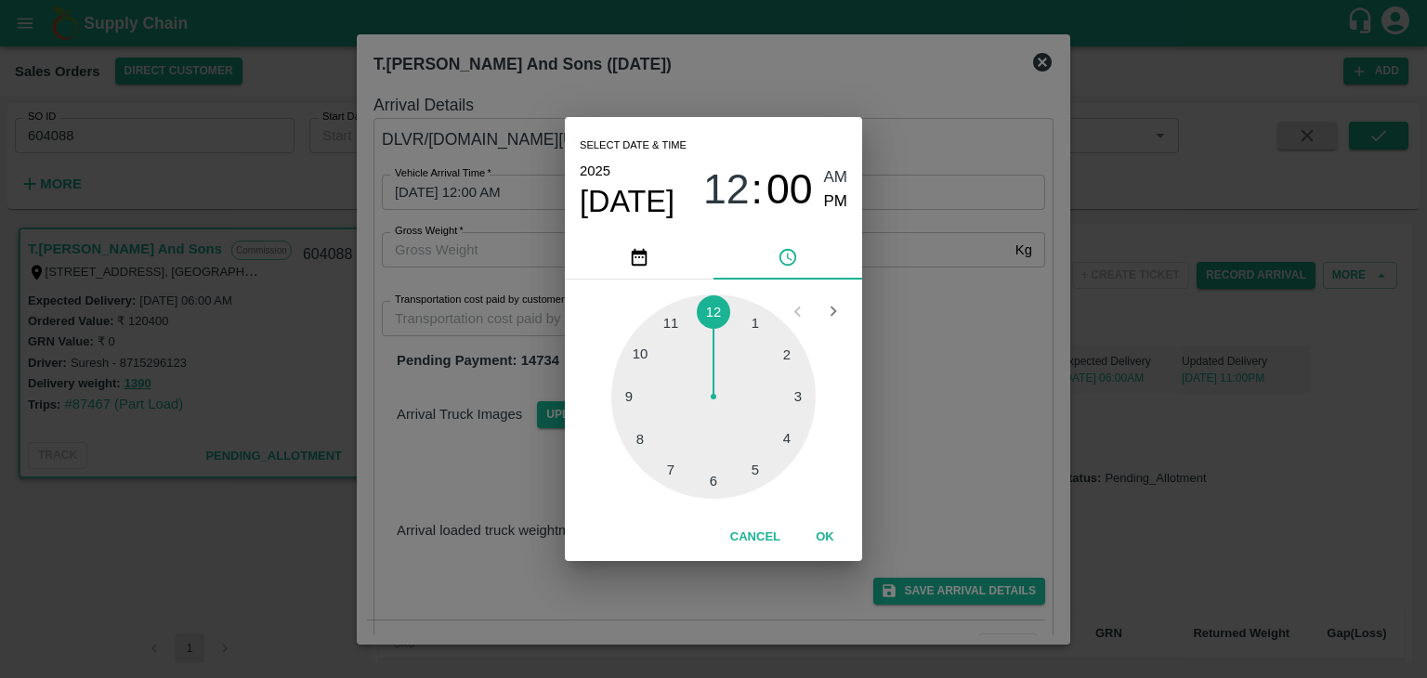
click at [713, 484] on div at bounding box center [713, 396] width 204 height 204
type input "08/09/2025 06:00 AM"
click at [823, 535] on button "OK" at bounding box center [824, 537] width 59 height 33
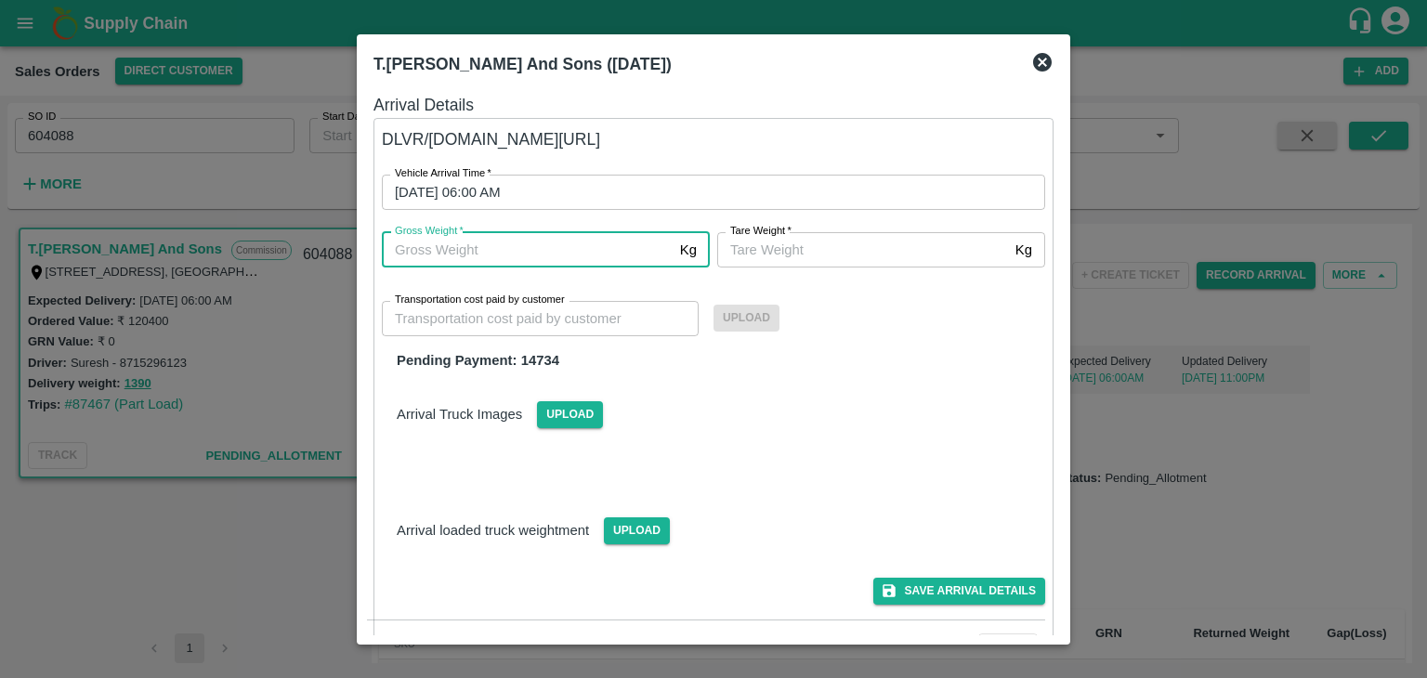
click at [464, 252] on input "Gross Weight   *" at bounding box center [527, 249] width 291 height 35
type input "1390"
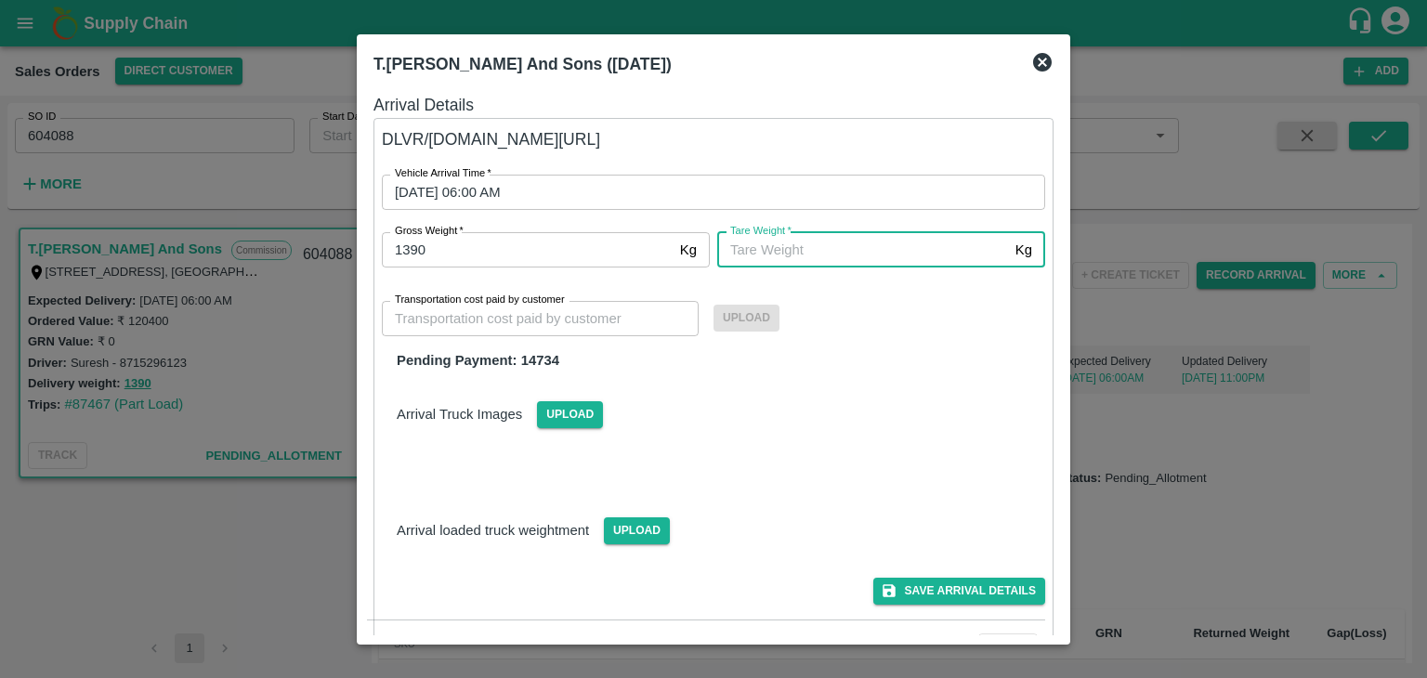
click at [832, 250] on input "Tare Weight   *" at bounding box center [862, 249] width 291 height 35
type input "1390"
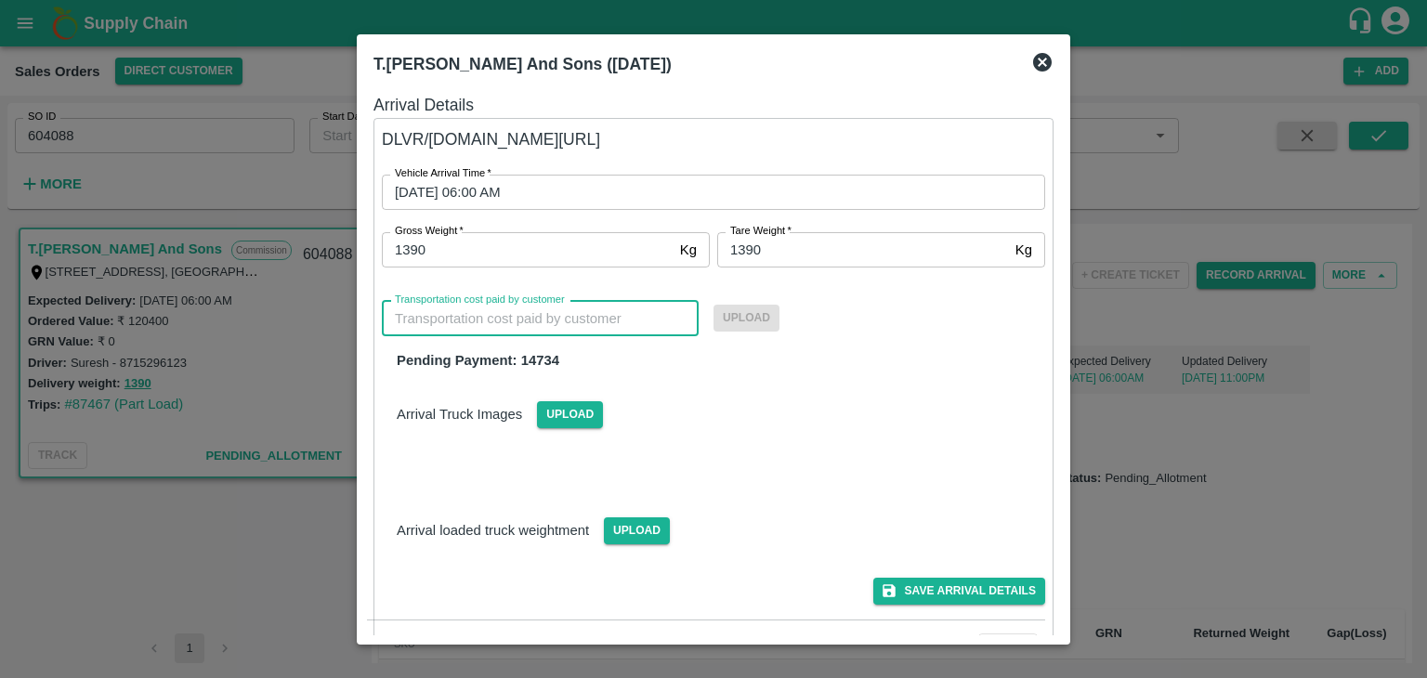
click at [628, 320] on input "Transportation cost paid by customer" at bounding box center [540, 318] width 317 height 35
type input "14734"
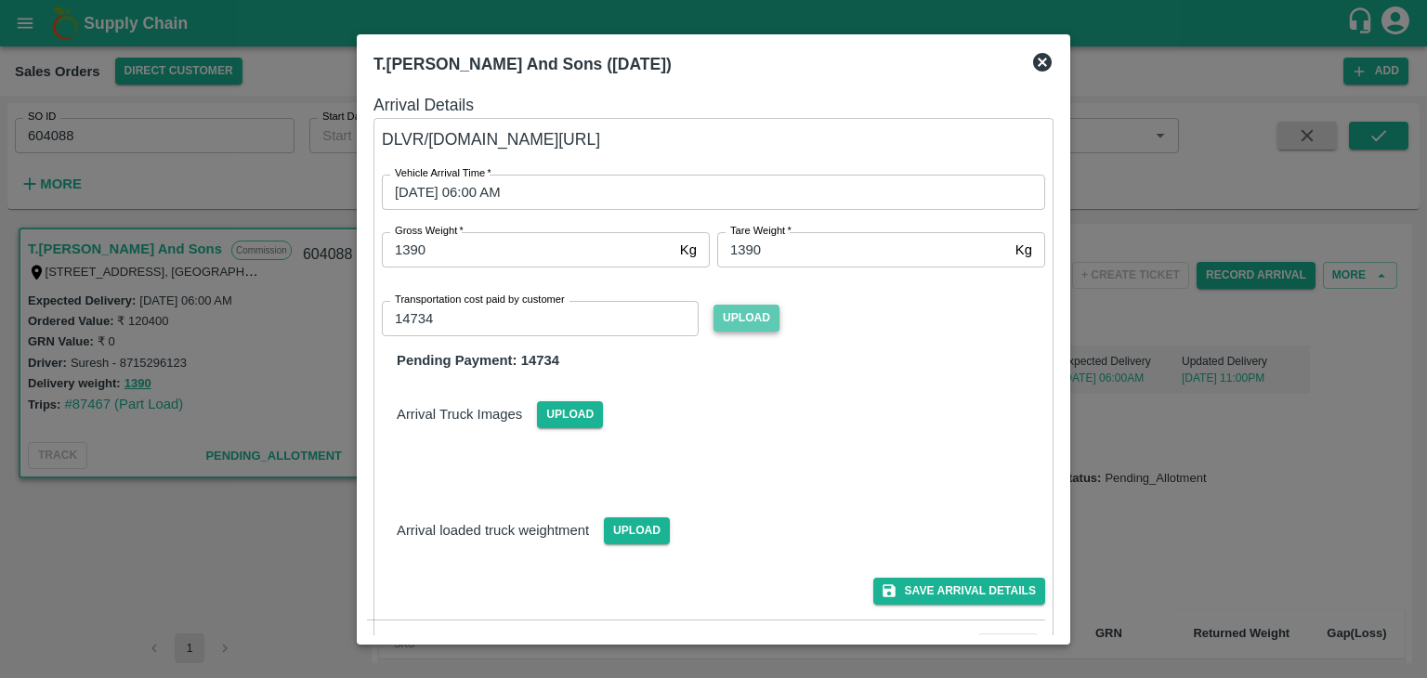
click at [749, 314] on span "Upload" at bounding box center [746, 318] width 66 height 27
click at [0, 0] on input "Upload" at bounding box center [0, 0] width 0 height 0
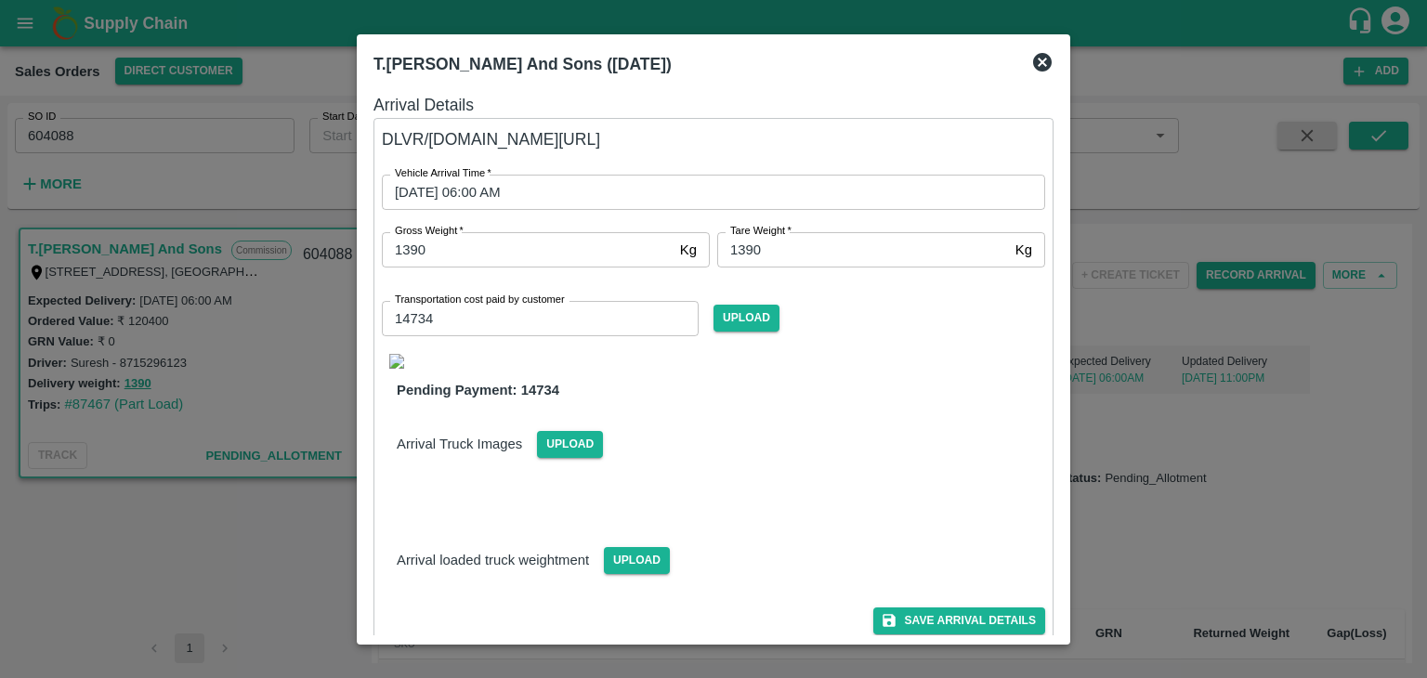
click at [394, 360] on img at bounding box center [396, 361] width 15 height 15
click at [893, 612] on icon "submit" at bounding box center [889, 620] width 17 height 17
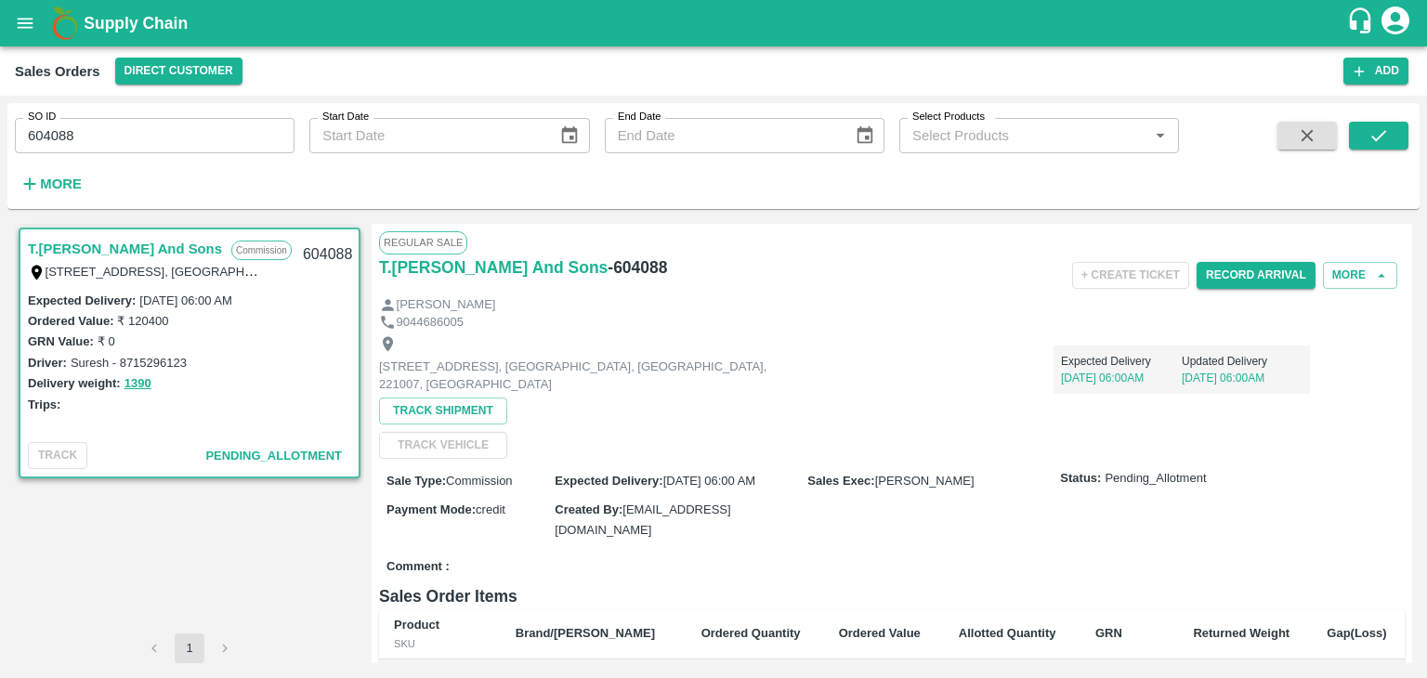
click at [54, 133] on input "604088" at bounding box center [155, 135] width 280 height 35
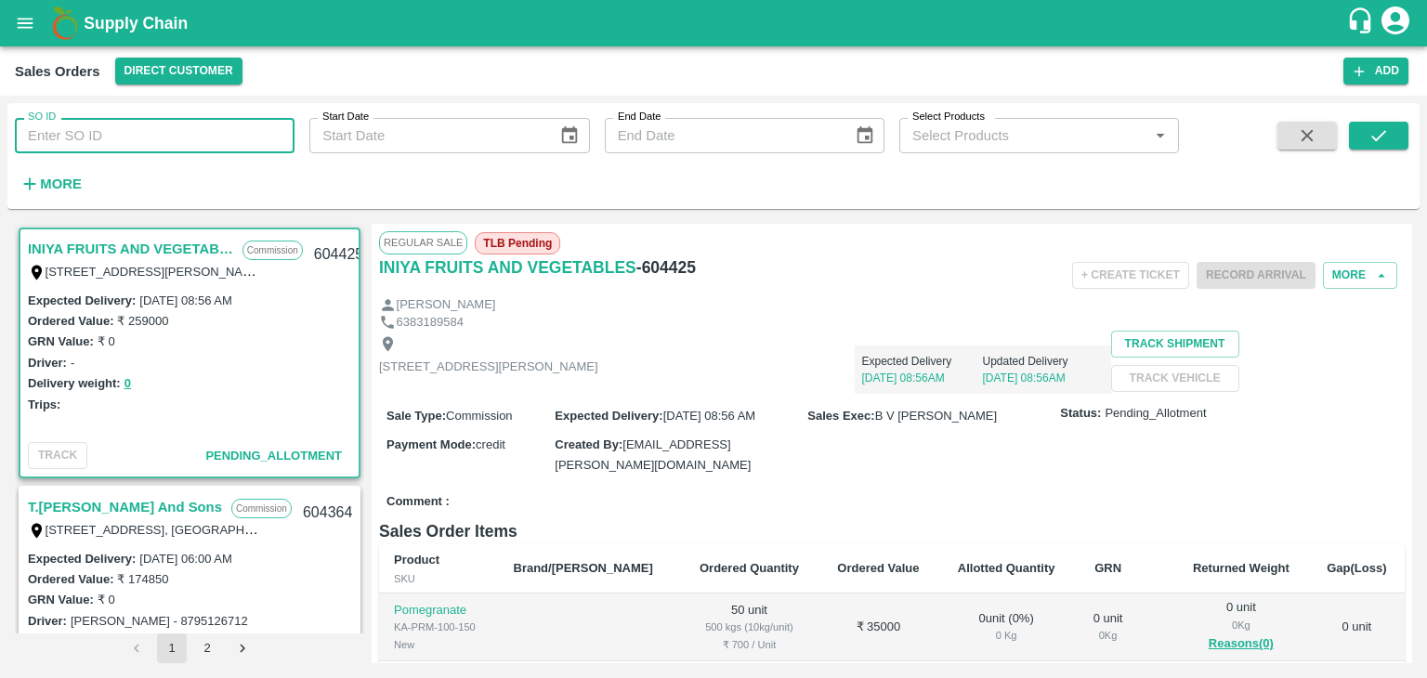
click at [248, 142] on input "SO ID" at bounding box center [155, 135] width 280 height 35
paste input "604088"
type input "604088"
click at [1364, 137] on button "submit" at bounding box center [1378, 136] width 59 height 28
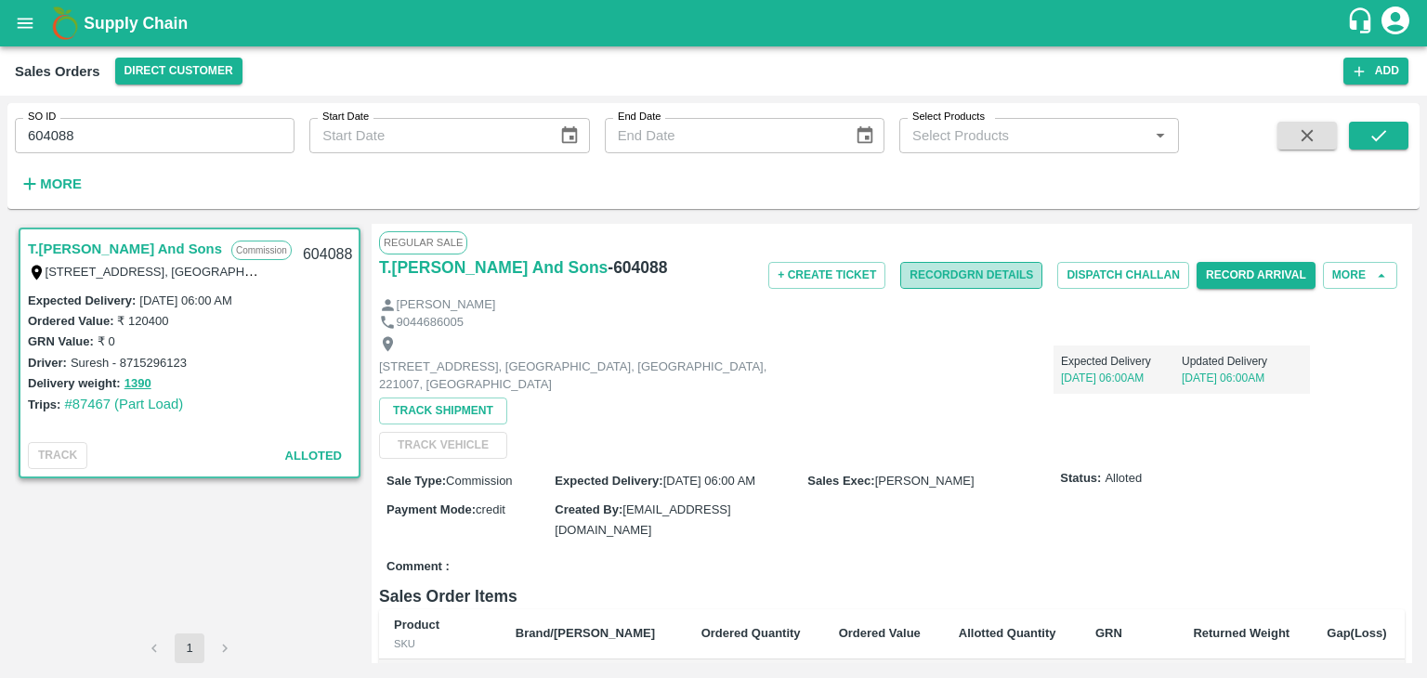
click at [975, 276] on button "Record GRN Details" at bounding box center [971, 275] width 142 height 27
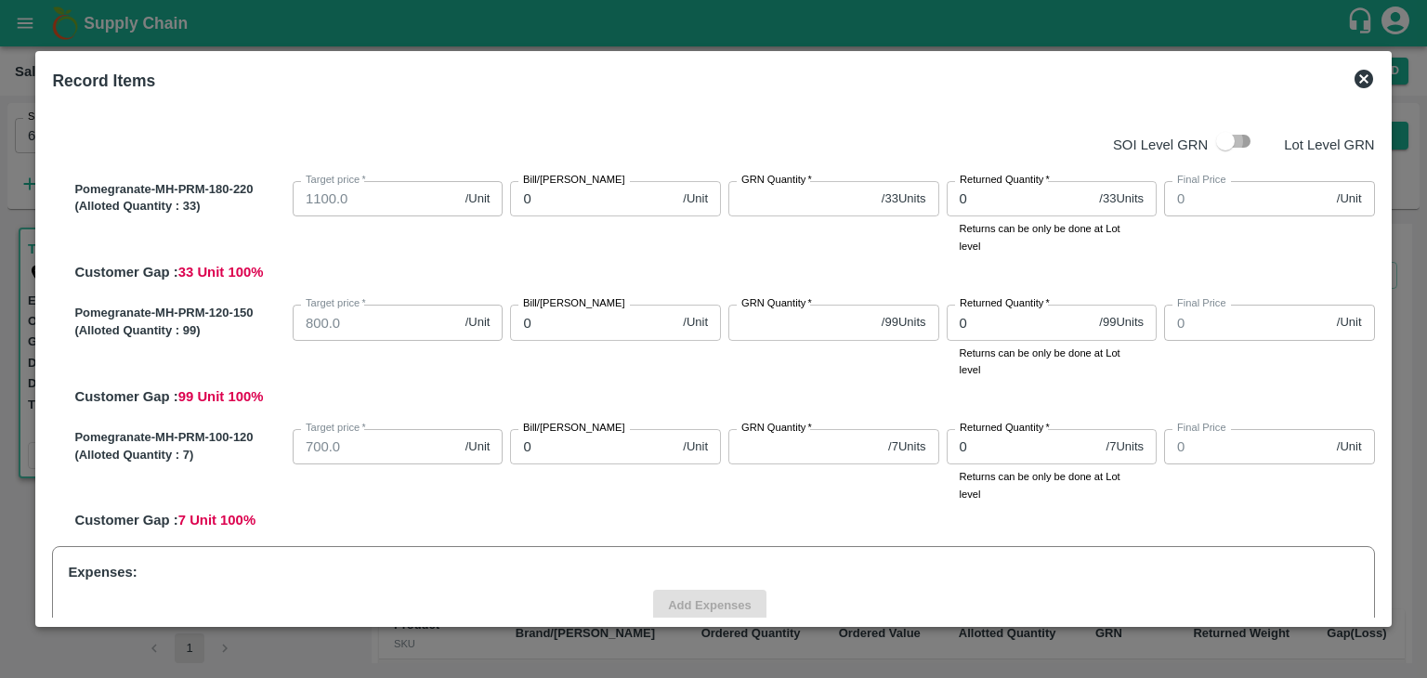
click at [1240, 134] on input "checkbox" at bounding box center [1225, 141] width 106 height 35
checkbox input "true"
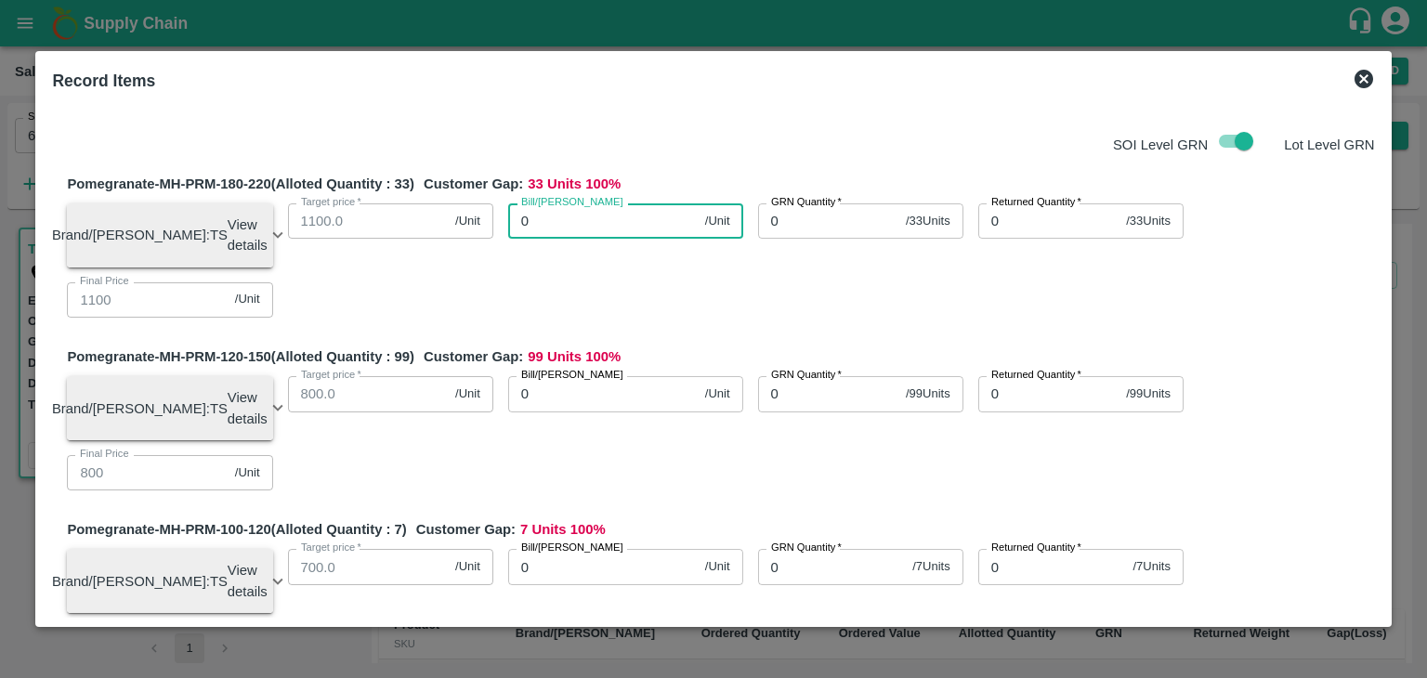
click at [585, 218] on input "0" at bounding box center [602, 220] width 189 height 35
type input "60"
type input "600"
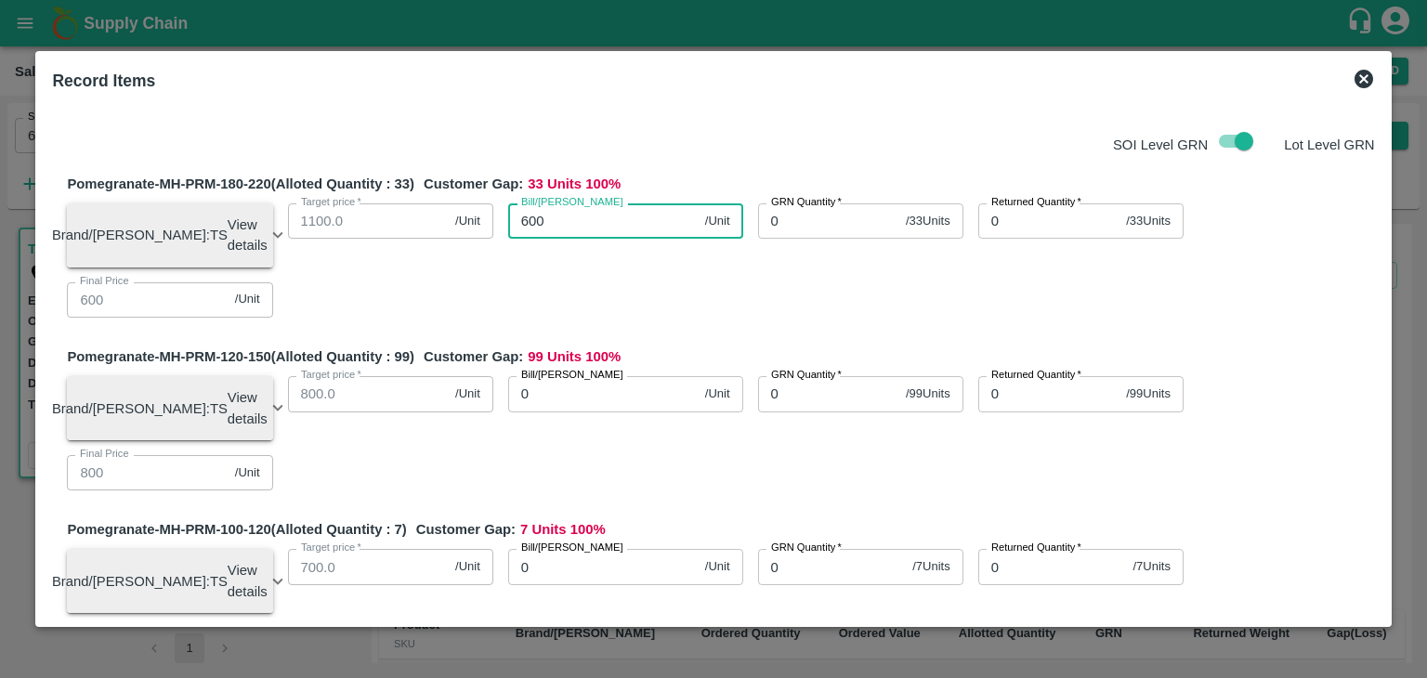
type input "600"
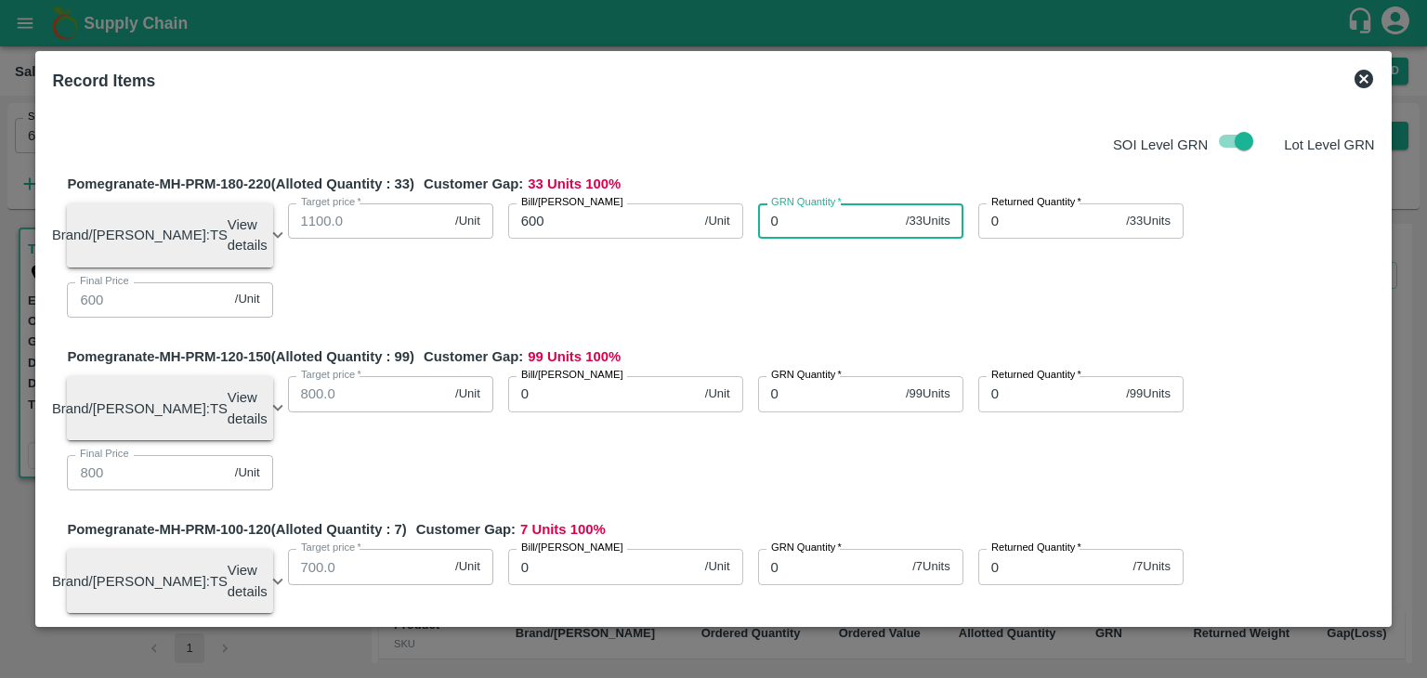
click at [825, 216] on input "0" at bounding box center [828, 220] width 140 height 35
type input "0"
type input "33"
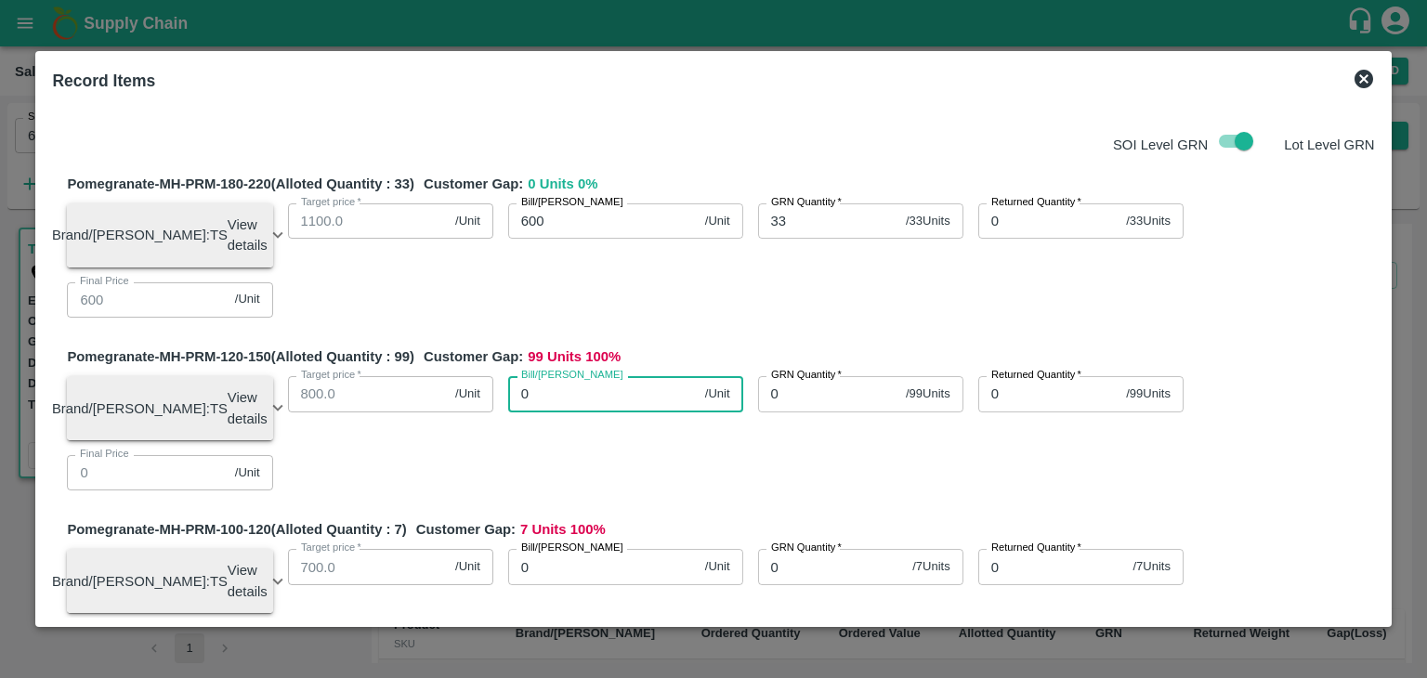
click at [598, 405] on input "0" at bounding box center [602, 393] width 189 height 35
type input "50"
type input "500"
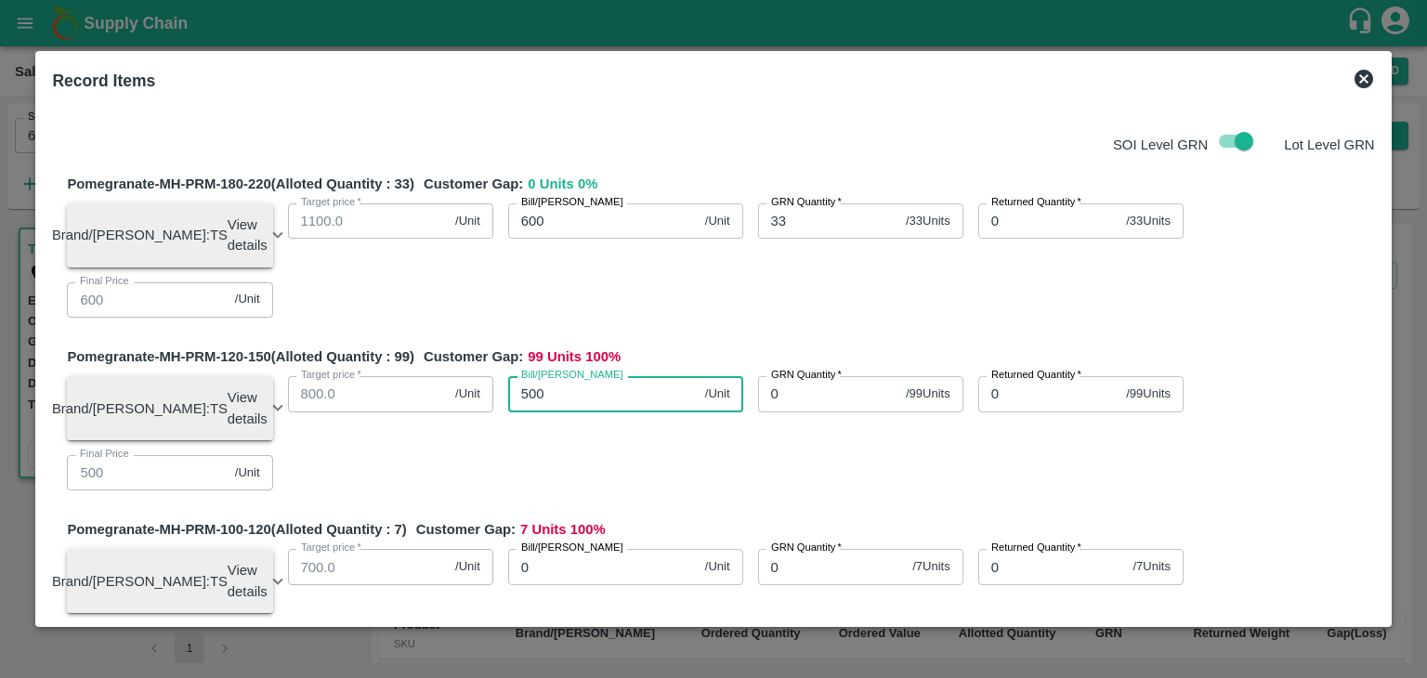
type input "500"
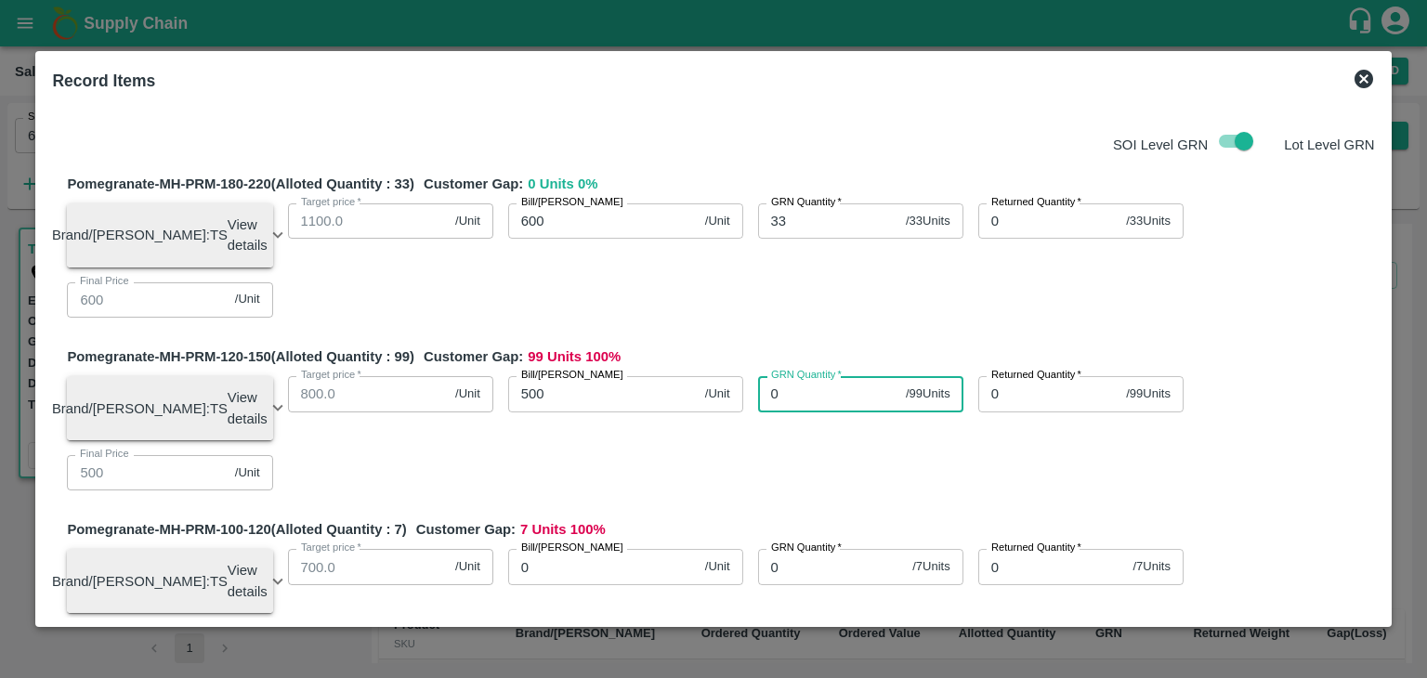
click at [835, 395] on input "0" at bounding box center [828, 393] width 140 height 35
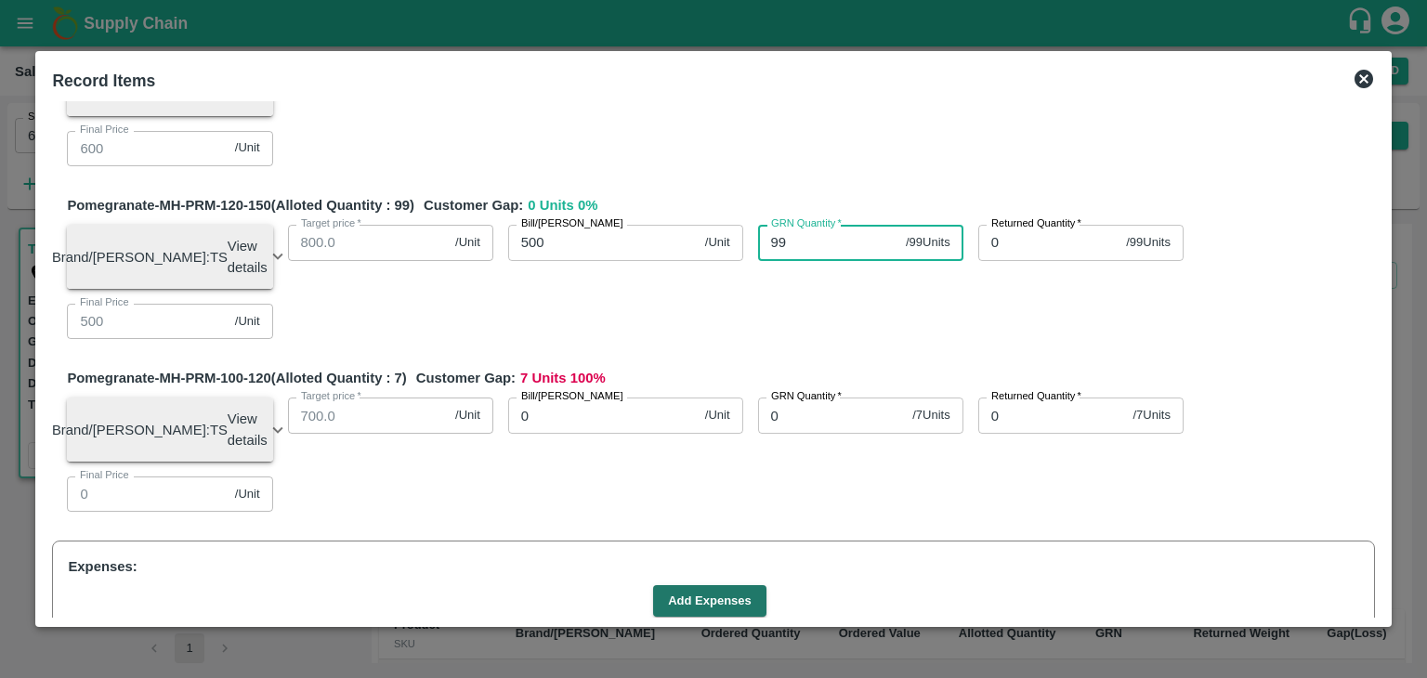
scroll to position [152, 0]
type input "99"
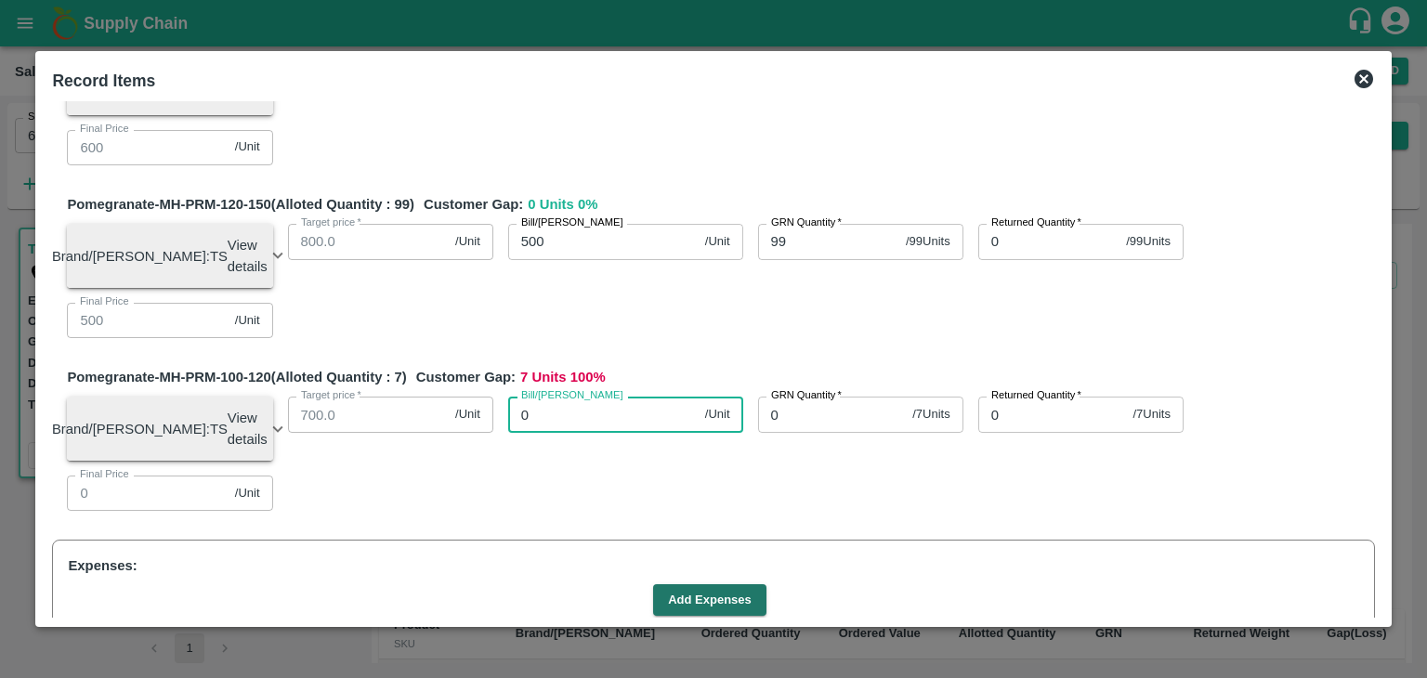
click at [584, 432] on input "0" at bounding box center [602, 414] width 189 height 35
type input "40"
type input "400"
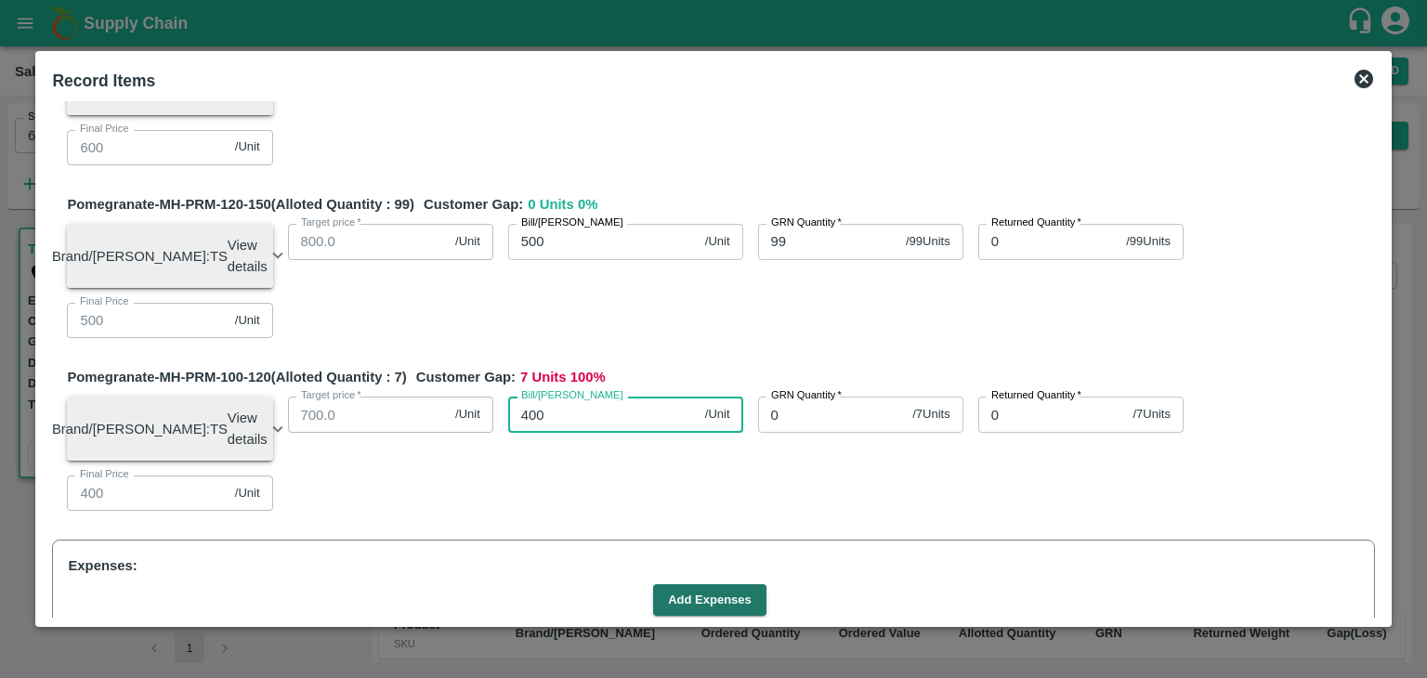
type input "400"
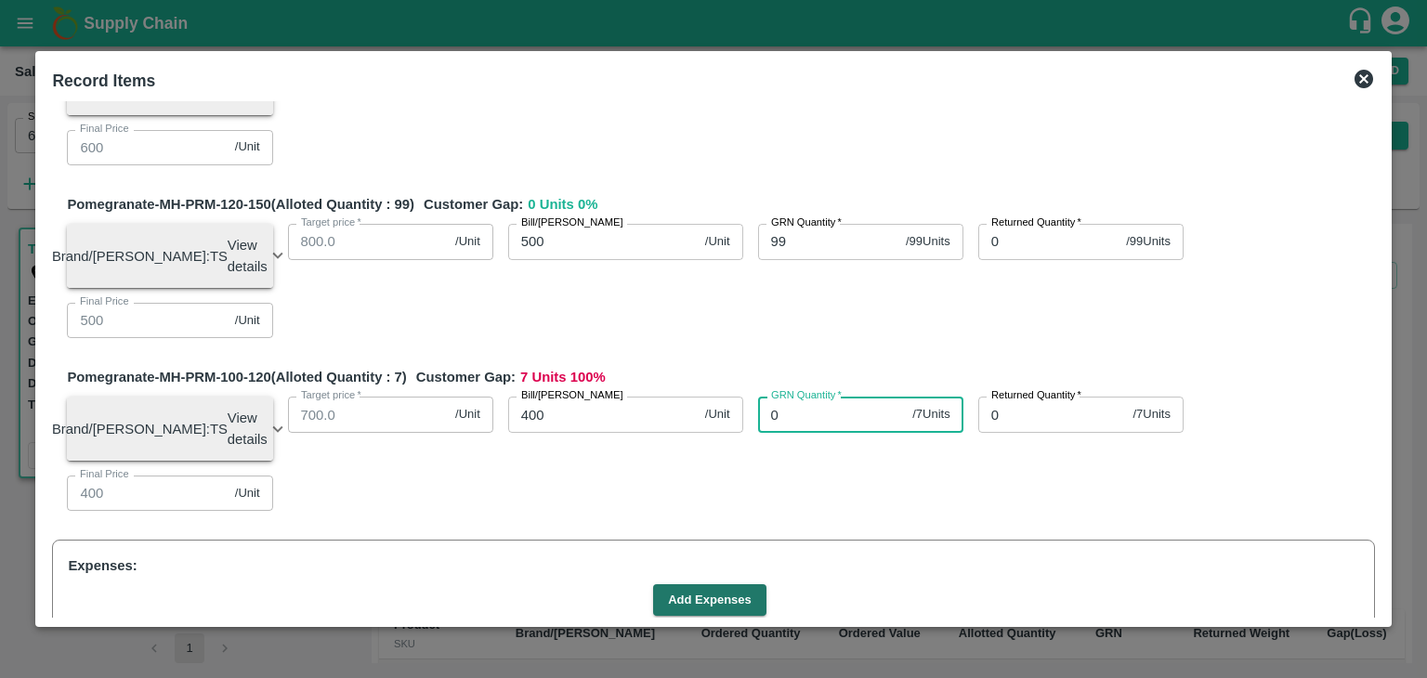
click at [793, 428] on input "0" at bounding box center [832, 414] width 148 height 35
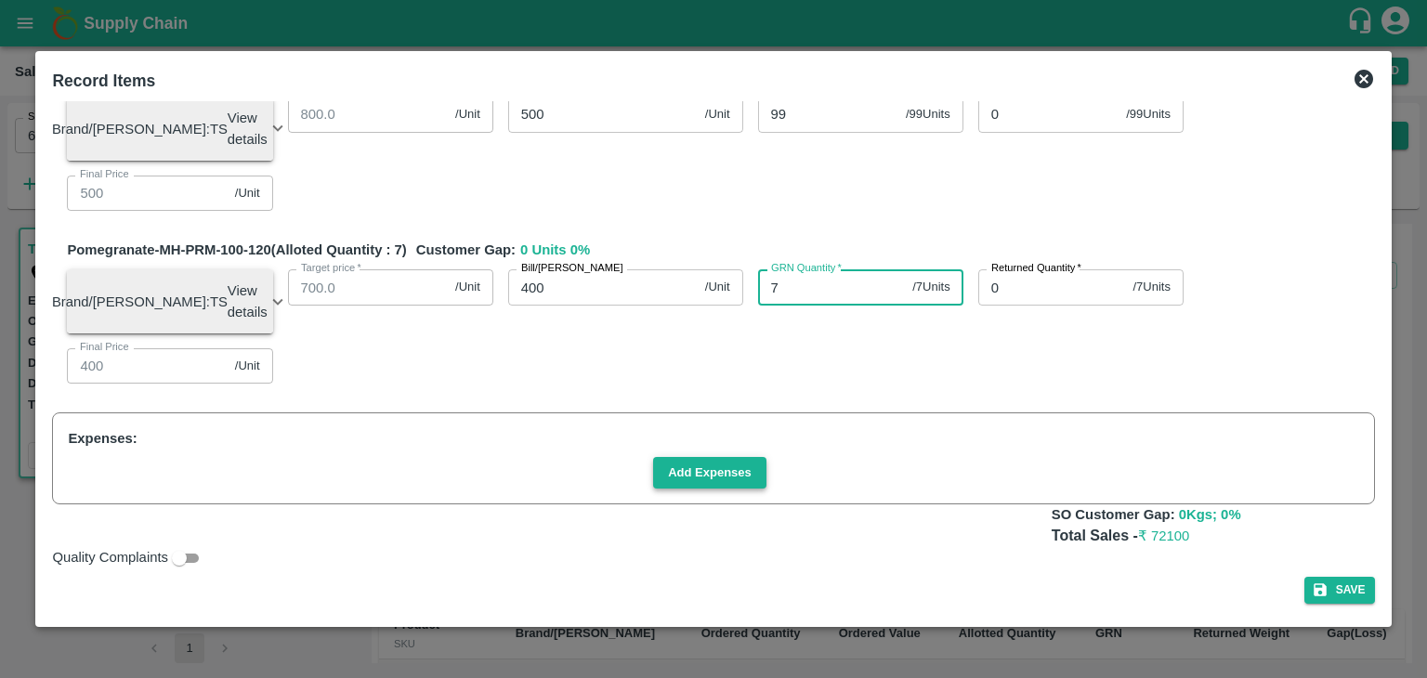
type input "7"
click at [709, 467] on button "Add Expenses" at bounding box center [709, 473] width 113 height 33
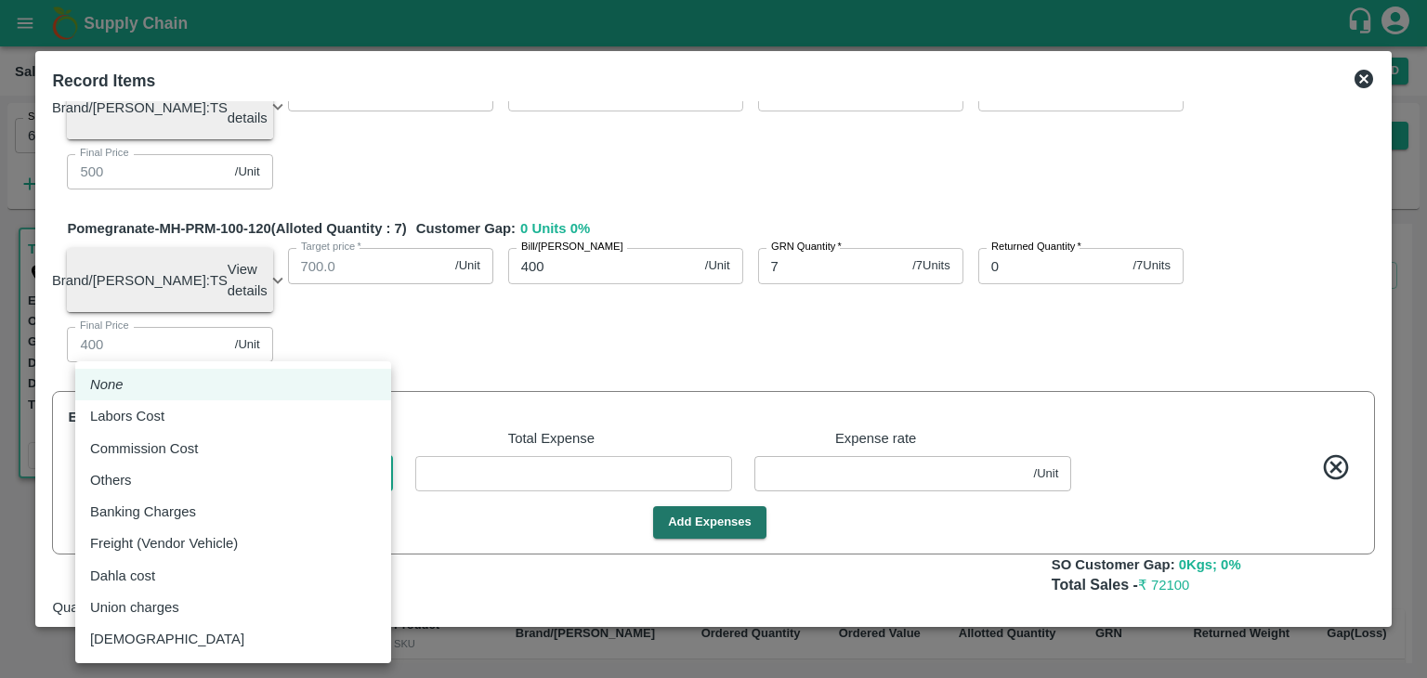
click at [305, 496] on body "Supply Chain Sales Orders Direct Customer Add SO ID 604088 SO ID Start Date Sta…" at bounding box center [713, 339] width 1427 height 678
click at [252, 444] on div "Commission Cost" at bounding box center [233, 448] width 286 height 20
type input "Commission Cost"
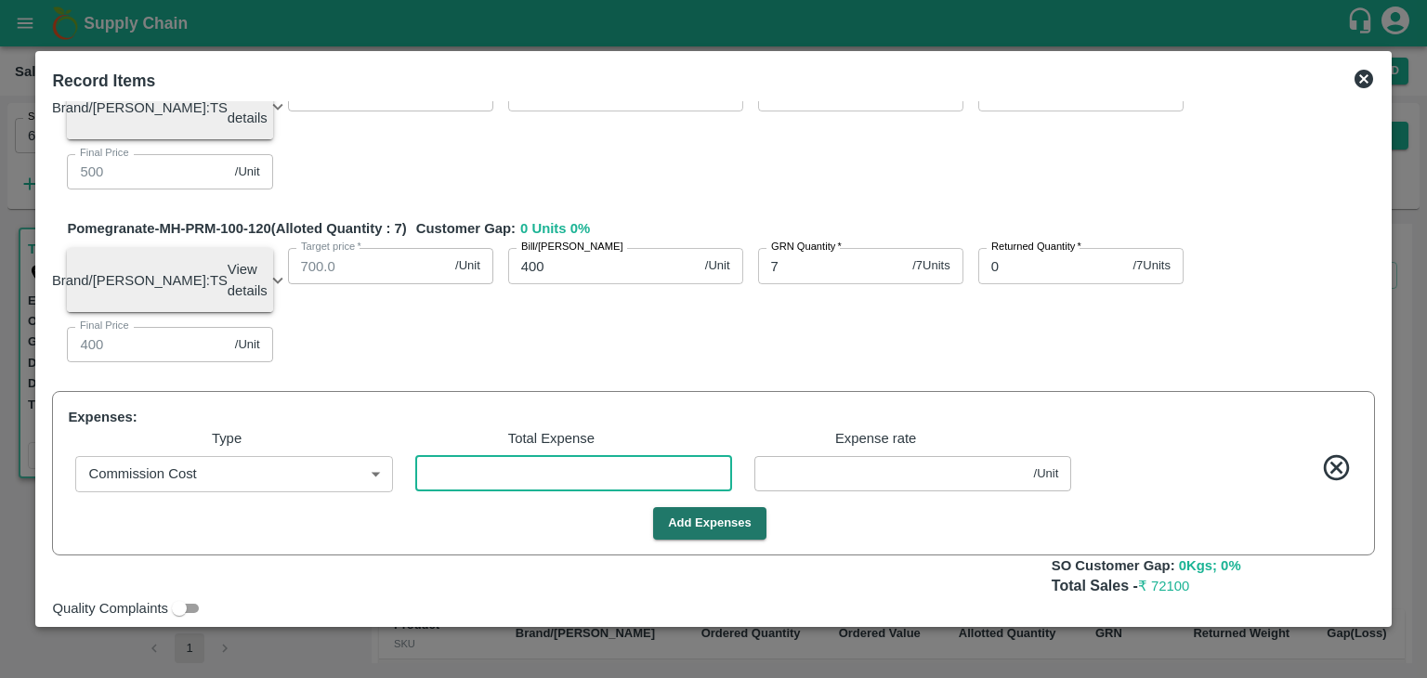
click at [479, 491] on input "number" at bounding box center [573, 473] width 317 height 35
type input "599.98561"
type input "499.98561"
type input "399.98561"
type input "2"
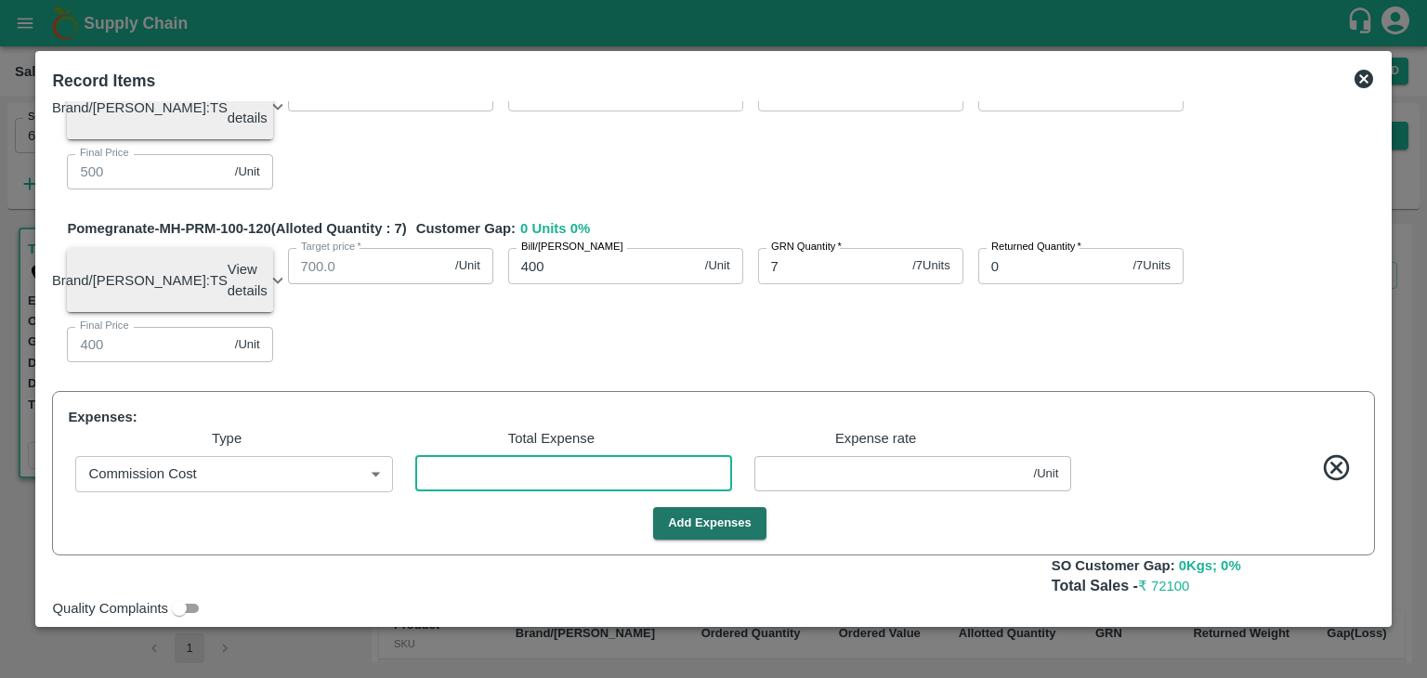
type input "0.01439"
type input "28"
type input "599.79856"
type input "499.79856"
type input "399.79856"
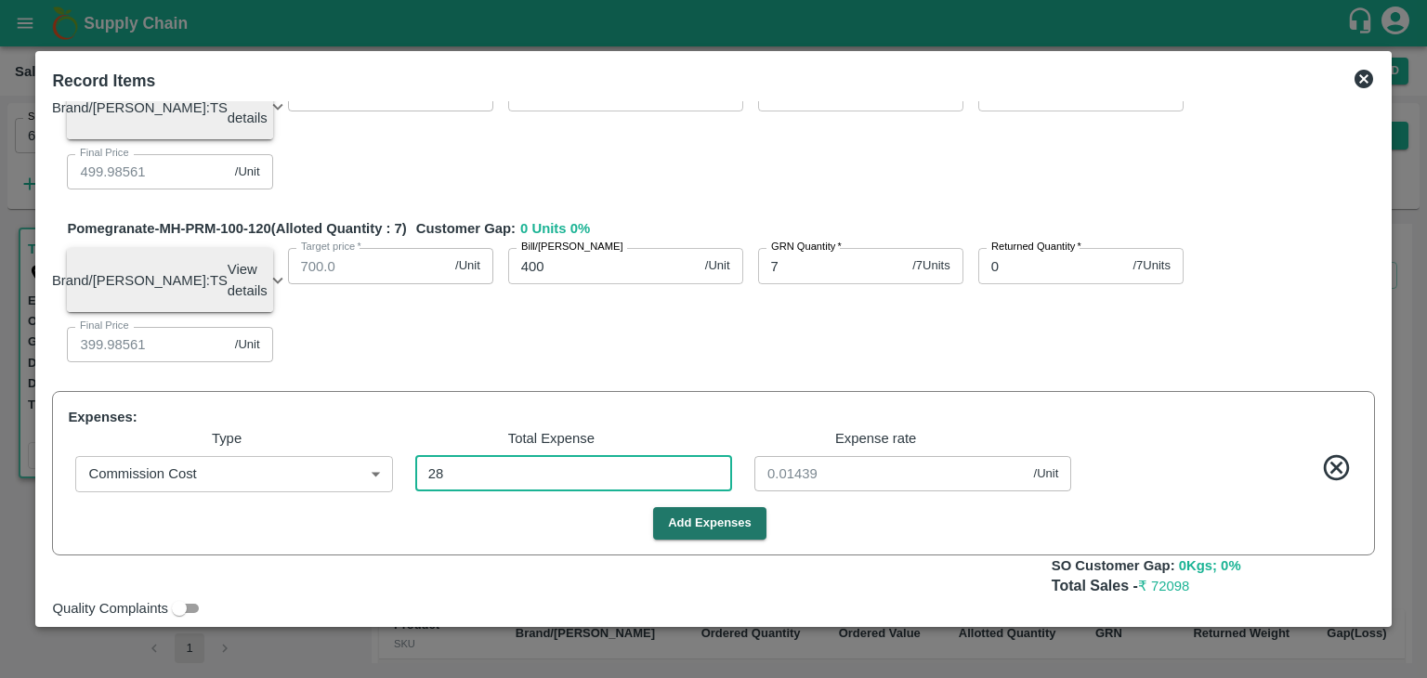
type input "0.20144"
type input "288"
type input "597.92806"
type input "497.92806"
type input "397.92806"
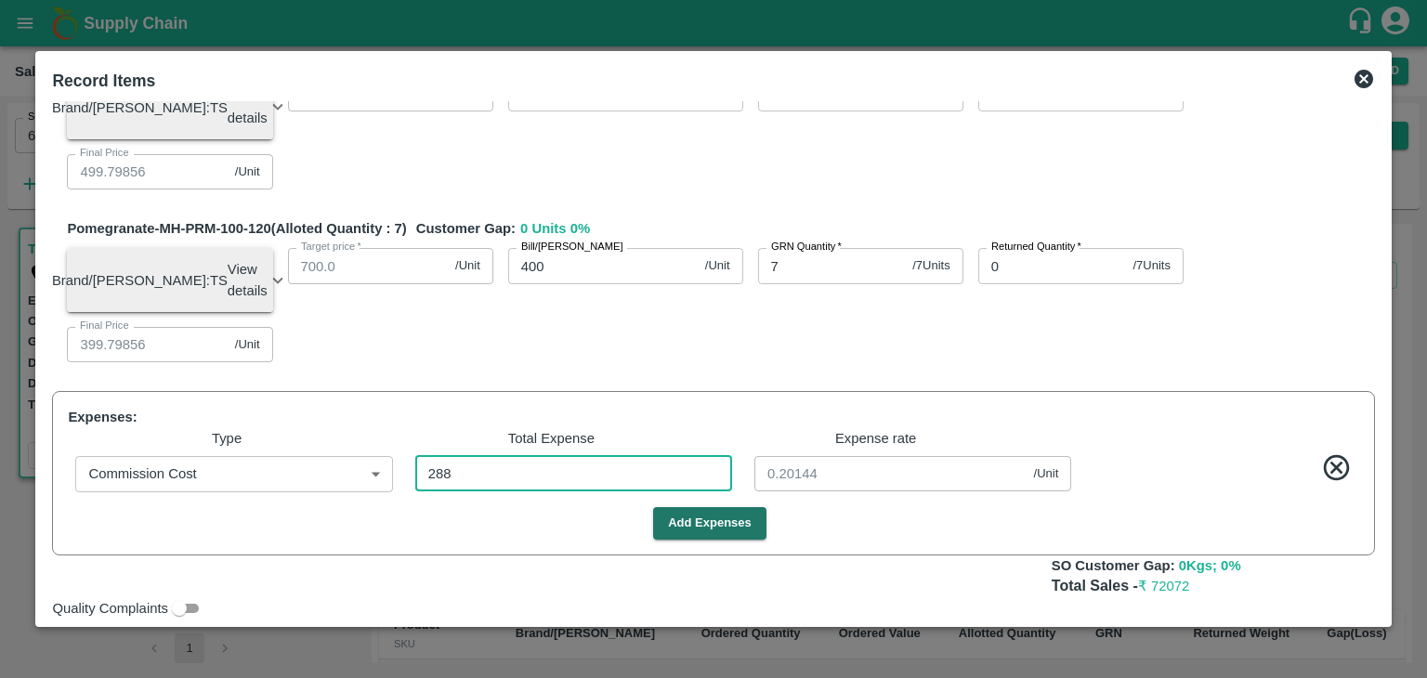
type input "2.07194"
type input "579.2518"
type input "479.2518"
type input "379.2518"
type input "2884"
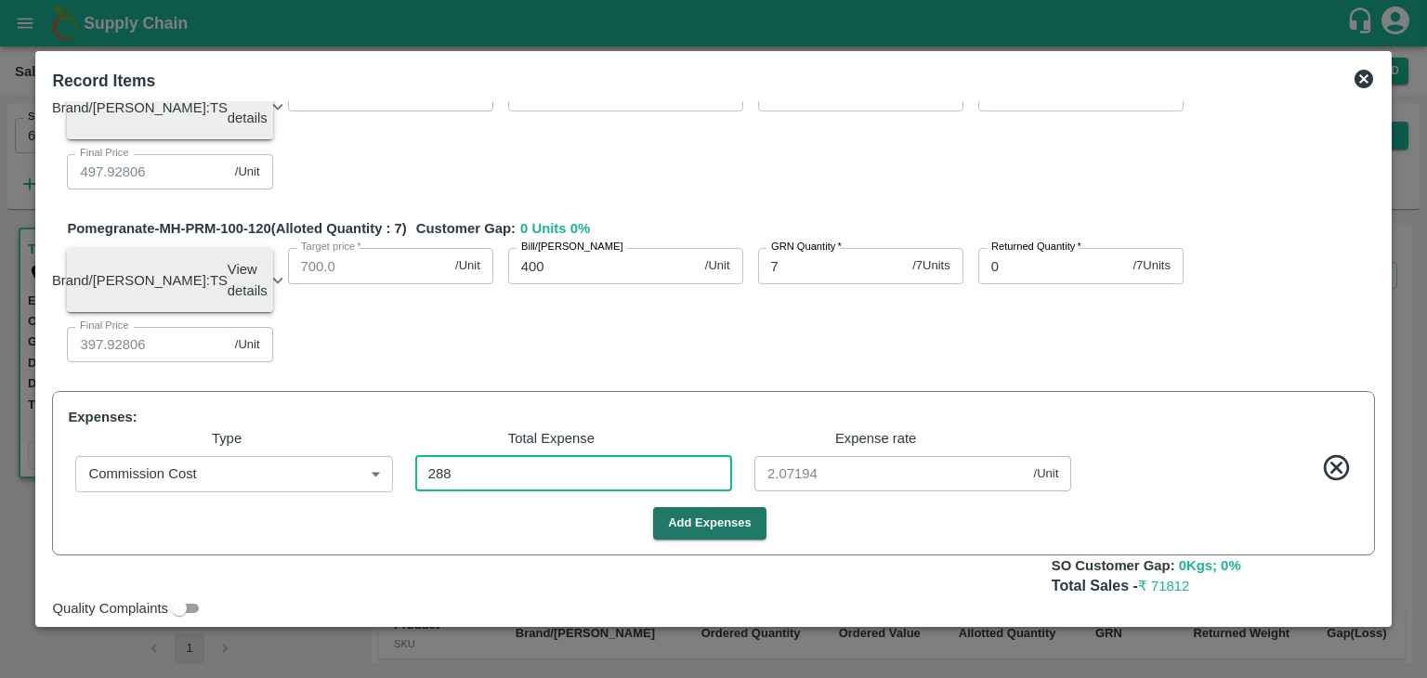
type input "20.7482"
type input "2884"
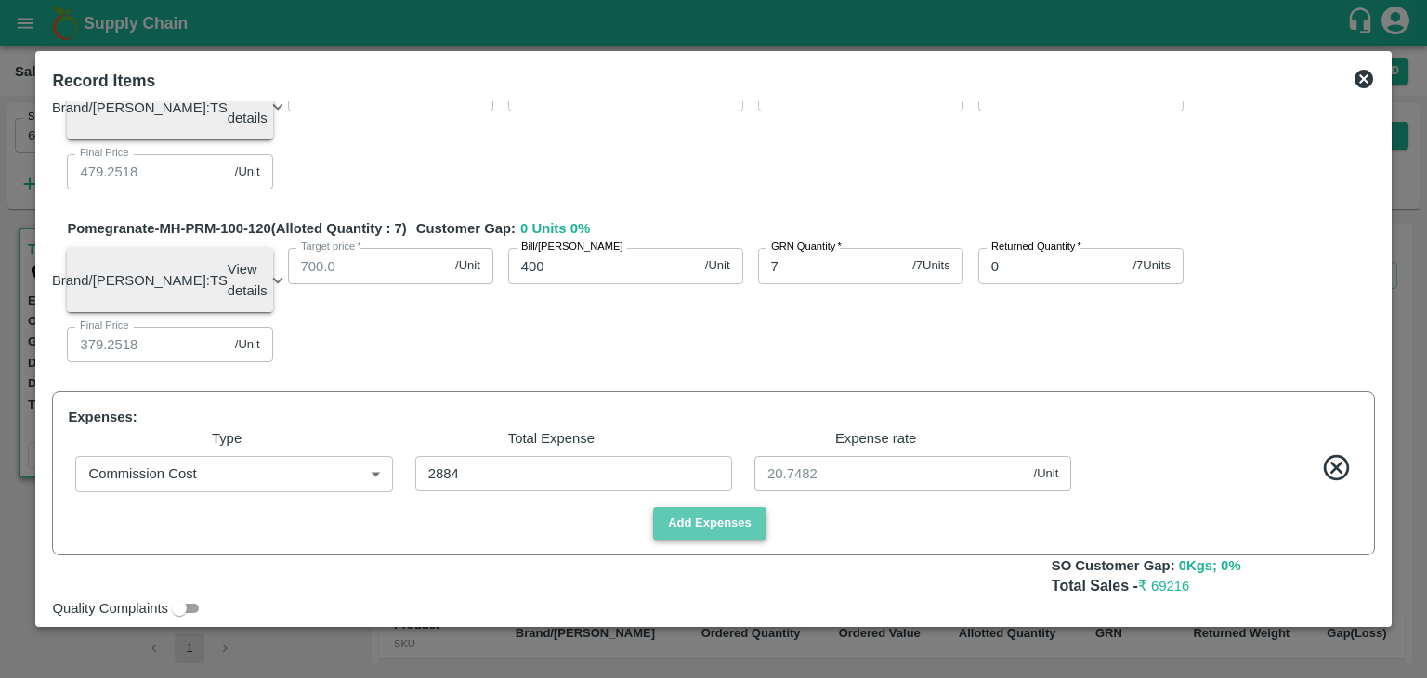
click at [704, 540] on button "Add Expenses" at bounding box center [709, 523] width 113 height 33
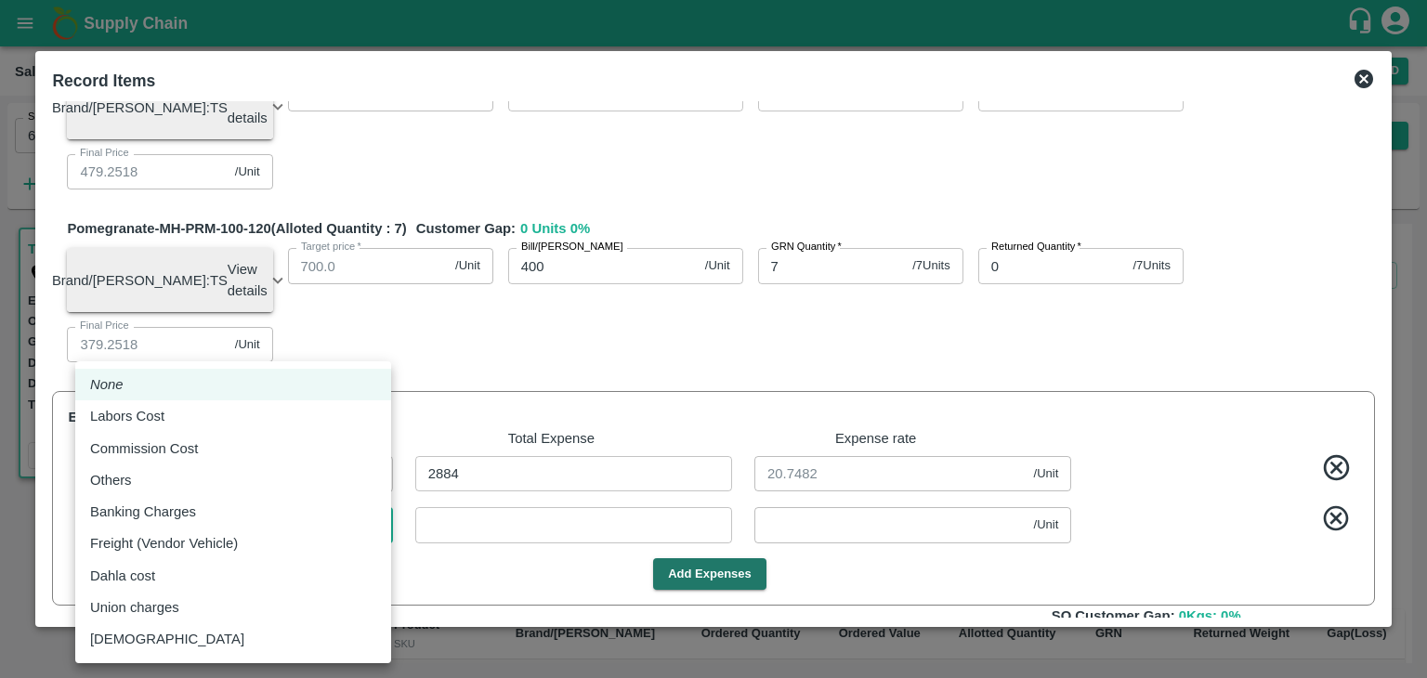
click at [234, 546] on body "Supply Chain Sales Orders Direct Customer Add SO ID 604088 SO ID Start Date Sta…" at bounding box center [713, 339] width 1427 height 678
click at [189, 426] on div "Labors Cost" at bounding box center [233, 416] width 286 height 20
type input "Labors Cost"
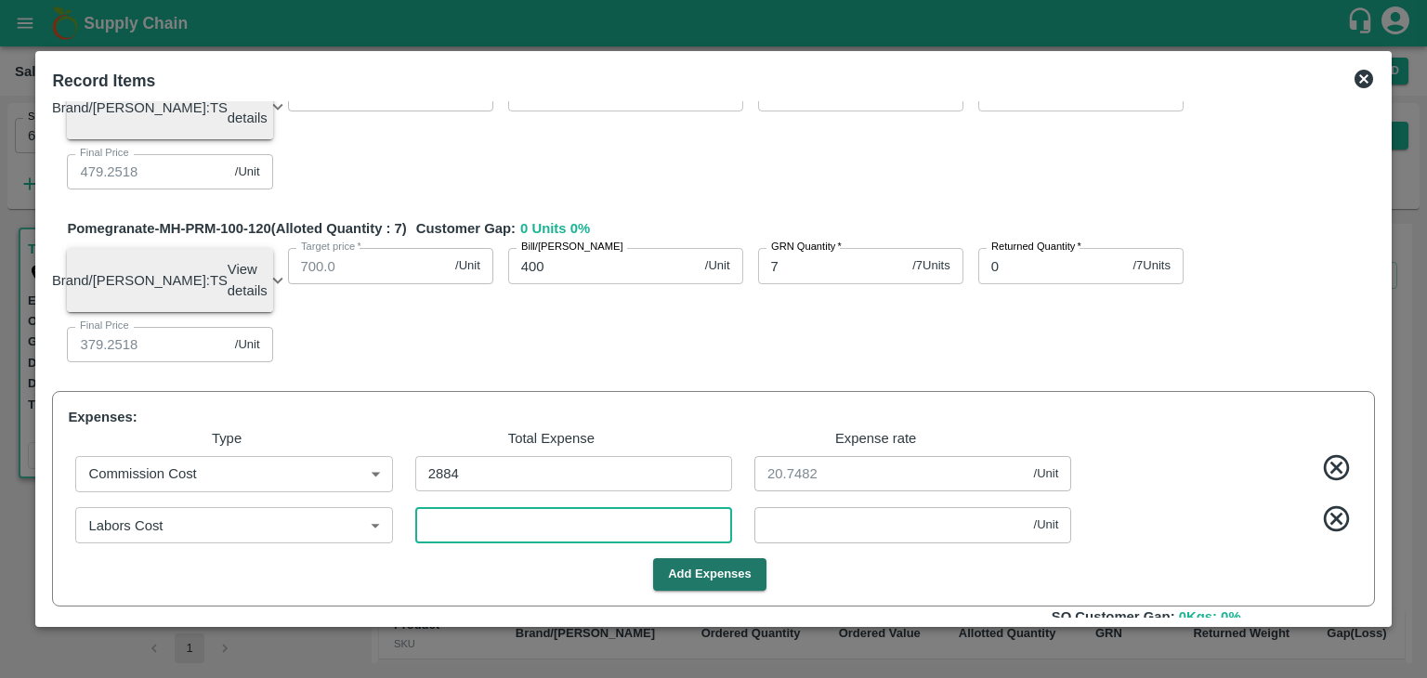
click at [514, 542] on input "number" at bounding box center [573, 524] width 317 height 35
type input "579.22302"
type input "479.22302"
type input "379.22302"
type input "4"
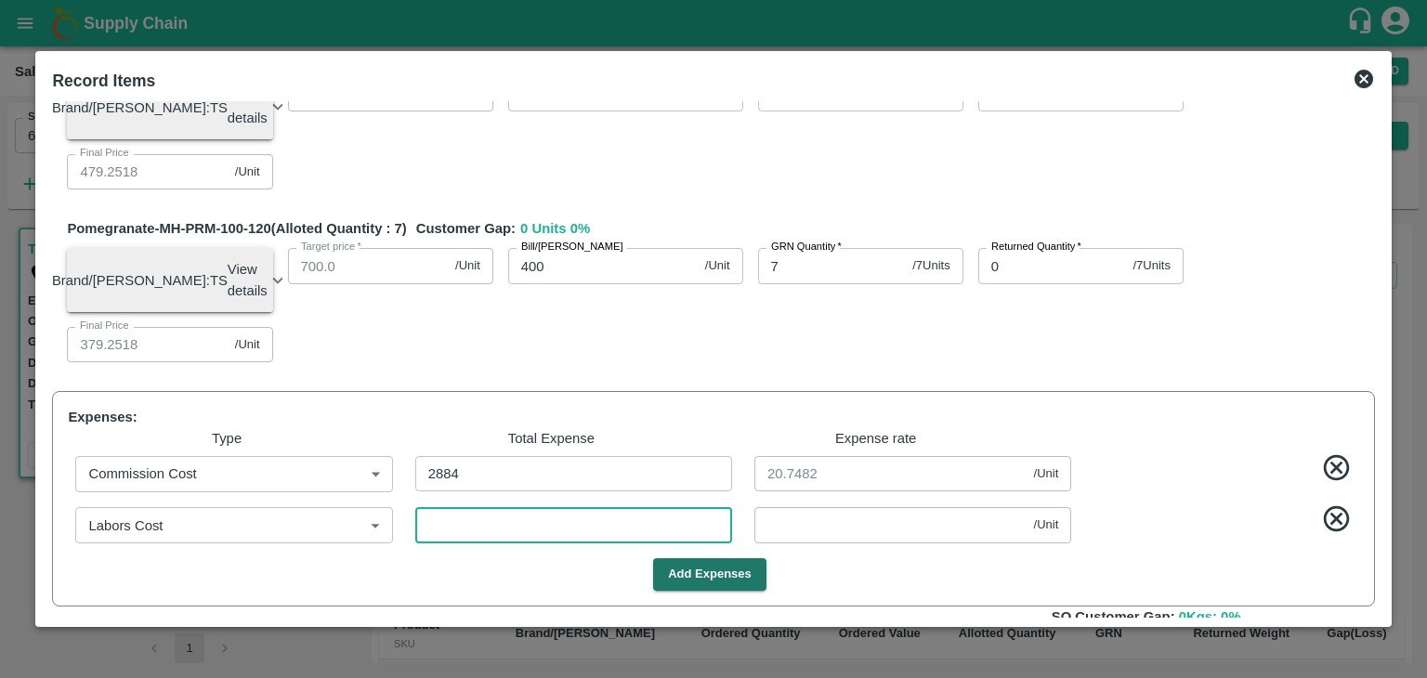
type input "0.02878"
type input "578.95684"
type input "478.95684"
type input "378.95684"
type input "41"
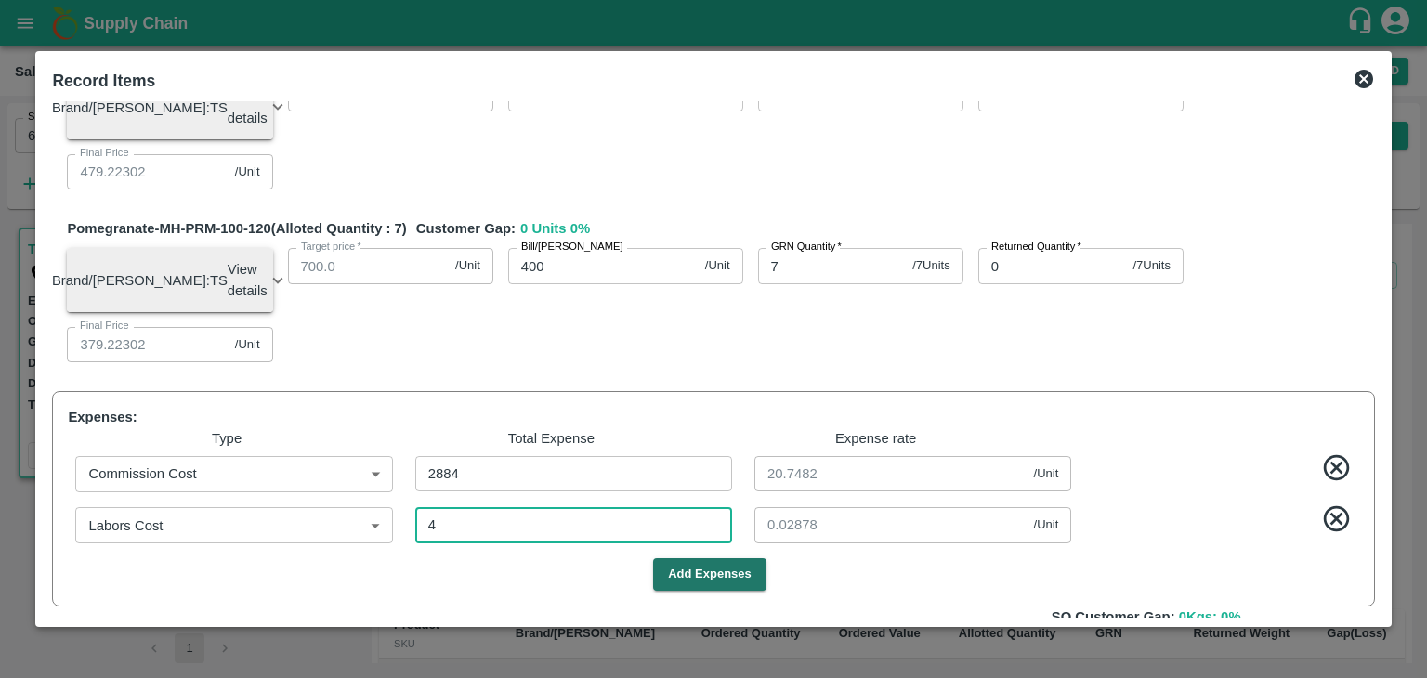
type input "0.29496"
type input "576.2518"
type input "476.2518"
type input "376.2518"
type input "417"
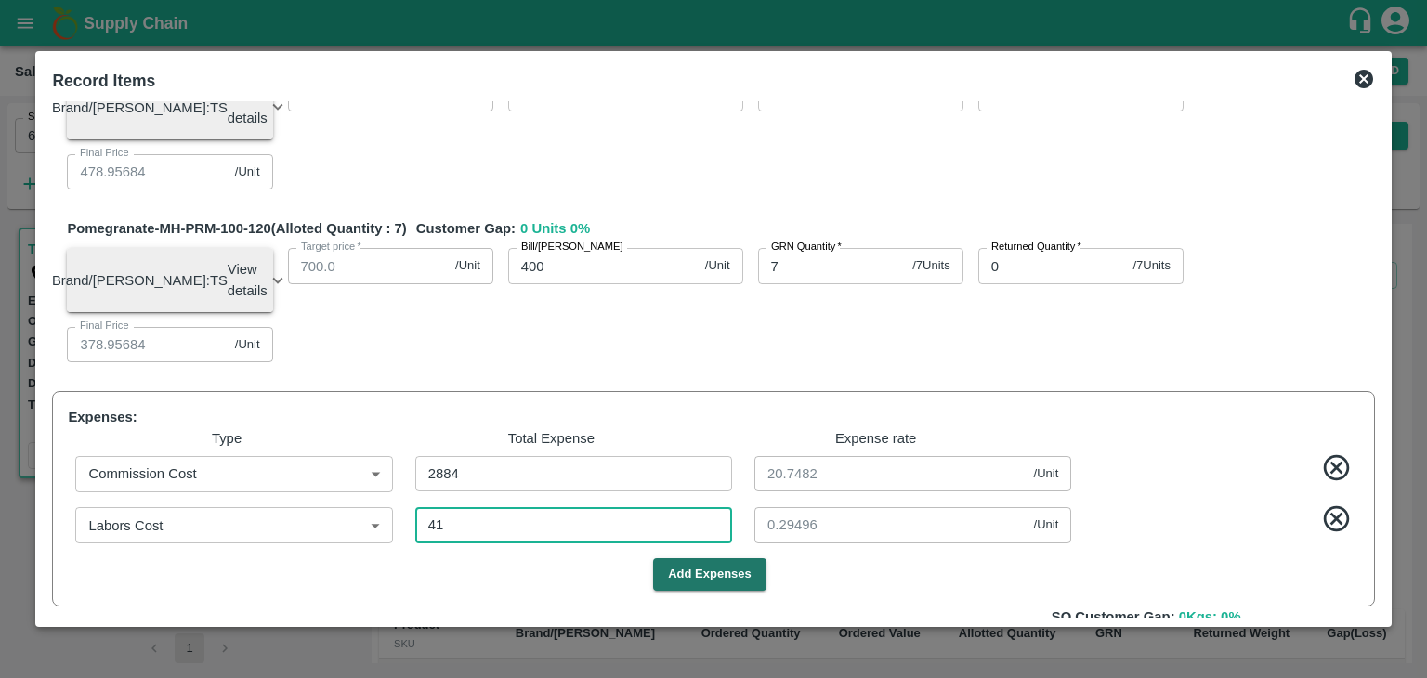
type input "3"
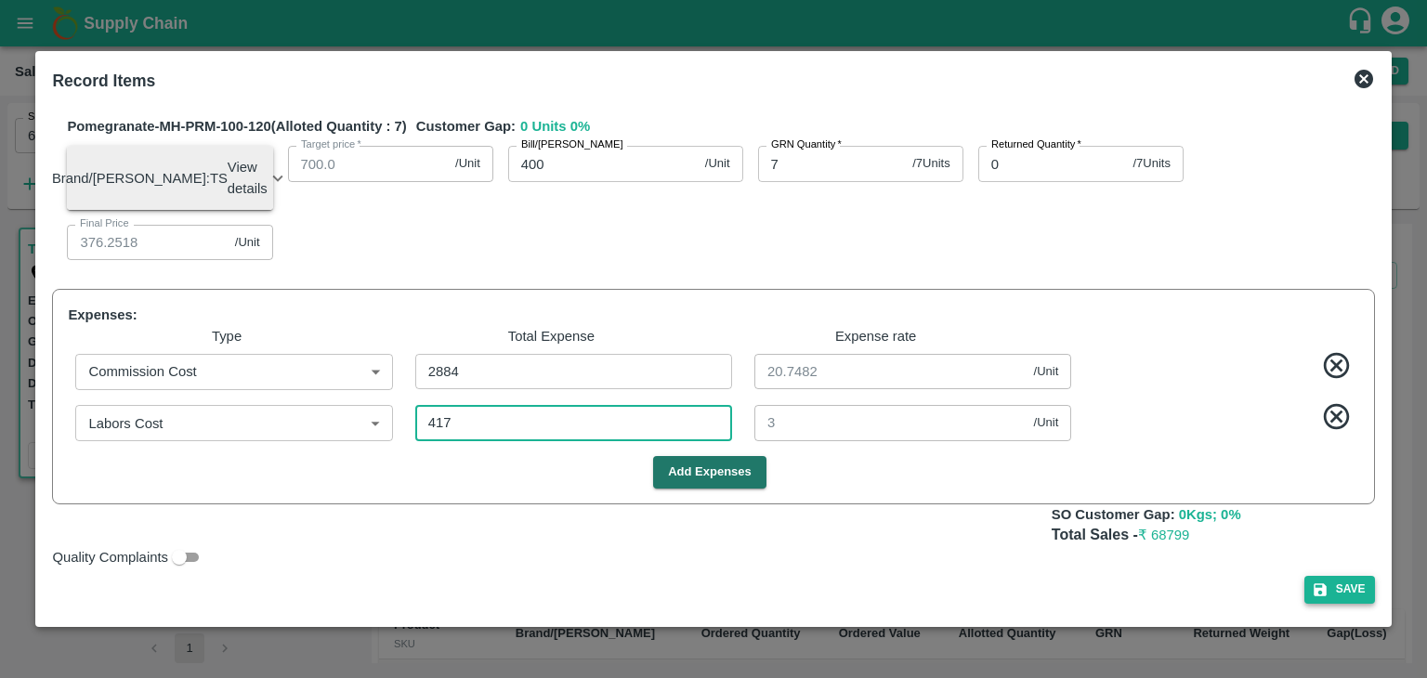
type input "417"
click at [1338, 590] on button "Save" at bounding box center [1339, 589] width 71 height 27
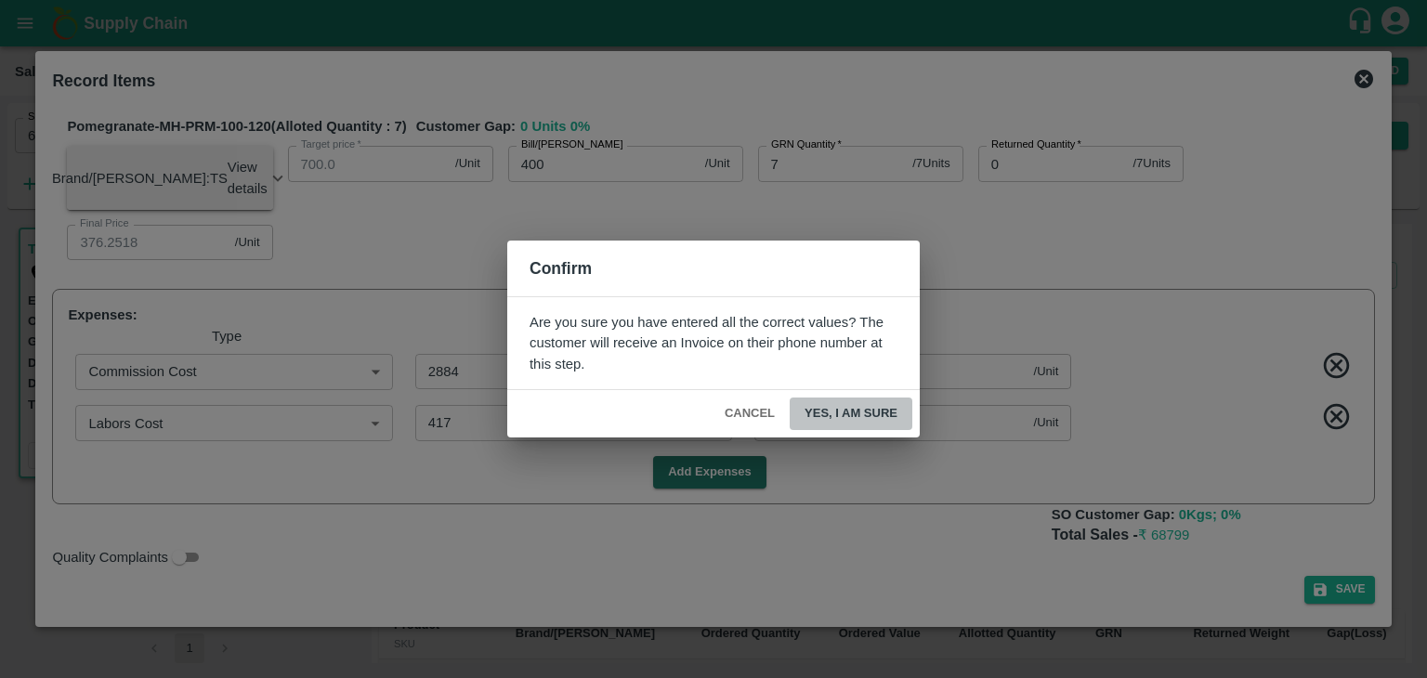
click at [859, 423] on button "Yes, I am sure" at bounding box center [851, 414] width 123 height 33
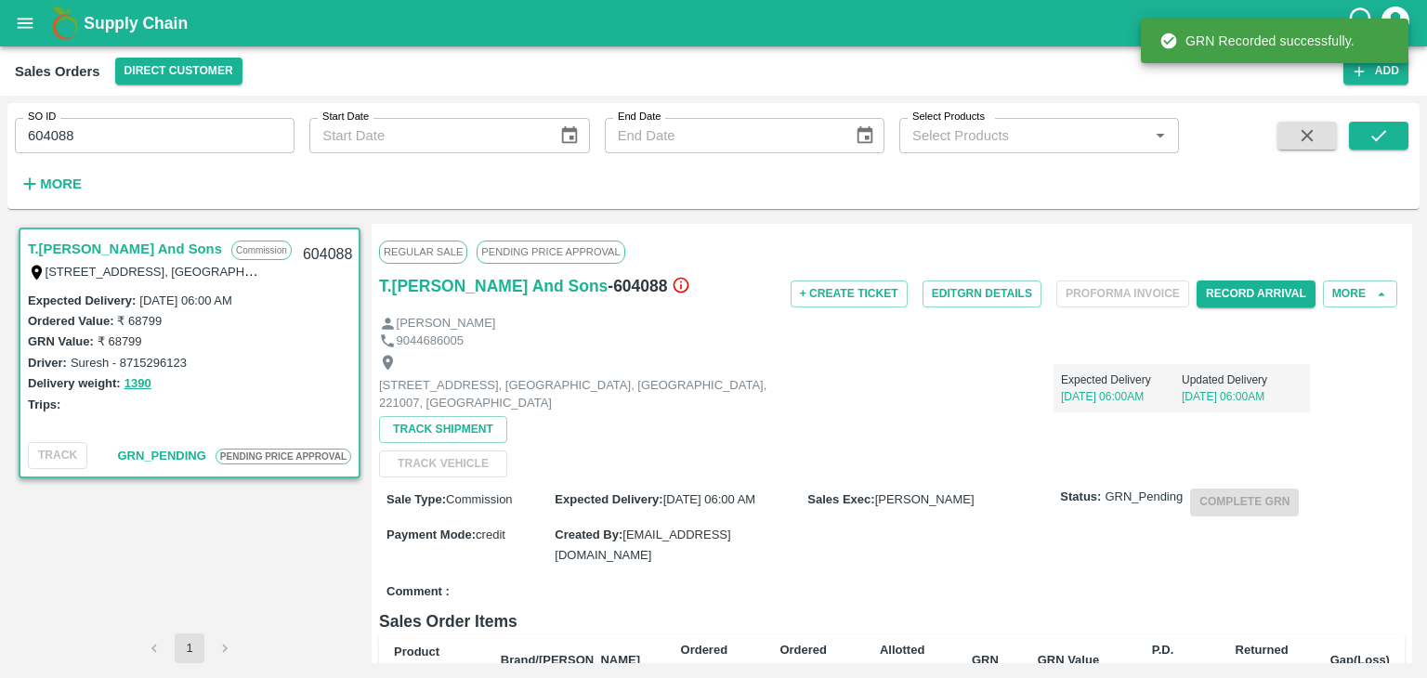
click at [165, 138] on input "604088" at bounding box center [155, 135] width 280 height 35
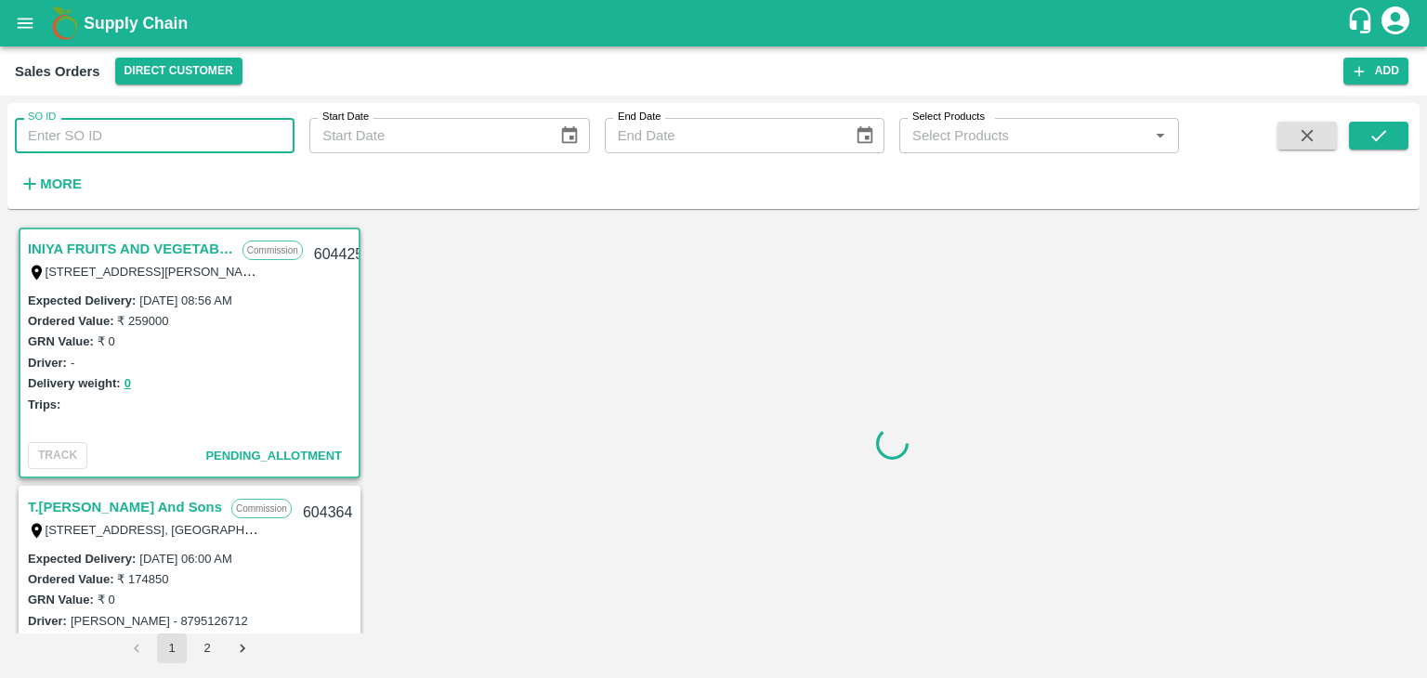
click at [130, 138] on input "SO ID" at bounding box center [155, 135] width 280 height 35
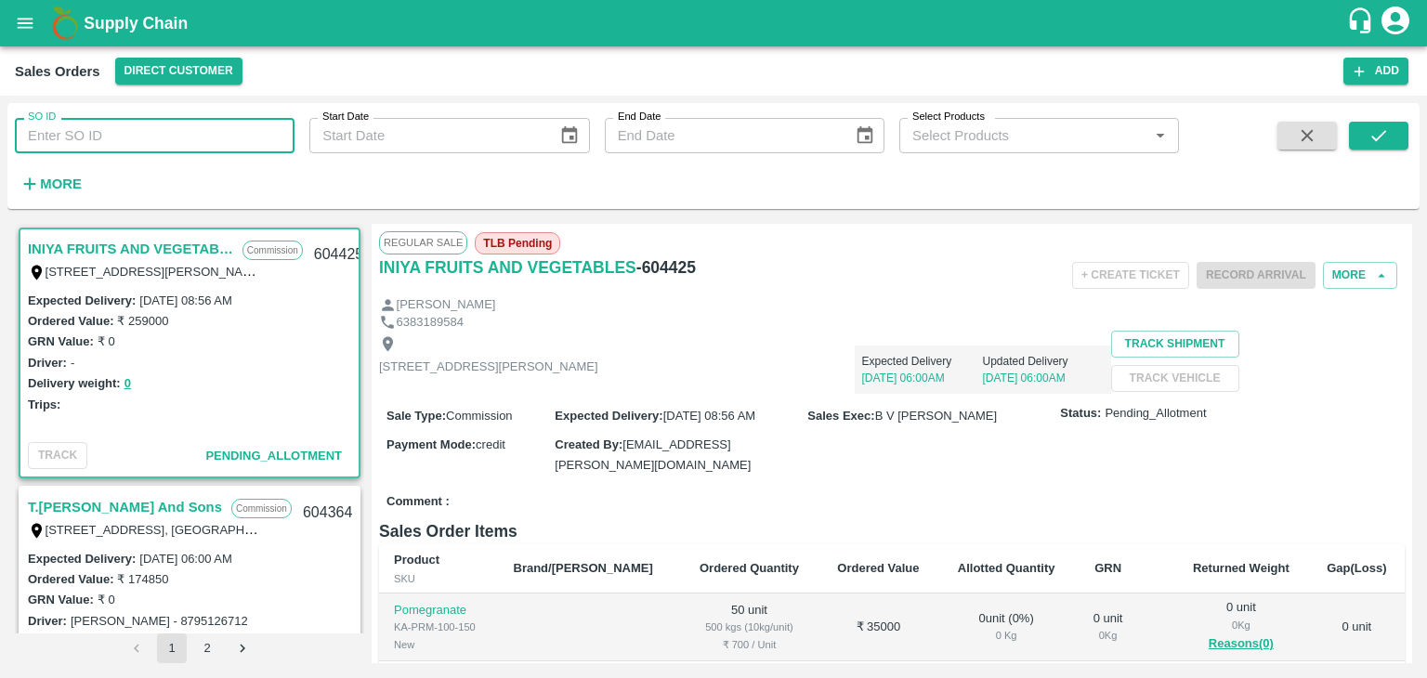
paste input "604088"
type input "604088"
click at [1383, 135] on icon "submit" at bounding box center [1378, 135] width 20 height 20
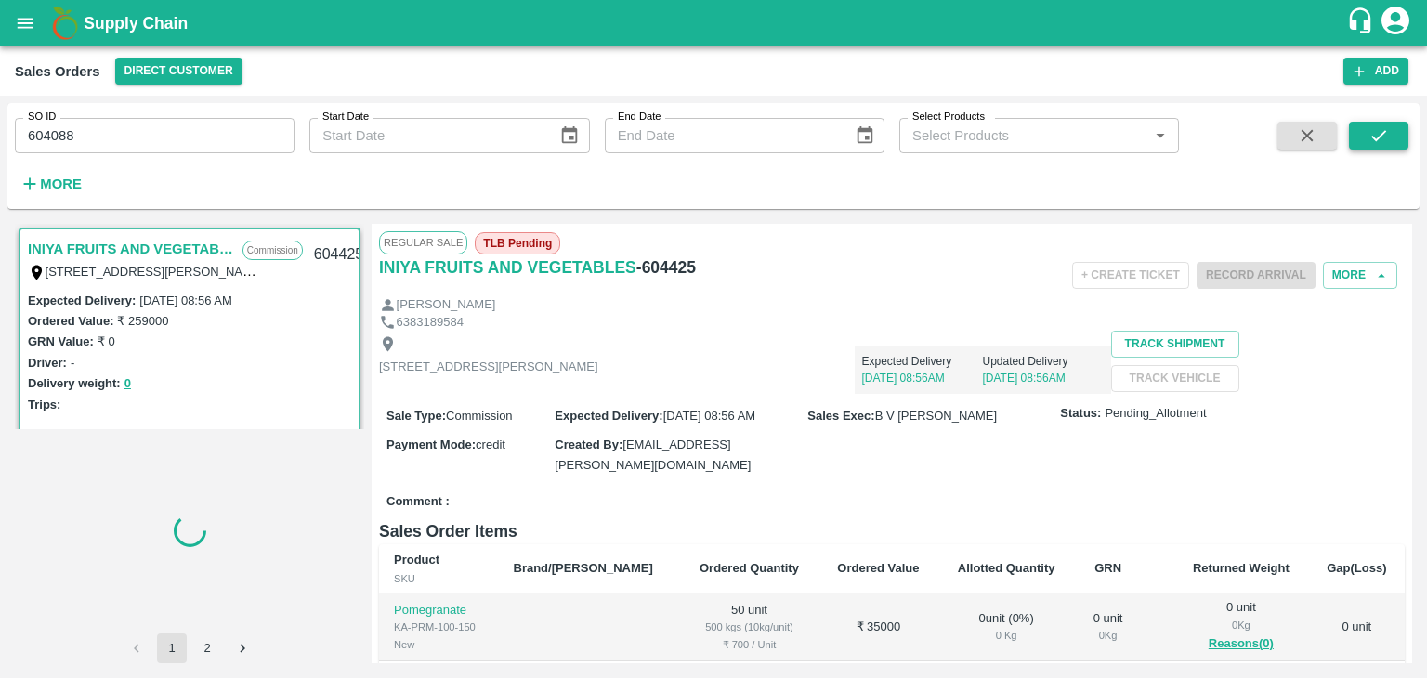
scroll to position [4, 0]
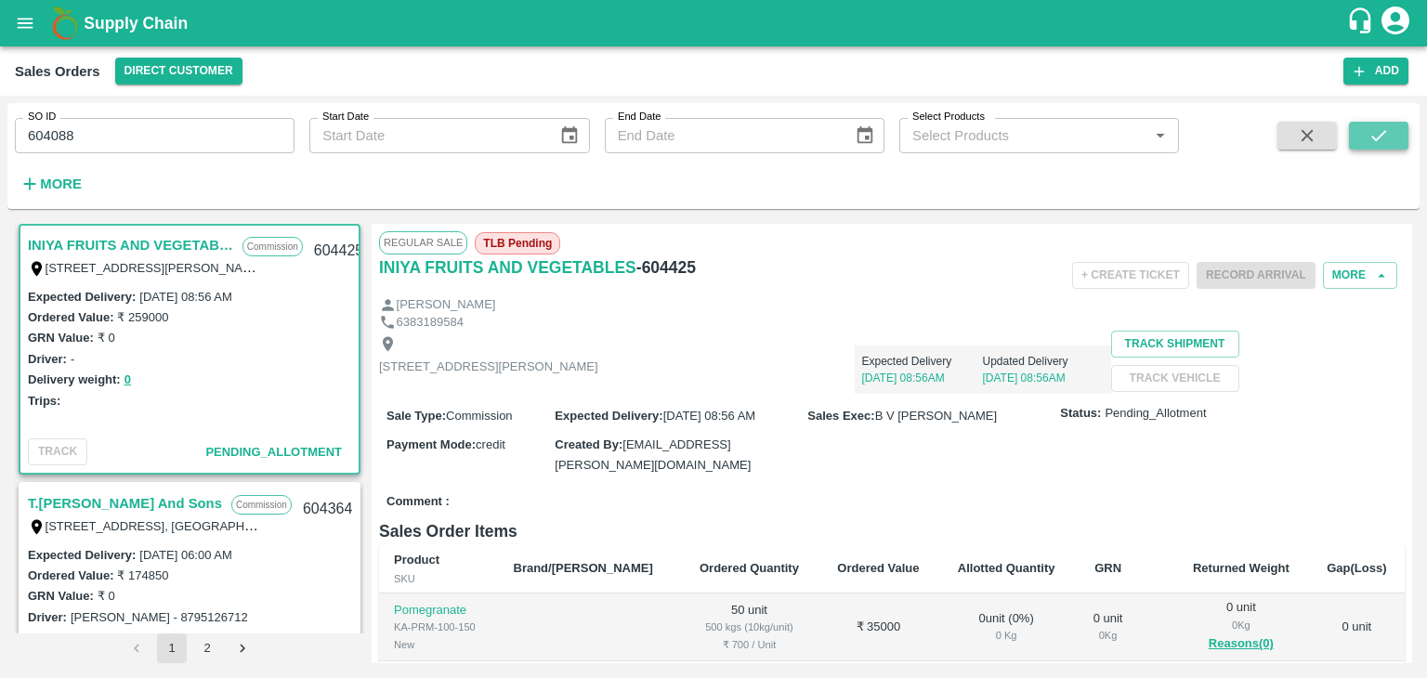
click at [1383, 135] on icon "submit" at bounding box center [1378, 135] width 20 height 20
click at [1393, 127] on button "submit" at bounding box center [1378, 136] width 59 height 28
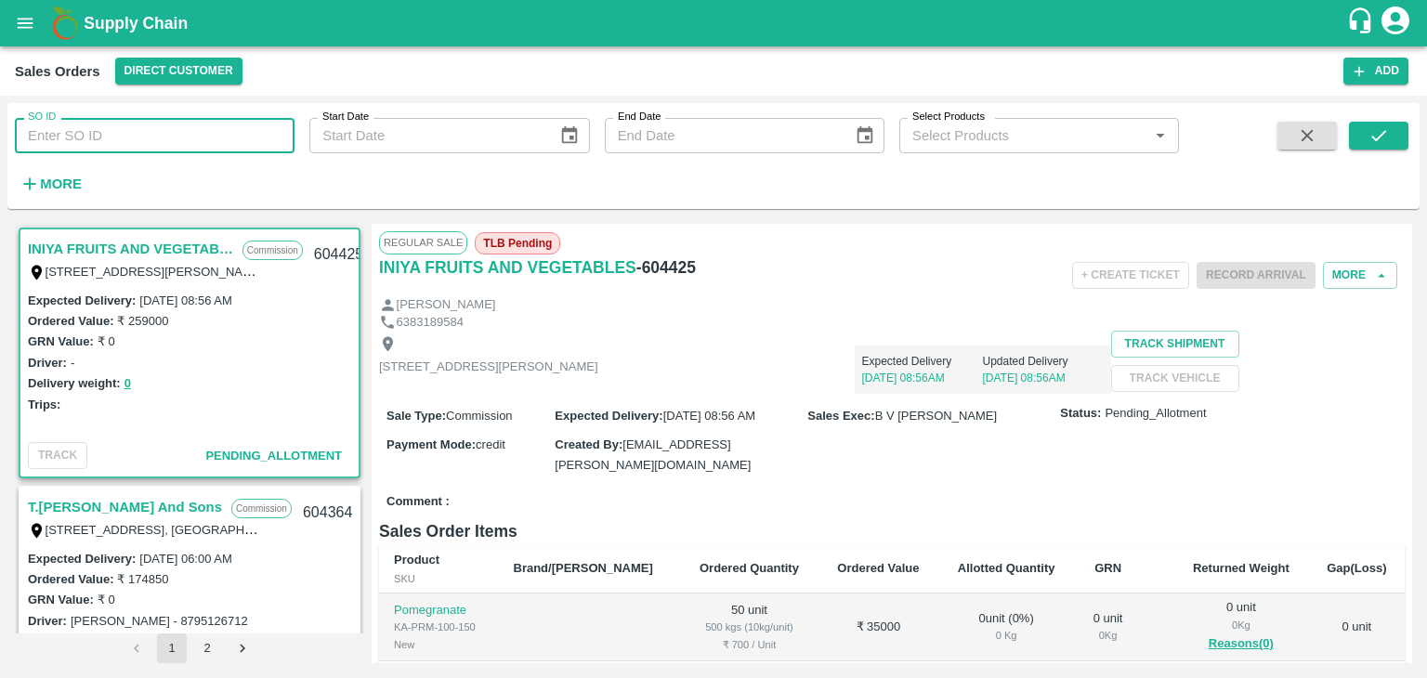
click at [143, 138] on input "SO ID" at bounding box center [155, 135] width 280 height 35
paste input "604088"
type input "604088"
click at [1384, 125] on icon "submit" at bounding box center [1378, 135] width 20 height 20
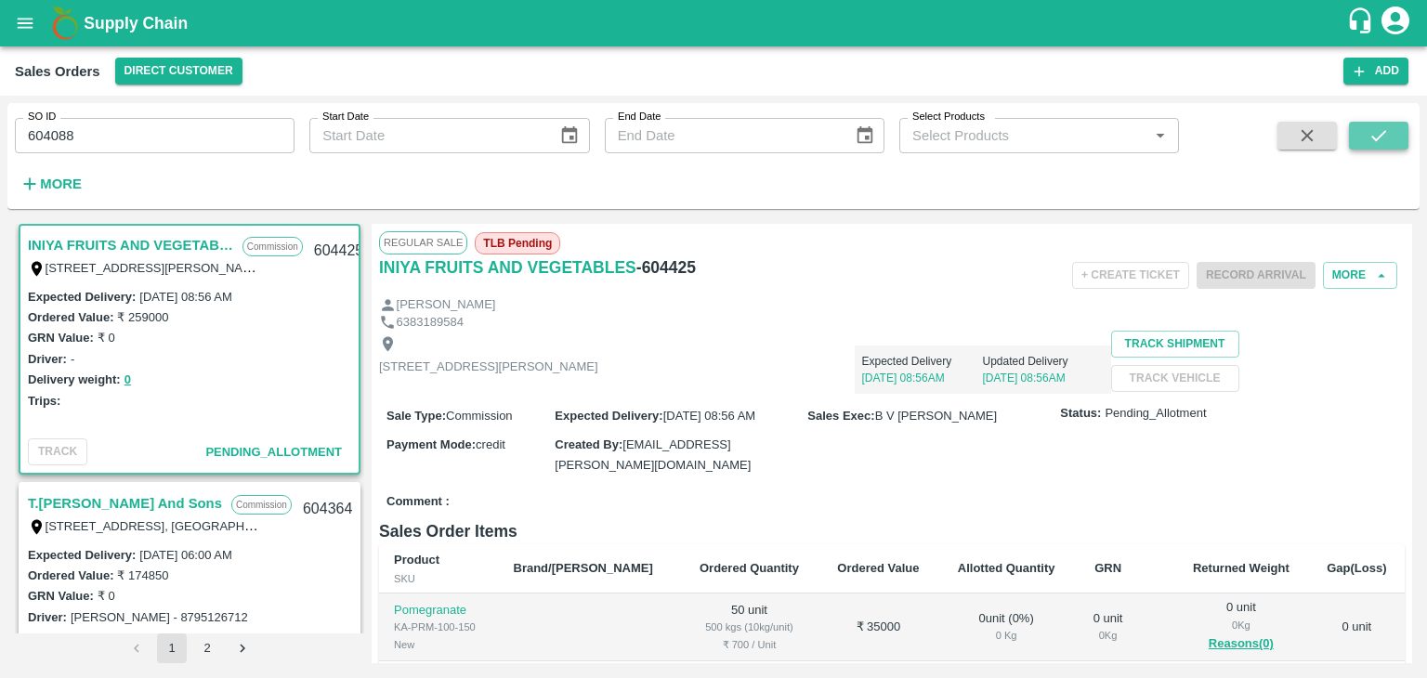
click at [1384, 125] on icon "submit" at bounding box center [1378, 135] width 20 height 20
click at [1391, 133] on button "submit" at bounding box center [1378, 136] width 59 height 28
click at [14, 12] on button "open drawer" at bounding box center [25, 23] width 43 height 43
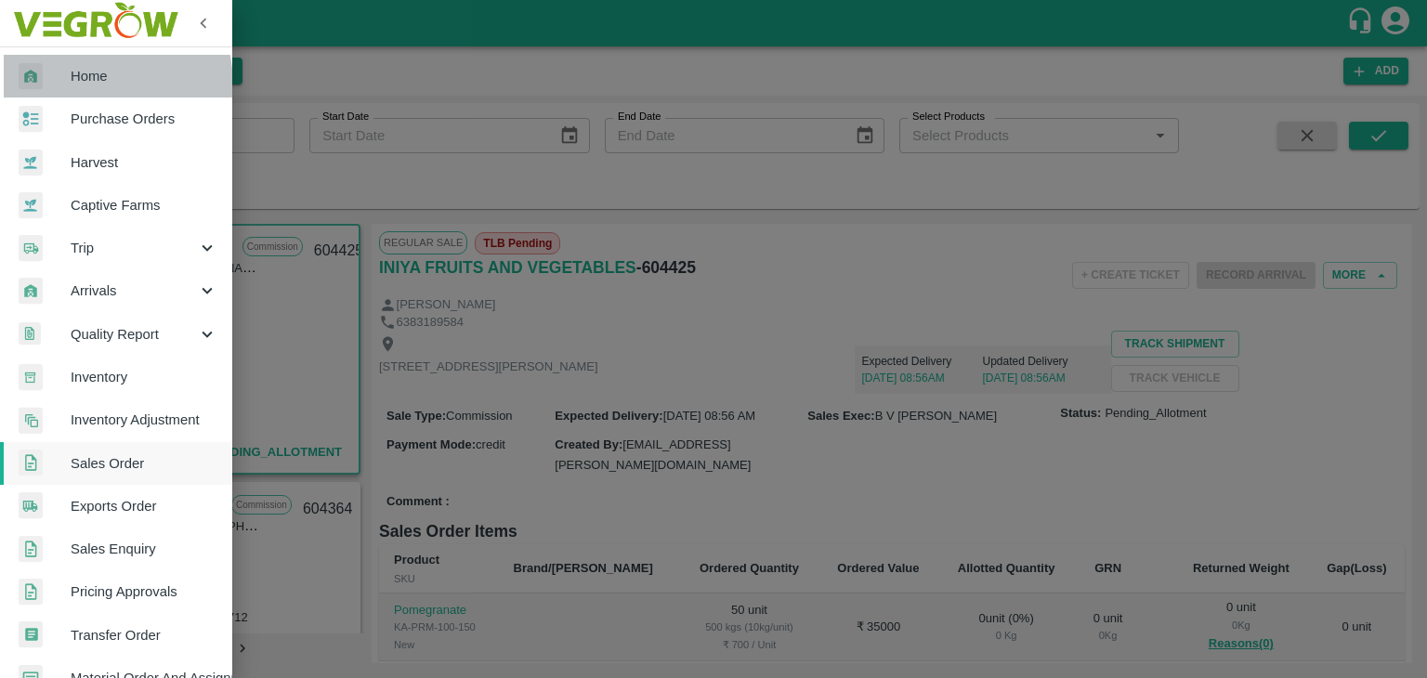
click at [72, 86] on span "Home" at bounding box center [144, 76] width 147 height 20
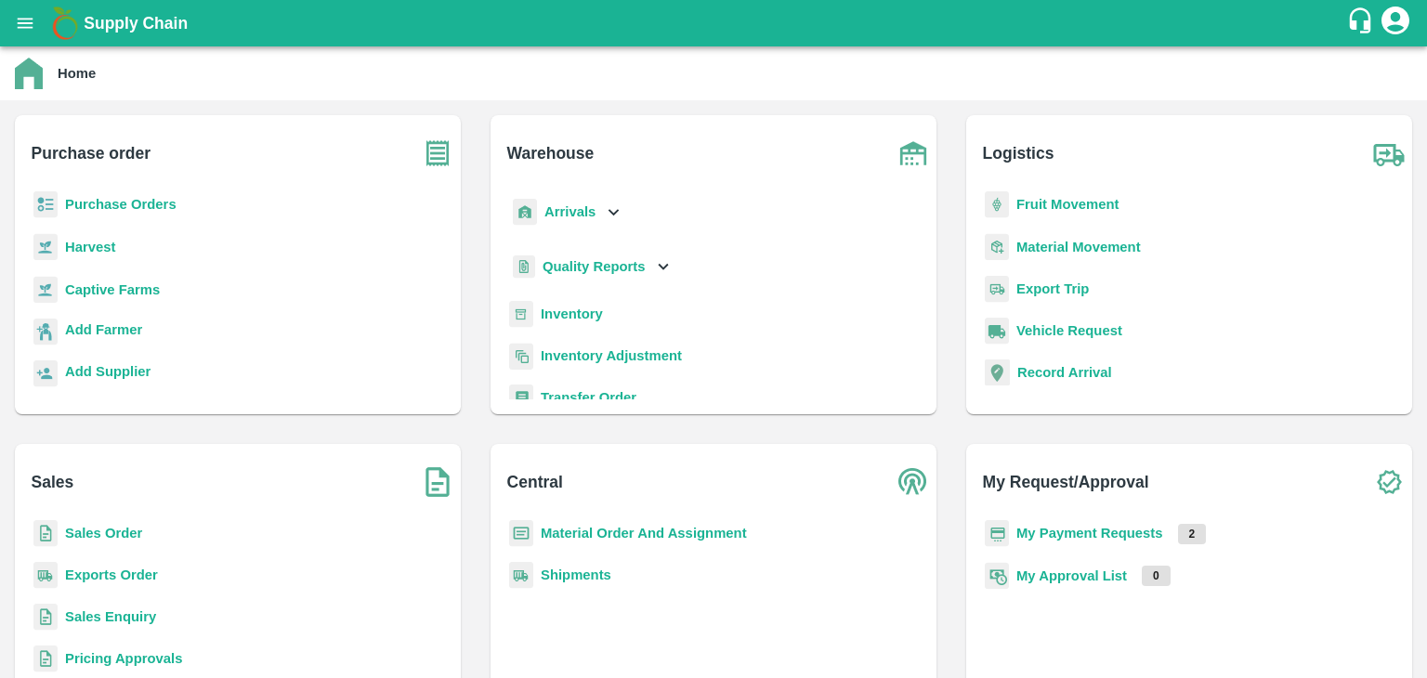
click at [119, 528] on b "Sales Order" at bounding box center [103, 533] width 77 height 15
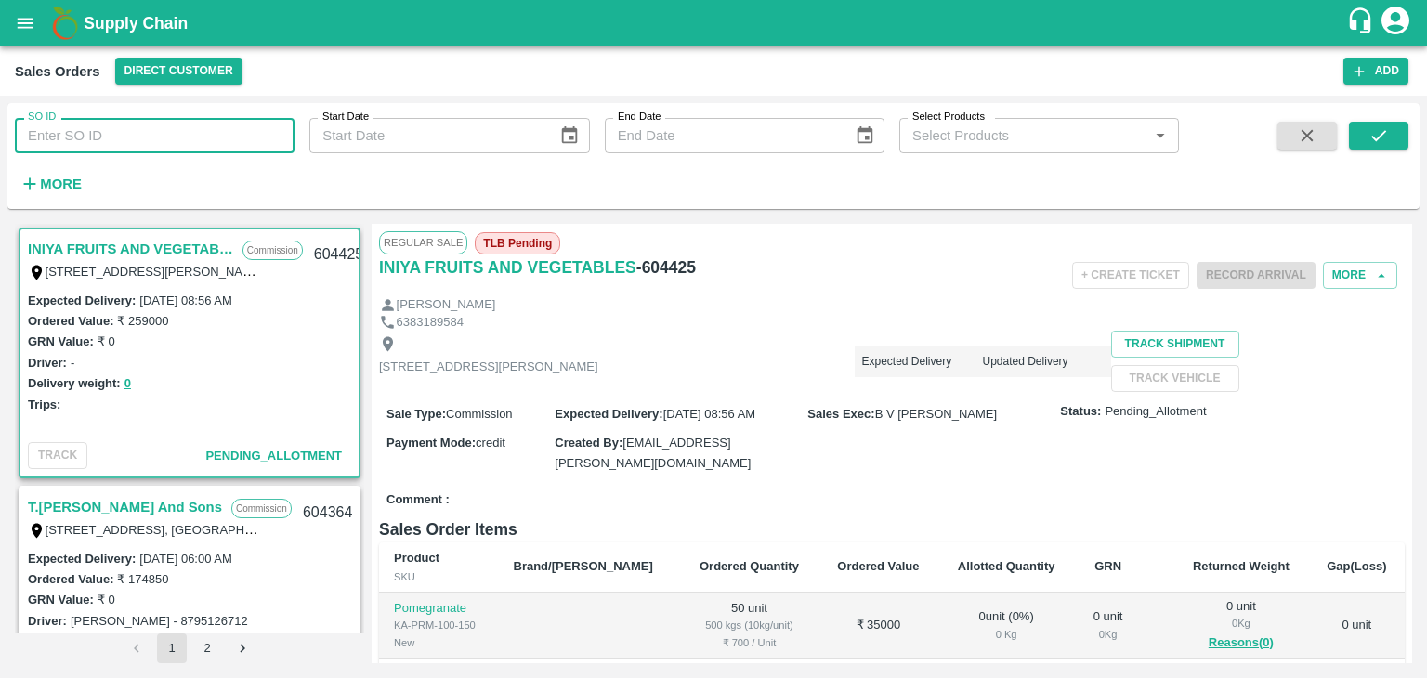
click at [211, 142] on input "SO ID" at bounding box center [155, 135] width 280 height 35
paste input "604088"
type input "604088"
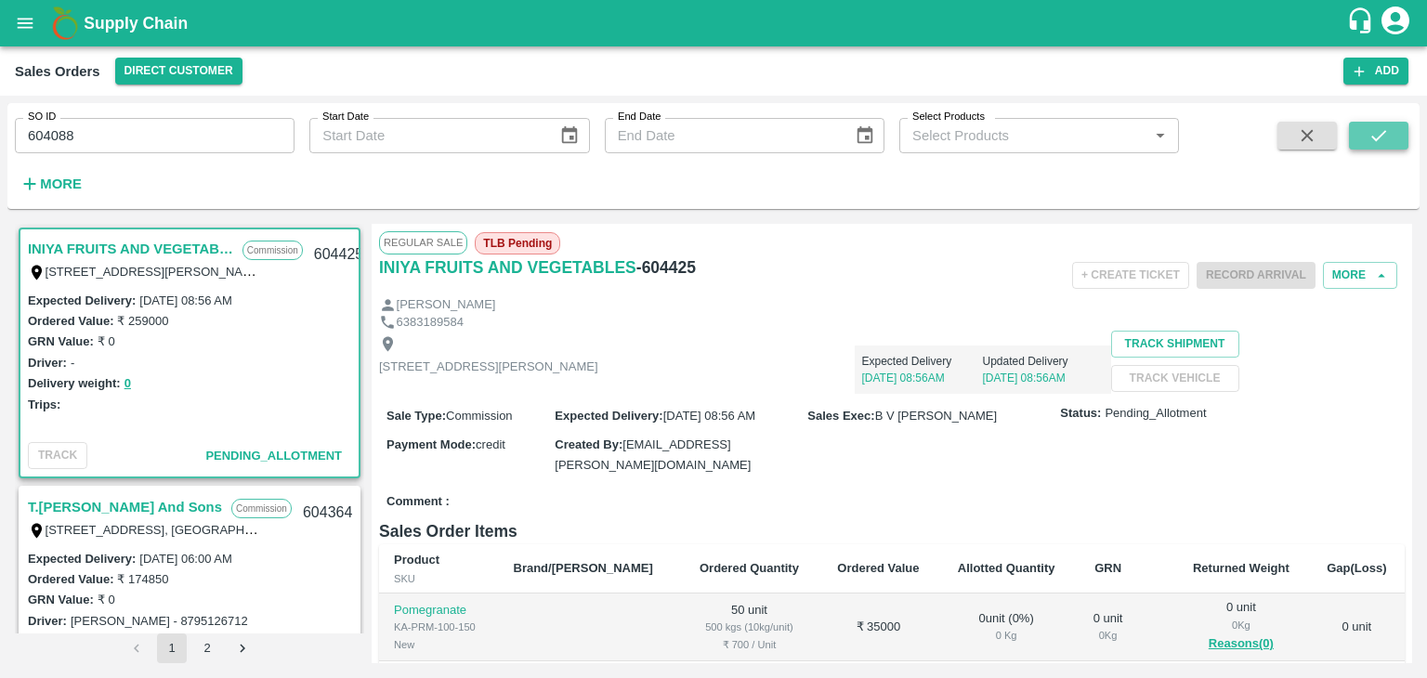
click at [1378, 130] on icon "submit" at bounding box center [1378, 135] width 20 height 20
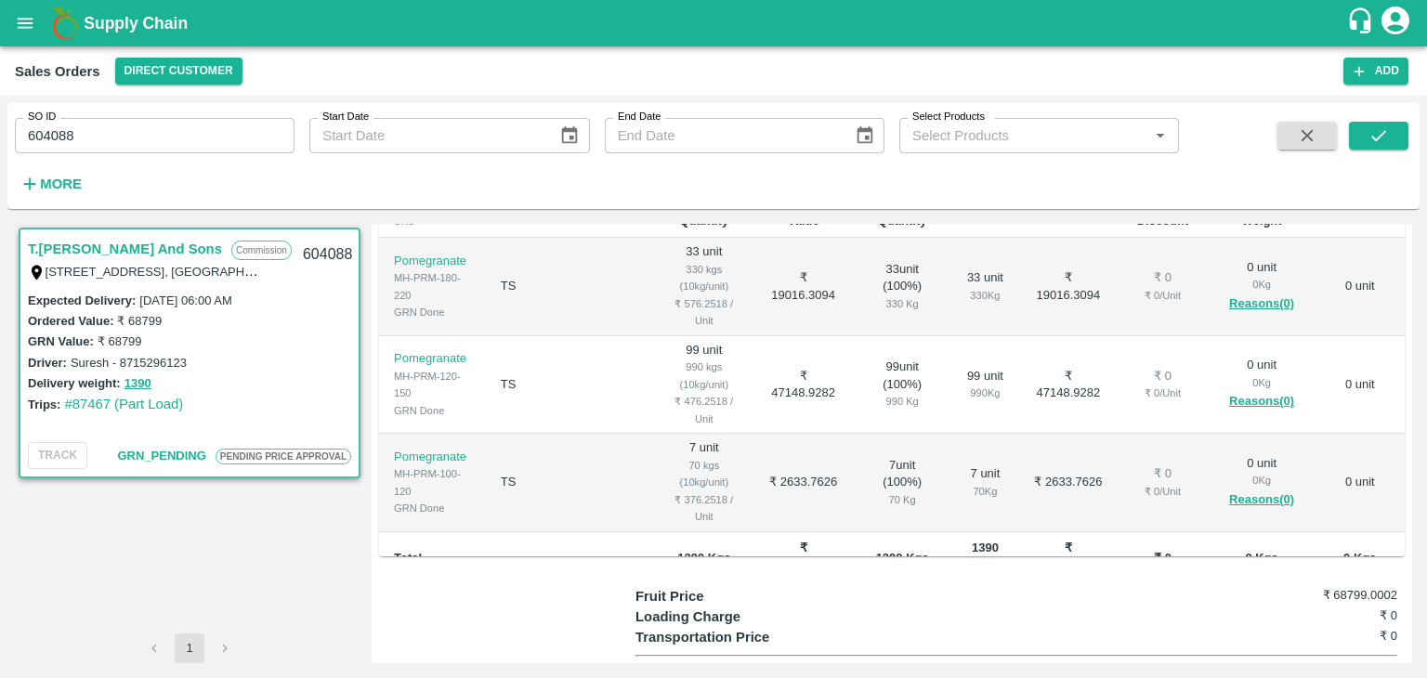
scroll to position [510, 0]
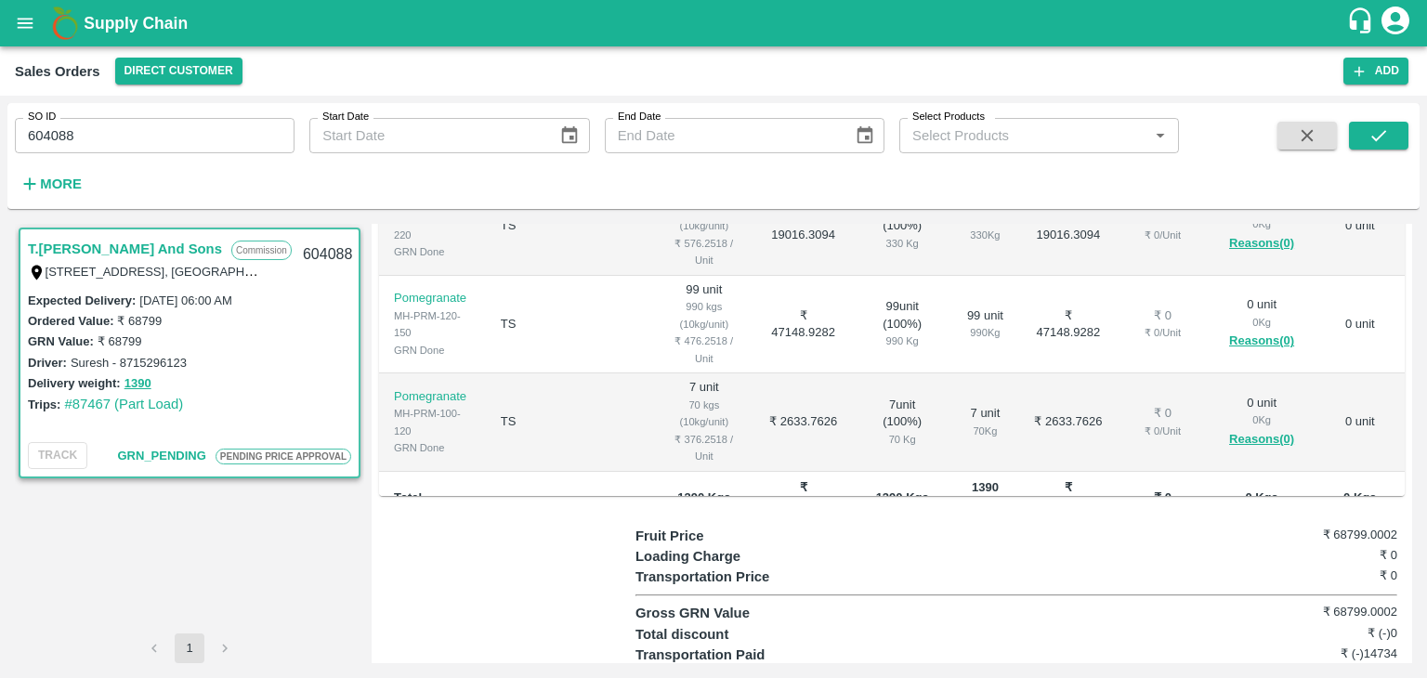
drag, startPoint x: 1331, startPoint y: 644, endPoint x: 1393, endPoint y: 645, distance: 62.2
click at [1393, 645] on div "Fruit Price ₹ 68799.0002 Loading Charge ₹ 0 Transportation Price ₹ 0 Gross GRN …" at bounding box center [1019, 614] width 769 height 176
copy h6 "54065.0002"
drag, startPoint x: 1364, startPoint y: 608, endPoint x: 1405, endPoint y: 607, distance: 41.8
click at [1405, 607] on div "Regular Sale PENDING PRICE APPROVAL T.[PERSON_NAME] And Sons - 604088 + Create …" at bounding box center [892, 443] width 1040 height 439
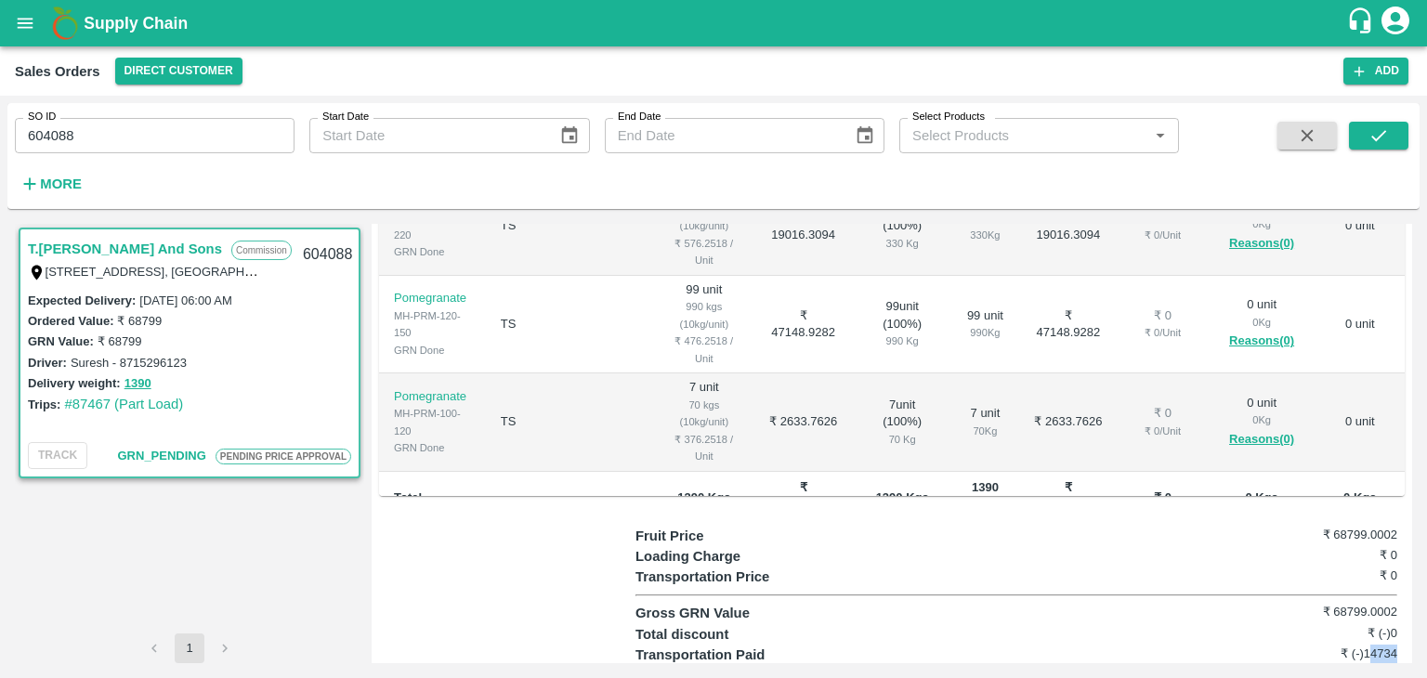
click at [1383, 645] on h6 "₹ (-)14734" at bounding box center [1333, 654] width 127 height 19
drag, startPoint x: 1360, startPoint y: 604, endPoint x: 1395, endPoint y: 614, distance: 36.7
click at [1395, 614] on div "Fruit Price ₹ 68799.0002 Loading Charge ₹ 0 Transportation Price ₹ 0 Gross GRN …" at bounding box center [1019, 614] width 769 height 176
copy h6 "14734"
drag, startPoint x: 1326, startPoint y: 490, endPoint x: 1396, endPoint y: 500, distance: 70.4
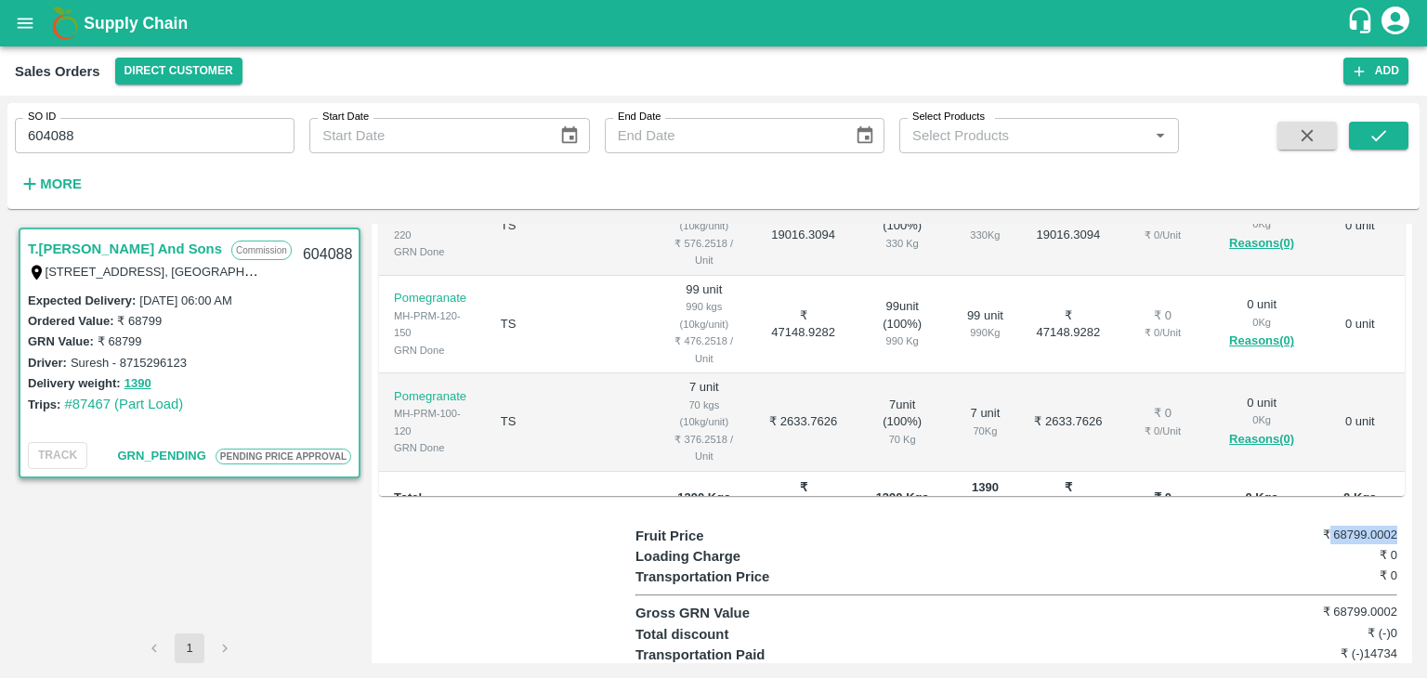
click at [1396, 526] on div "Fruit Price ₹ 68799.0002 Loading Charge ₹ 0 Transportation Price ₹ 0 Gross GRN …" at bounding box center [1019, 614] width 769 height 176
copy h6 "68799.0002"
click at [1092, 465] on div "Regular Sale PENDING PRICE APPROVAL T.[PERSON_NAME] And Sons - 604088 + Create …" at bounding box center [892, 443] width 1040 height 439
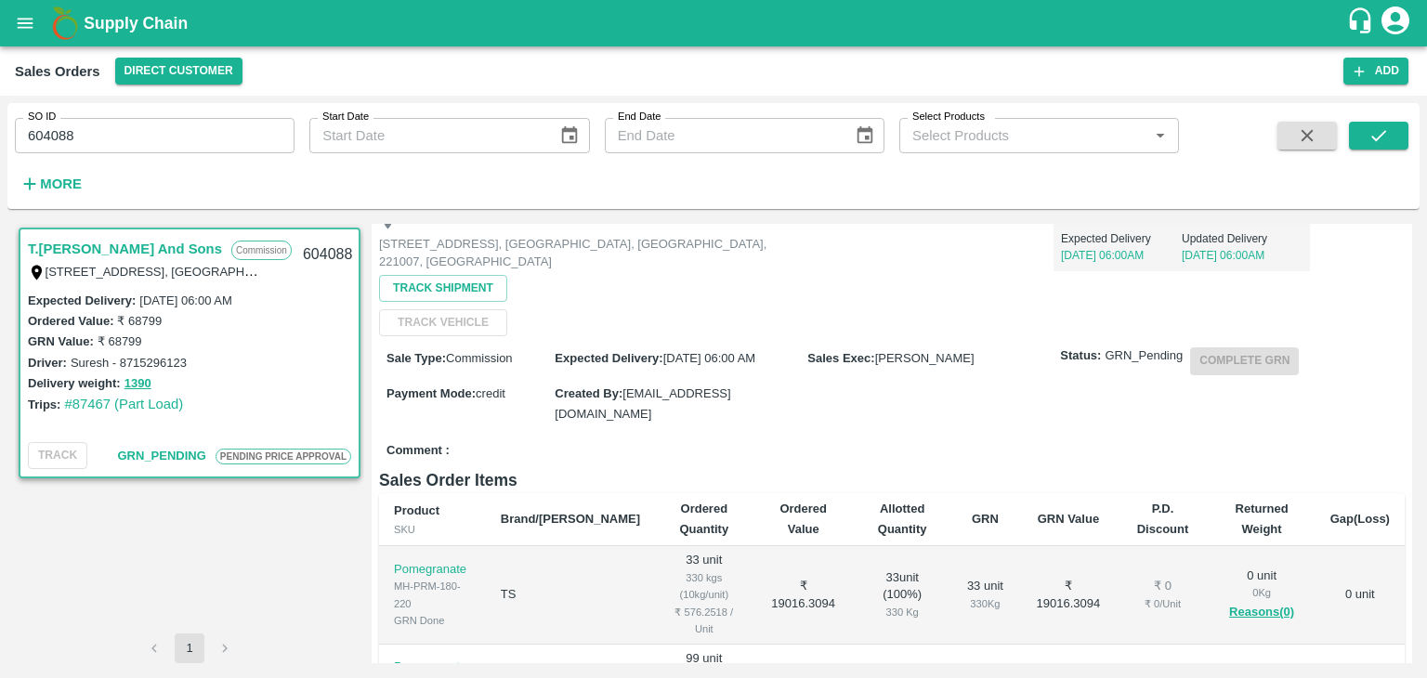
scroll to position [137, 0]
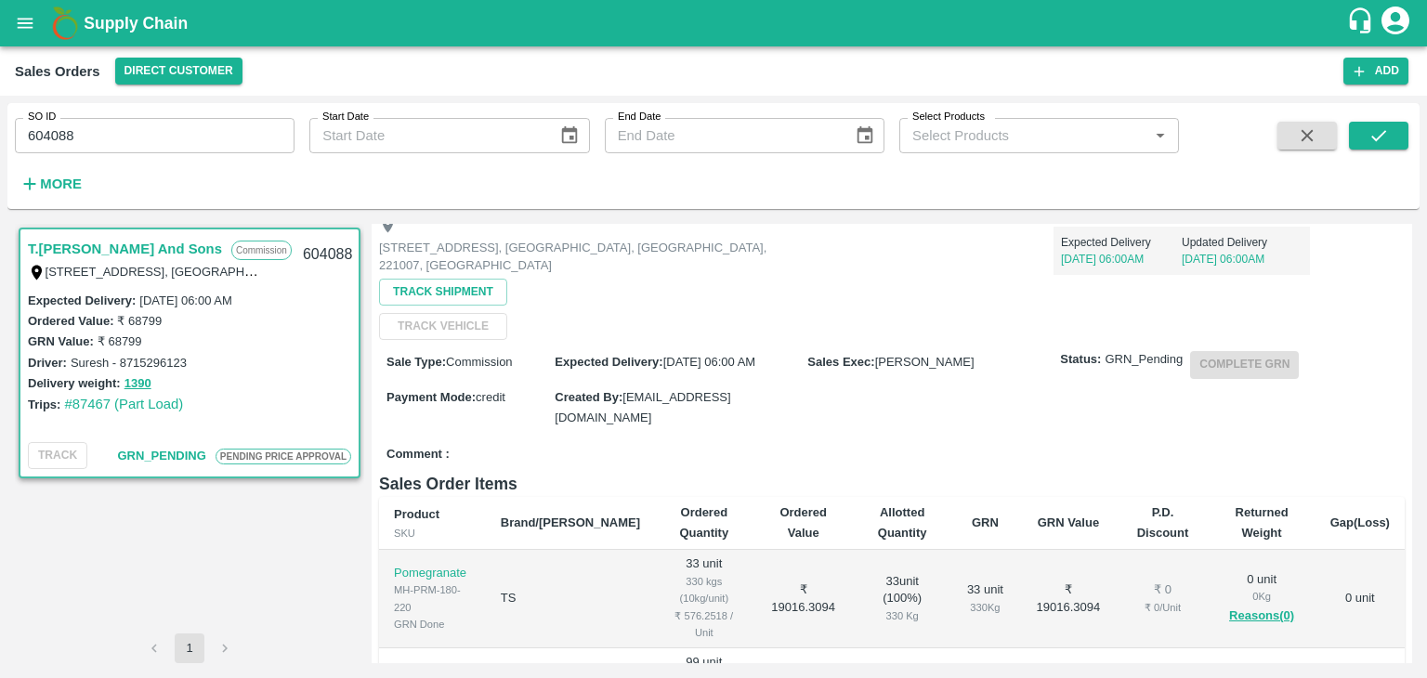
click at [38, 24] on button "open drawer" at bounding box center [25, 23] width 43 height 43
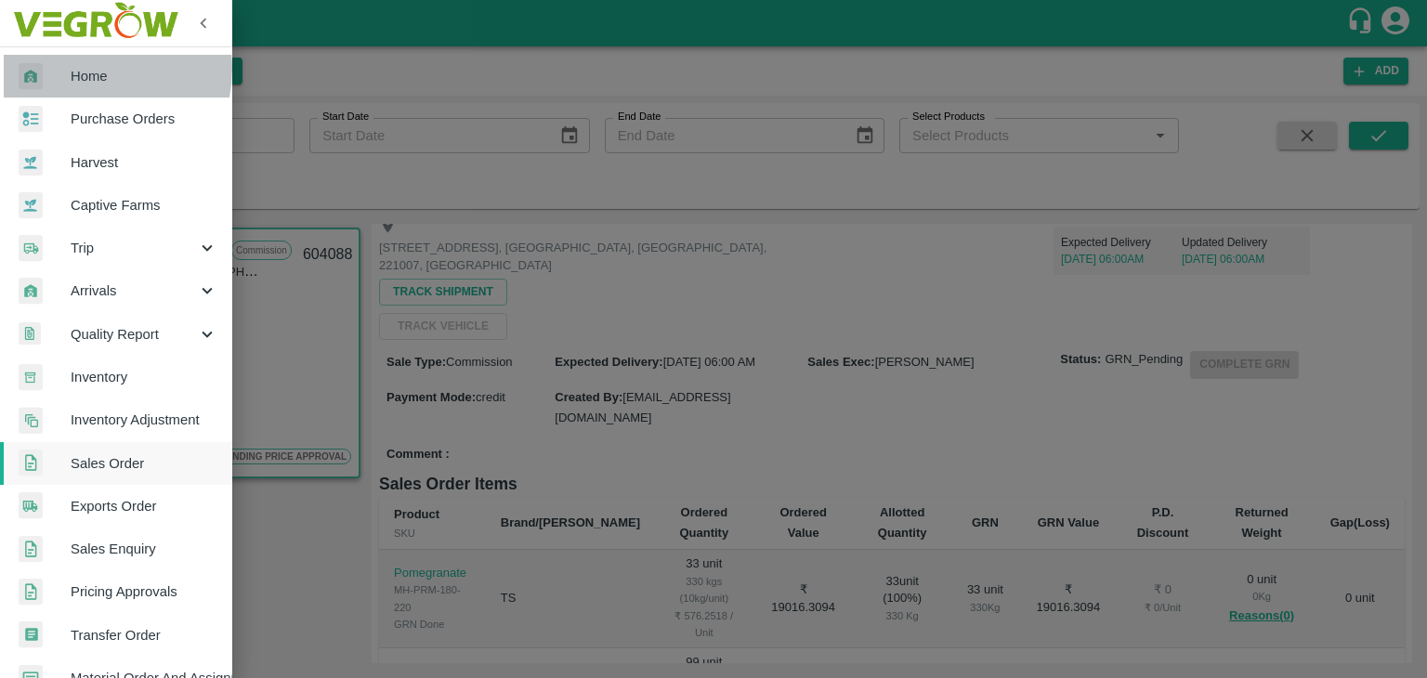
click at [83, 69] on span "Home" at bounding box center [144, 76] width 147 height 20
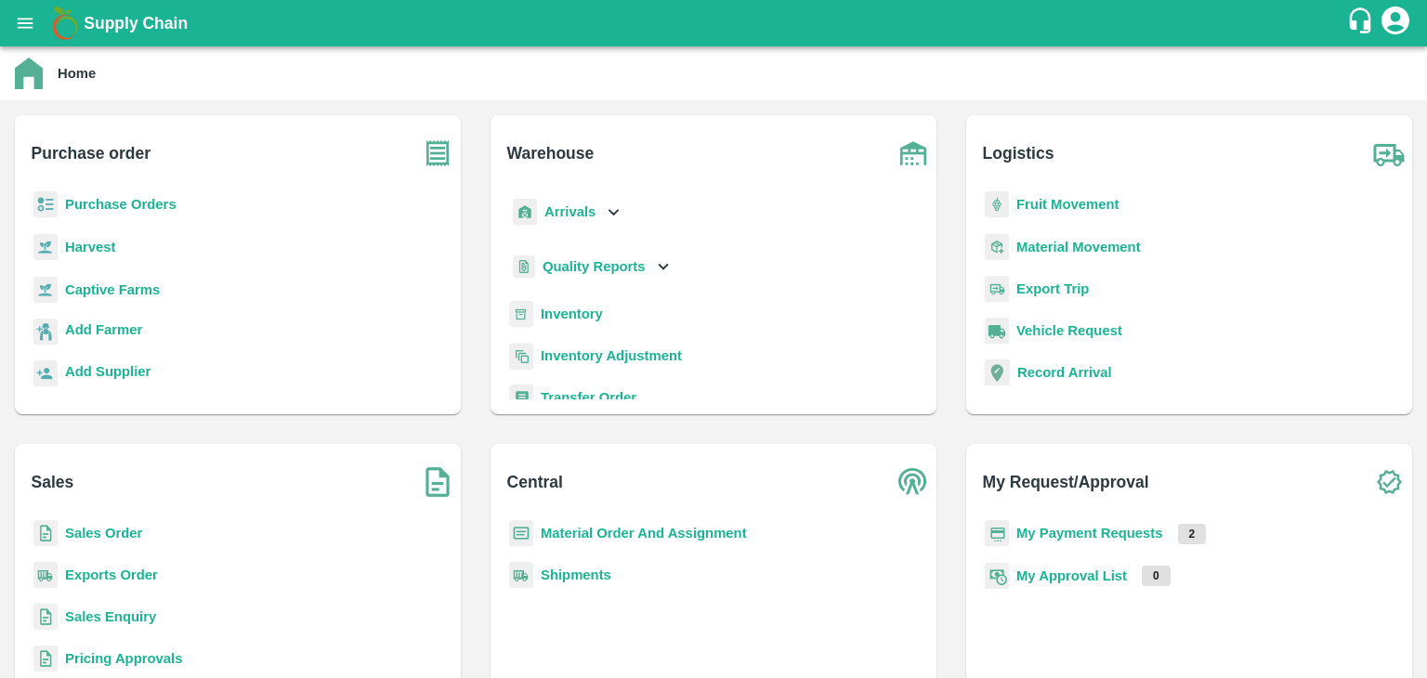
click at [89, 527] on b "Sales Order" at bounding box center [103, 533] width 77 height 15
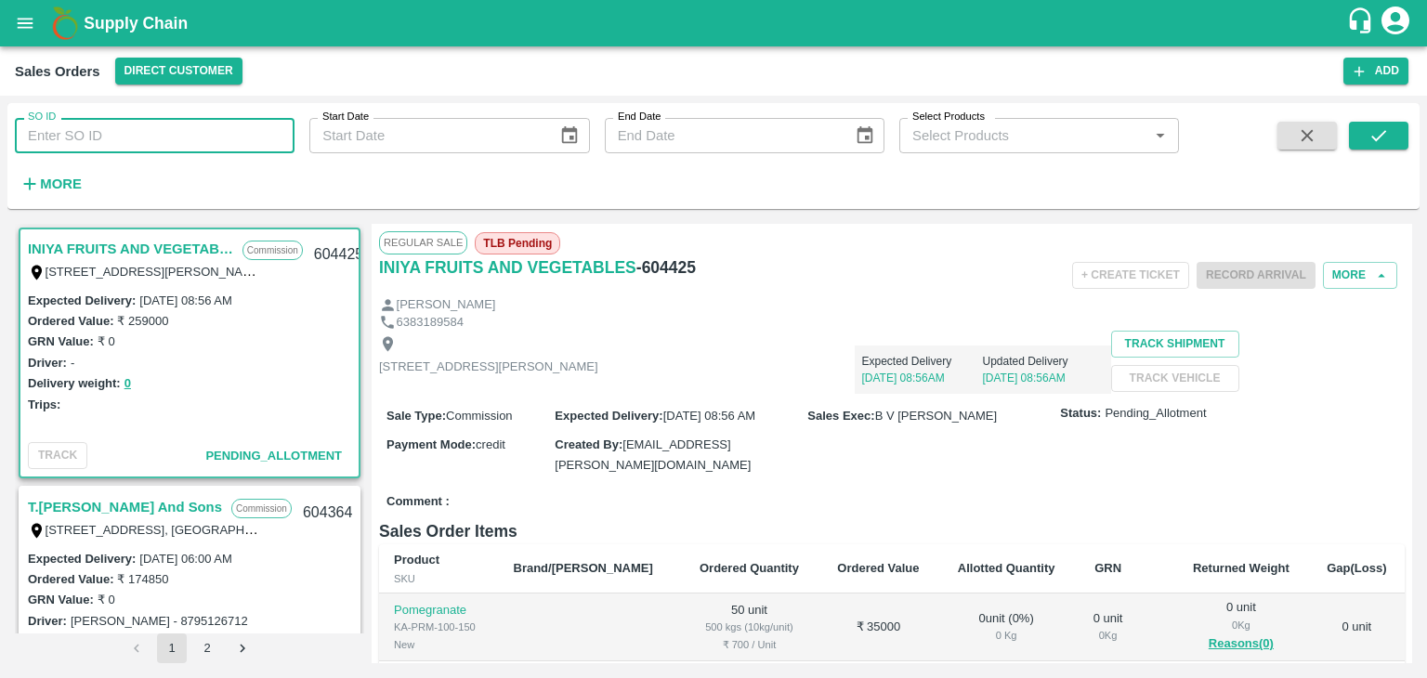
click at [157, 131] on input "SO ID" at bounding box center [155, 135] width 280 height 35
click at [23, 22] on icon "open drawer" at bounding box center [26, 23] width 16 height 10
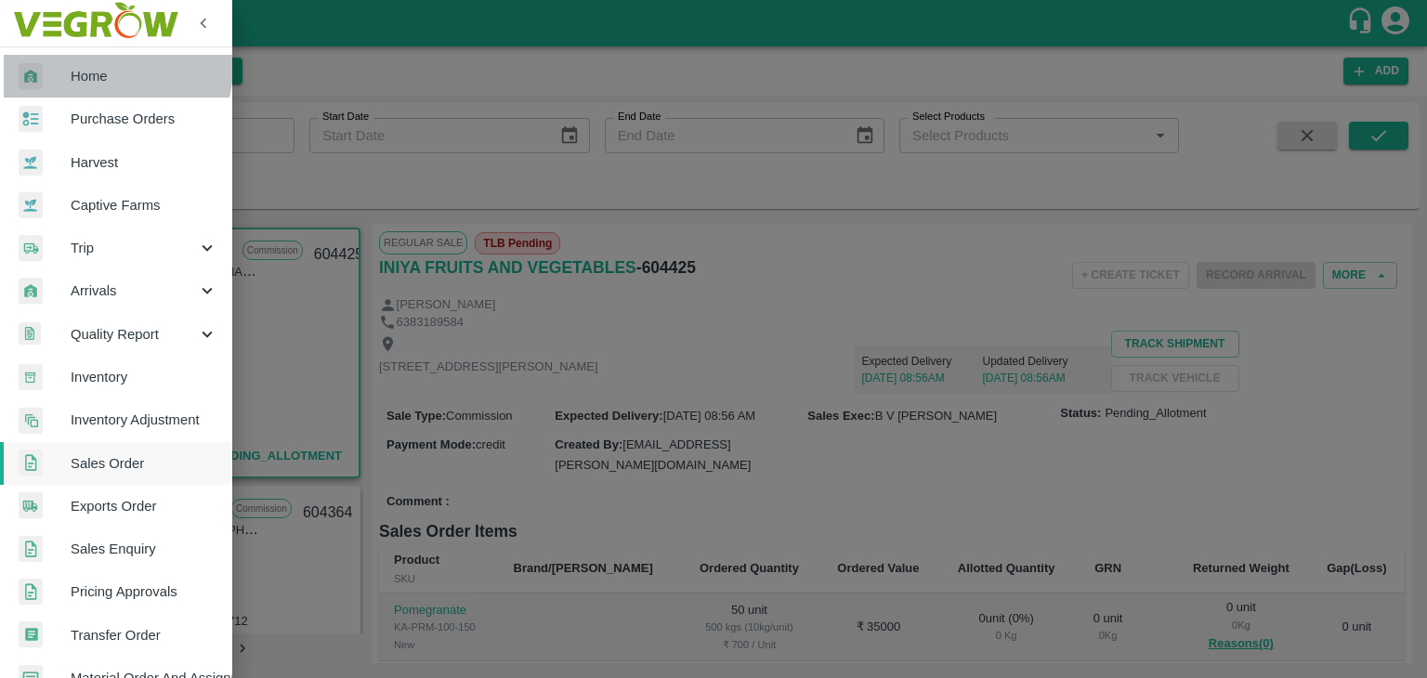
click at [94, 66] on span "Home" at bounding box center [144, 76] width 147 height 20
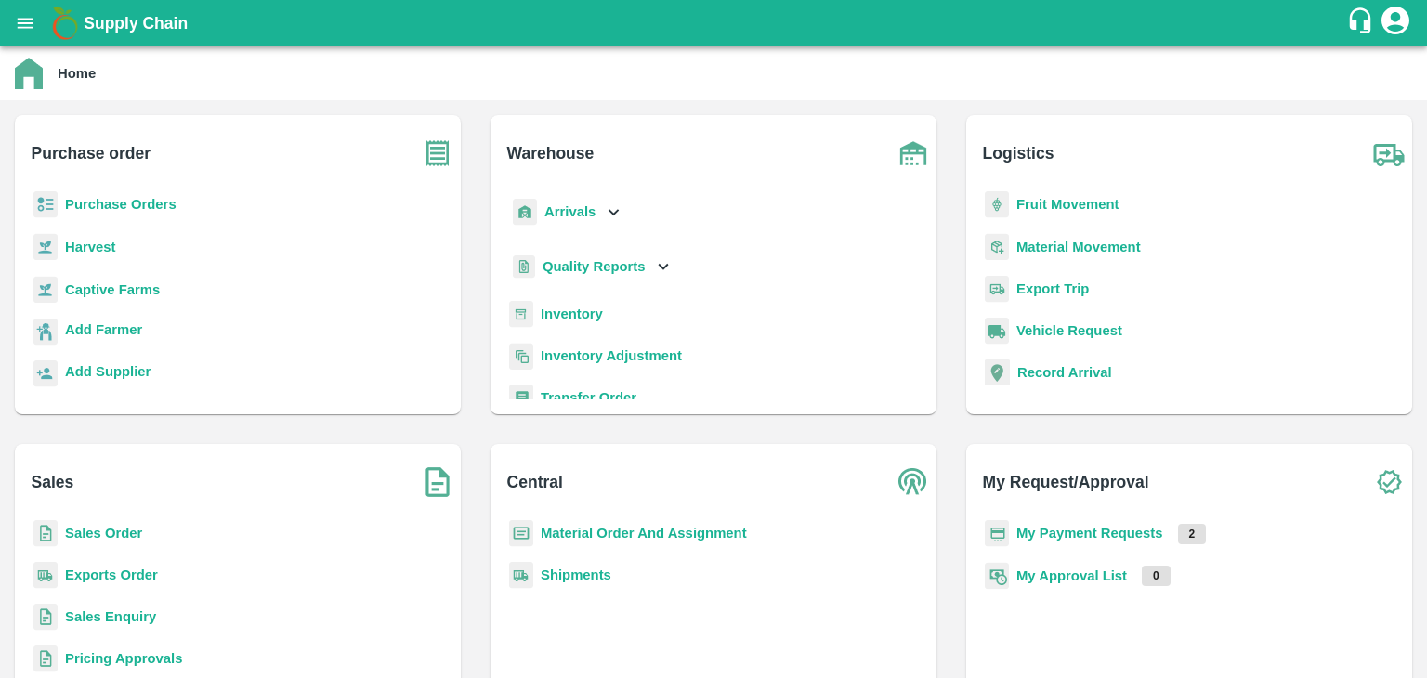
click at [115, 532] on b "Sales Order" at bounding box center [103, 533] width 77 height 15
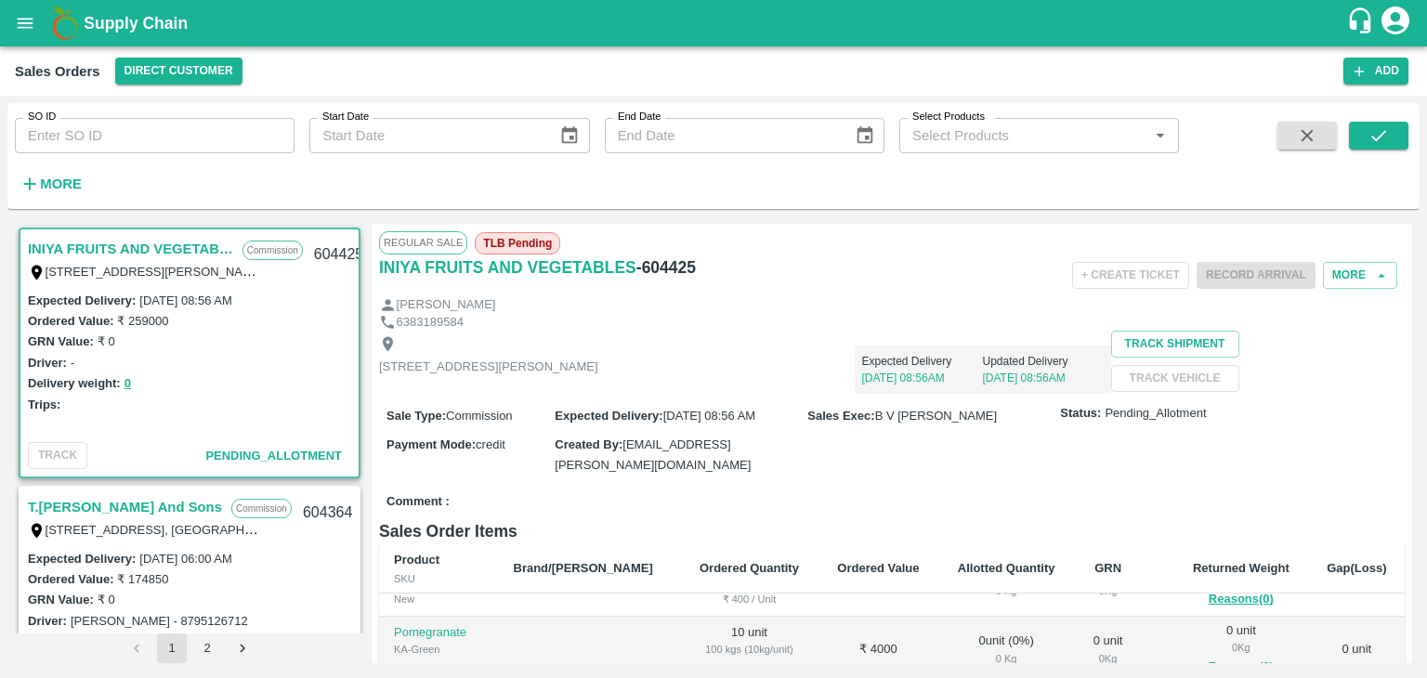
click at [83, 511] on link "T.[PERSON_NAME] And Sons" at bounding box center [125, 507] width 194 height 24
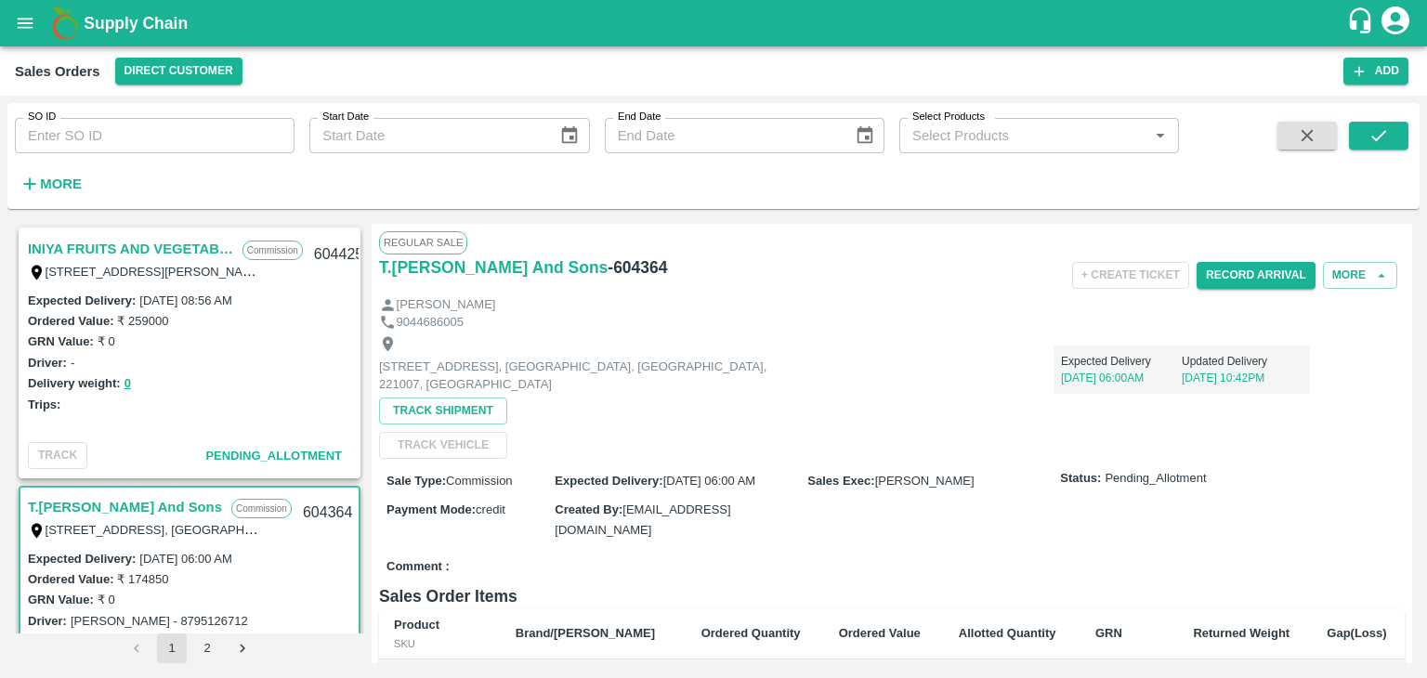
click at [184, 242] on link "INIYA FRUITS AND VEGETABLES" at bounding box center [130, 249] width 205 height 24
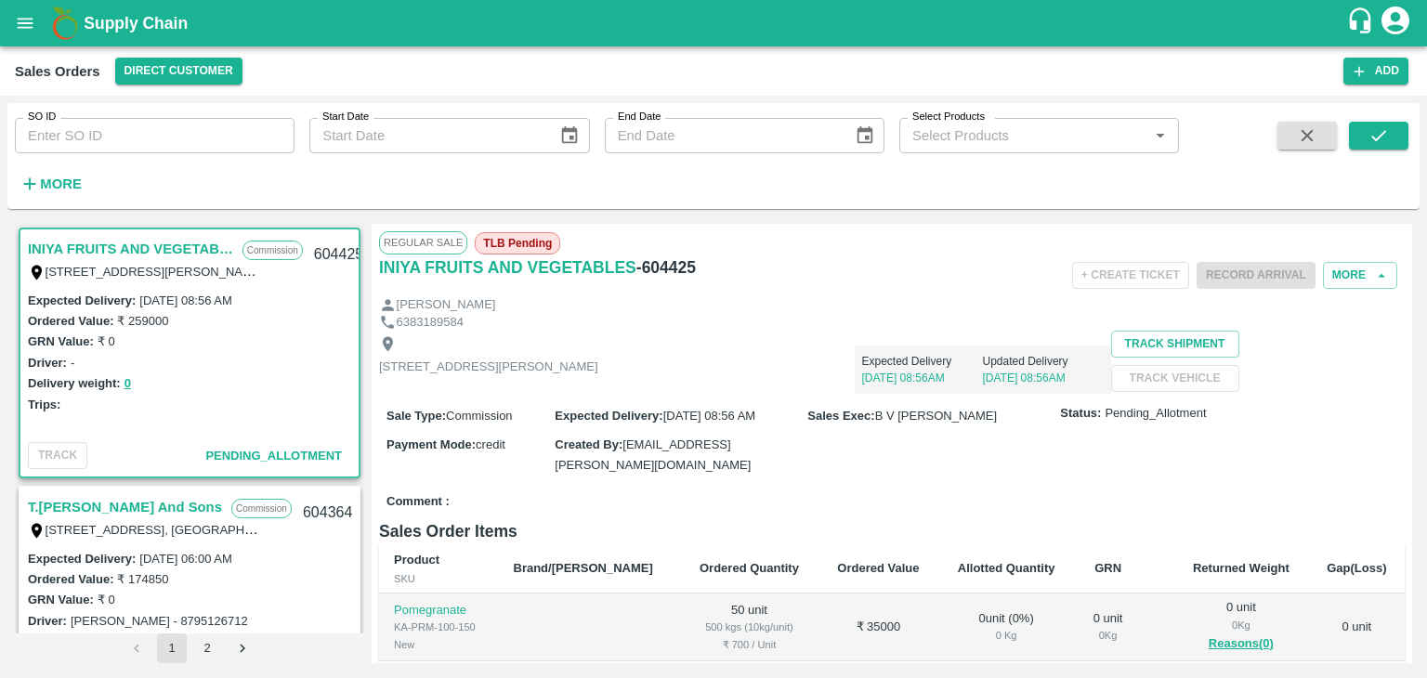
click at [139, 506] on link "T.[PERSON_NAME] And Sons" at bounding box center [125, 507] width 194 height 24
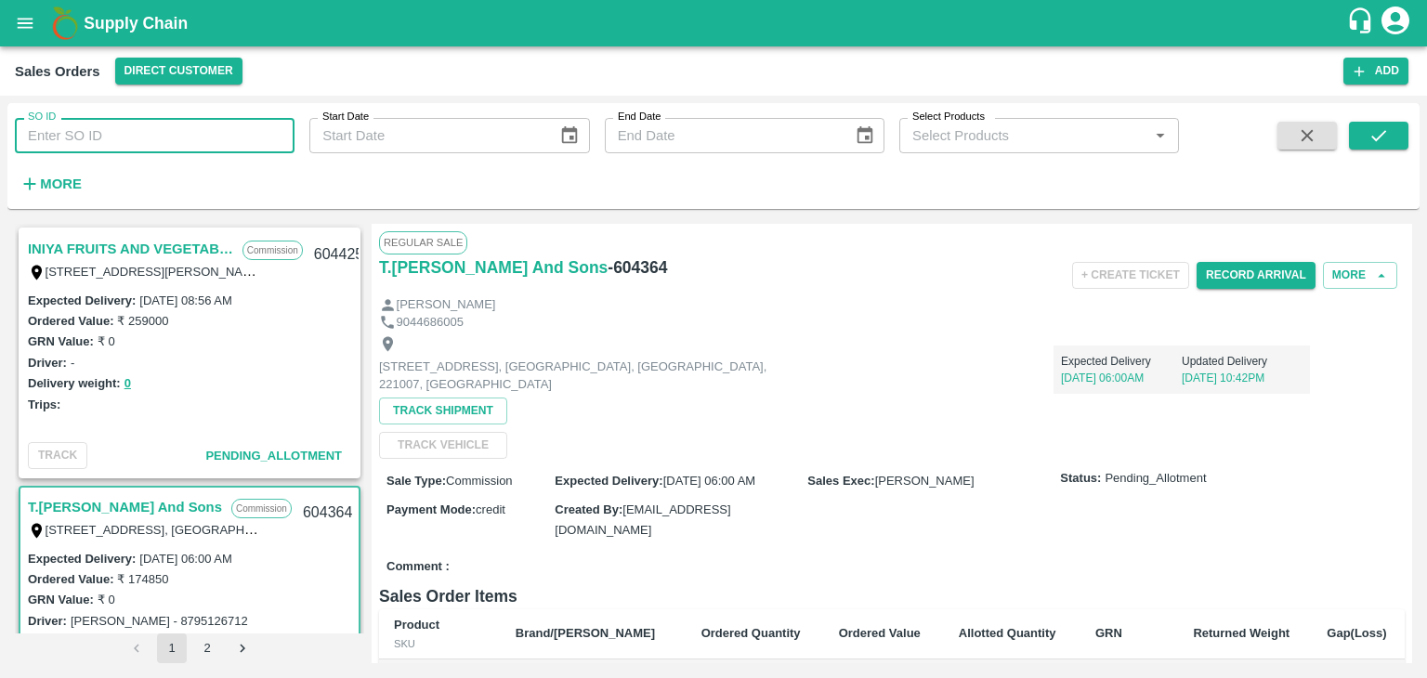
click at [261, 145] on input "SO ID" at bounding box center [155, 135] width 280 height 35
paste input "602932"
click at [1379, 142] on icon "submit" at bounding box center [1378, 135] width 20 height 20
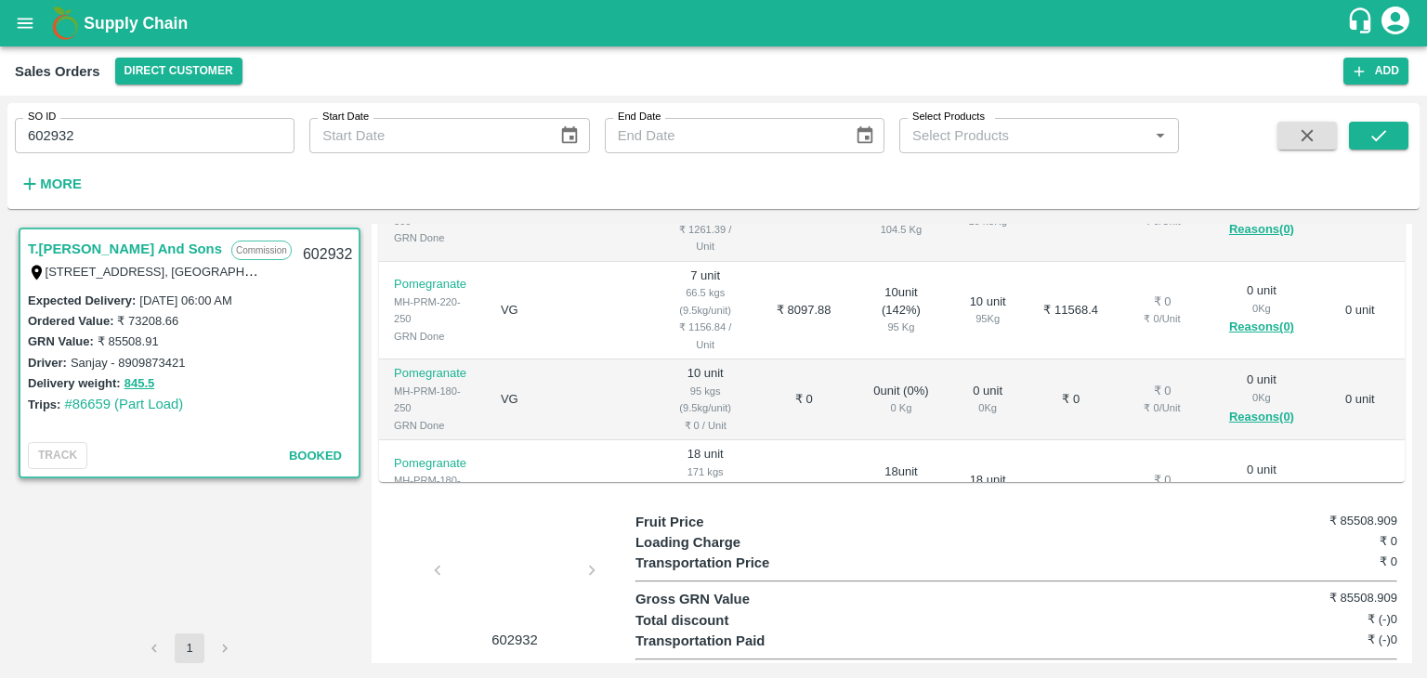
scroll to position [507, 0]
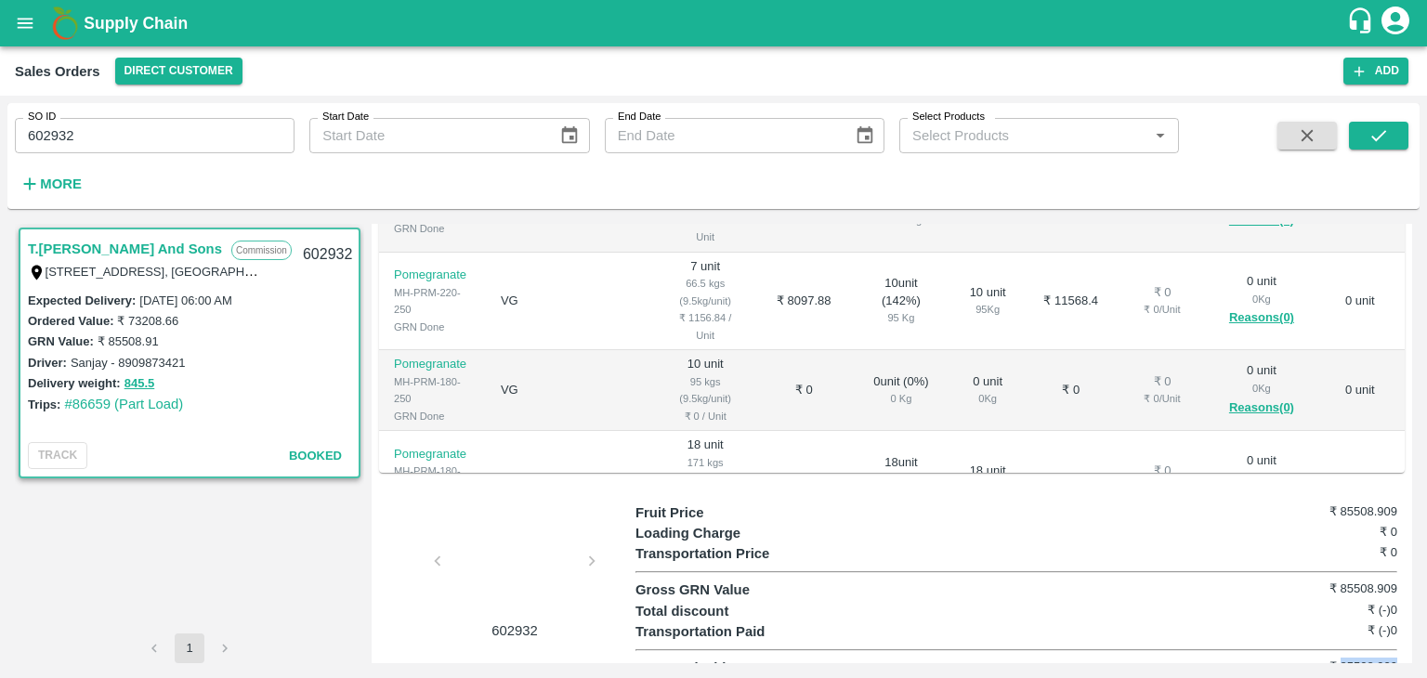
drag, startPoint x: 1401, startPoint y: 646, endPoint x: 1338, endPoint y: 641, distance: 63.3
click at [1338, 641] on div "Regular Sale T.[PERSON_NAME] And Sons - 602932 + Create Ticket View GRN Details…" at bounding box center [892, 443] width 1040 height 439
copy h6 "85508.909"
click at [173, 131] on input "602932" at bounding box center [155, 135] width 280 height 35
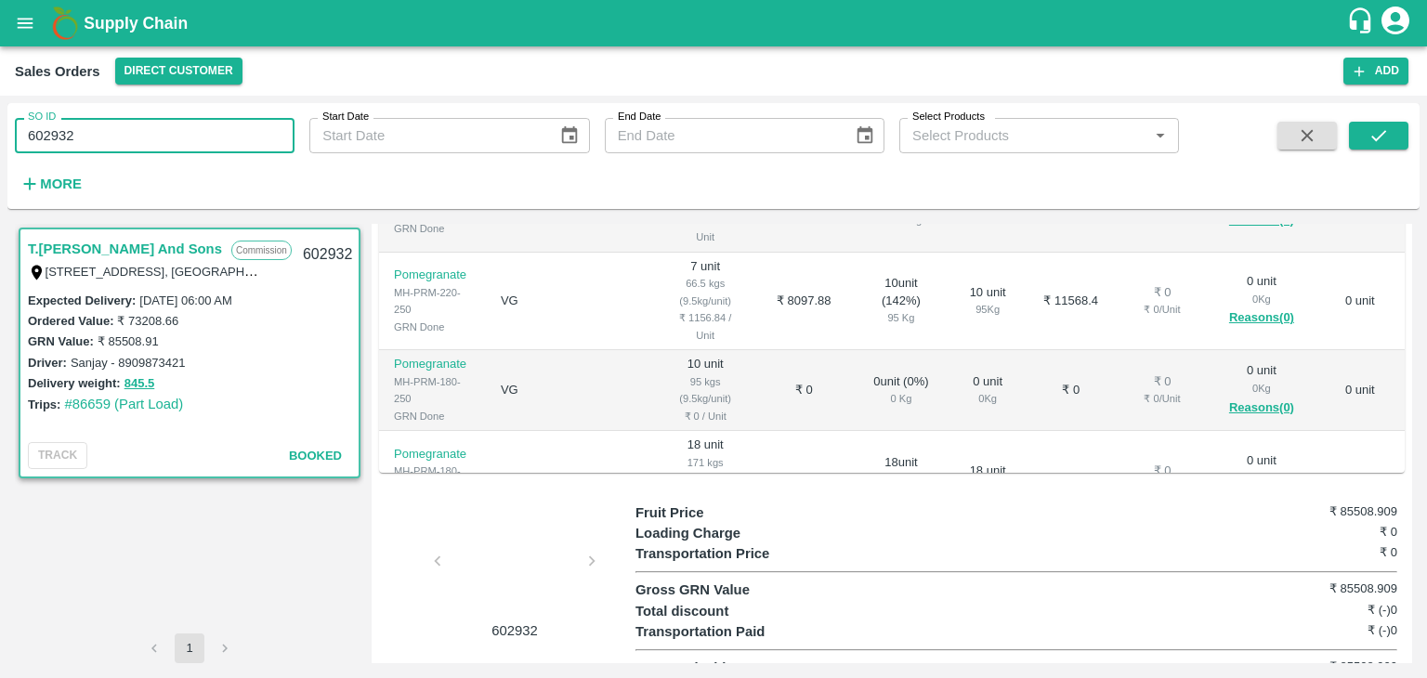
paste input "text"
type input "602599"
click at [1364, 137] on button "submit" at bounding box center [1378, 136] width 59 height 28
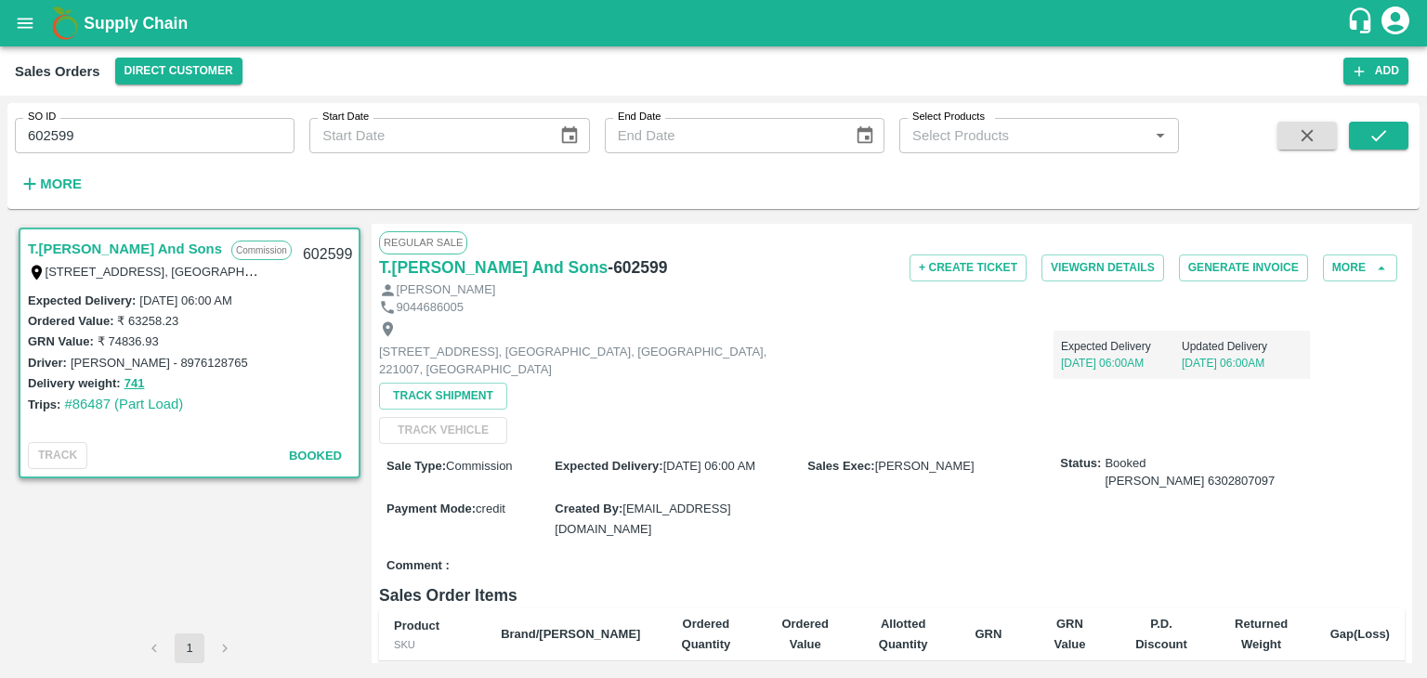
scroll to position [507, 0]
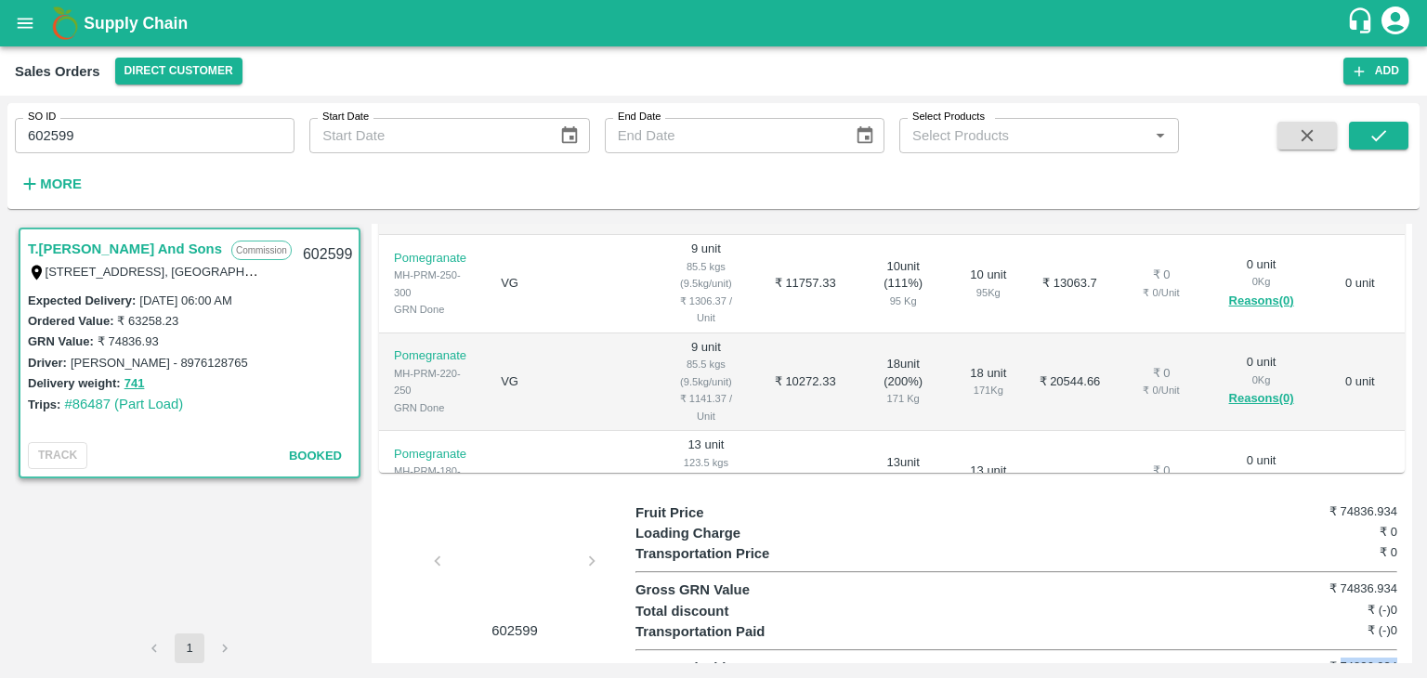
drag, startPoint x: 1399, startPoint y: 647, endPoint x: 1338, endPoint y: 647, distance: 61.3
click at [1338, 647] on div "Fruit Price ₹ 74836.934 Loading Charge ₹ 0 Transportation Price ₹ 0 Gross GRN V…" at bounding box center [1019, 591] width 769 height 176
copy h6 "74836.934"
